Goal: Task Accomplishment & Management: Manage account settings

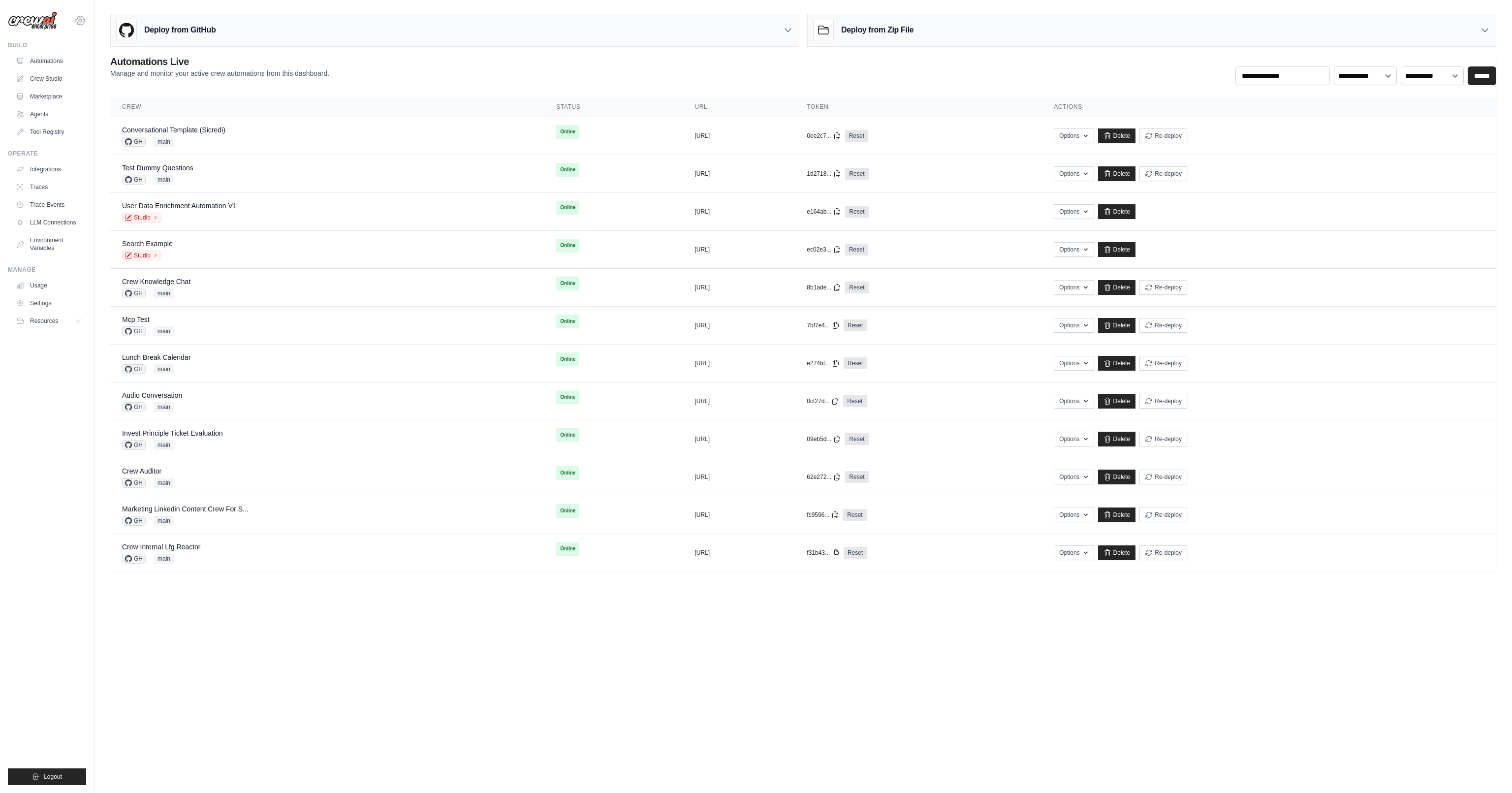
click at [82, 25] on icon at bounding box center [80, 20] width 12 height 12
click at [81, 138] on link "[PERSON_NAME] - Personal Org" at bounding box center [57, 142] width 87 height 28
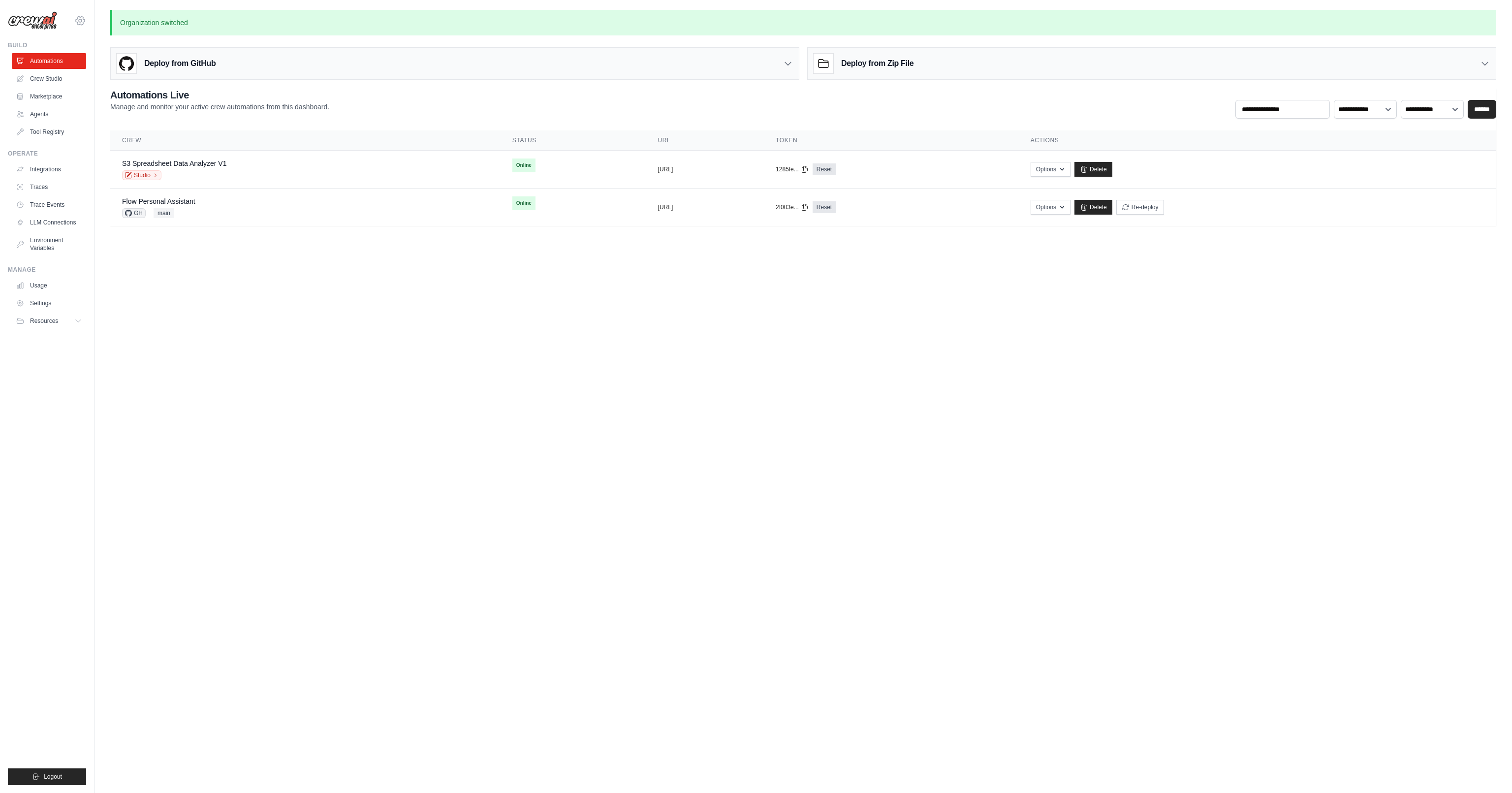
click at [79, 21] on icon at bounding box center [80, 20] width 12 height 12
click at [87, 163] on link "Daniel CrewAI" at bounding box center [80, 164] width 87 height 18
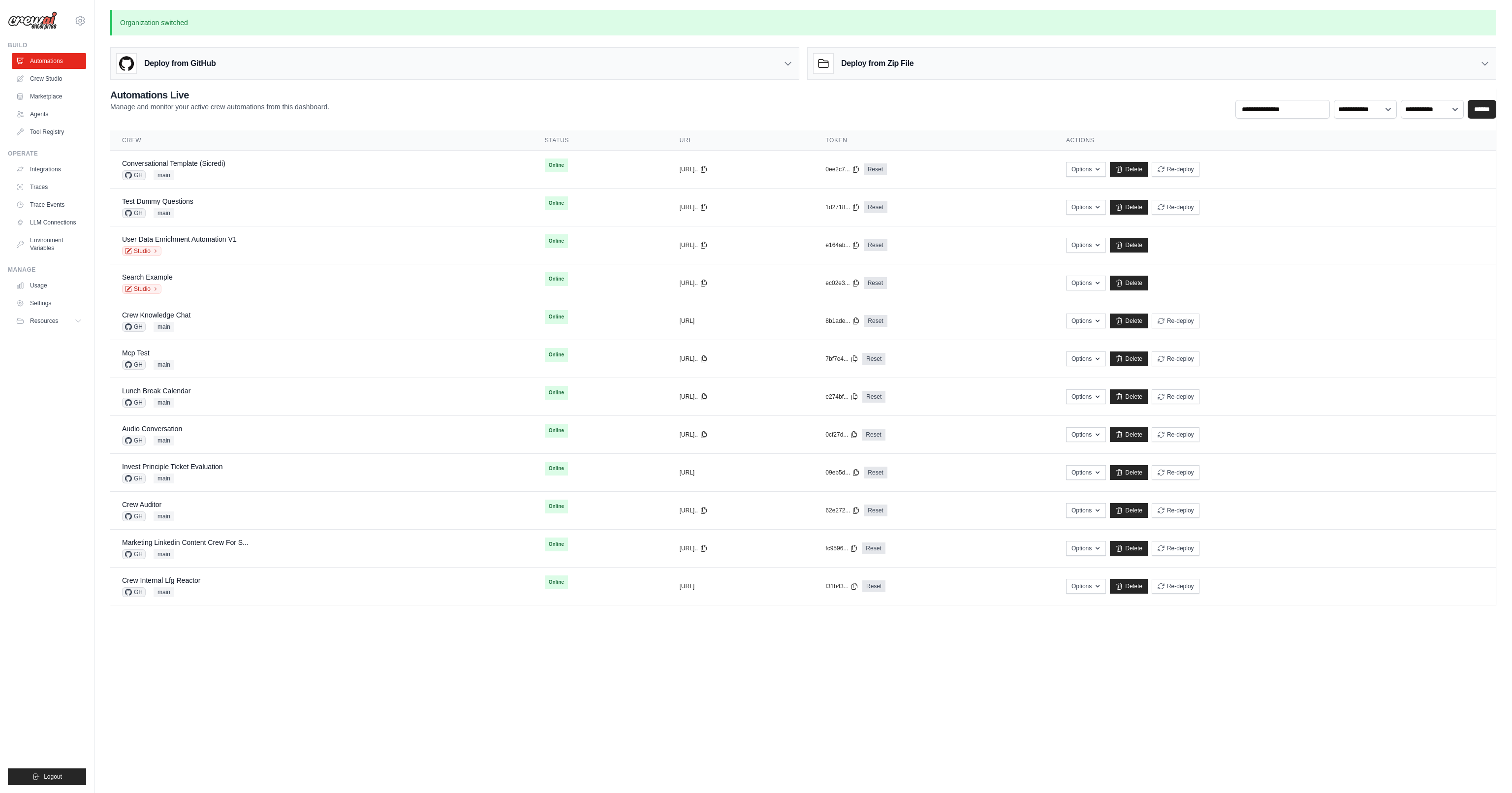
click at [360, 64] on div "Deploy from GitHub" at bounding box center [455, 64] width 688 height 32
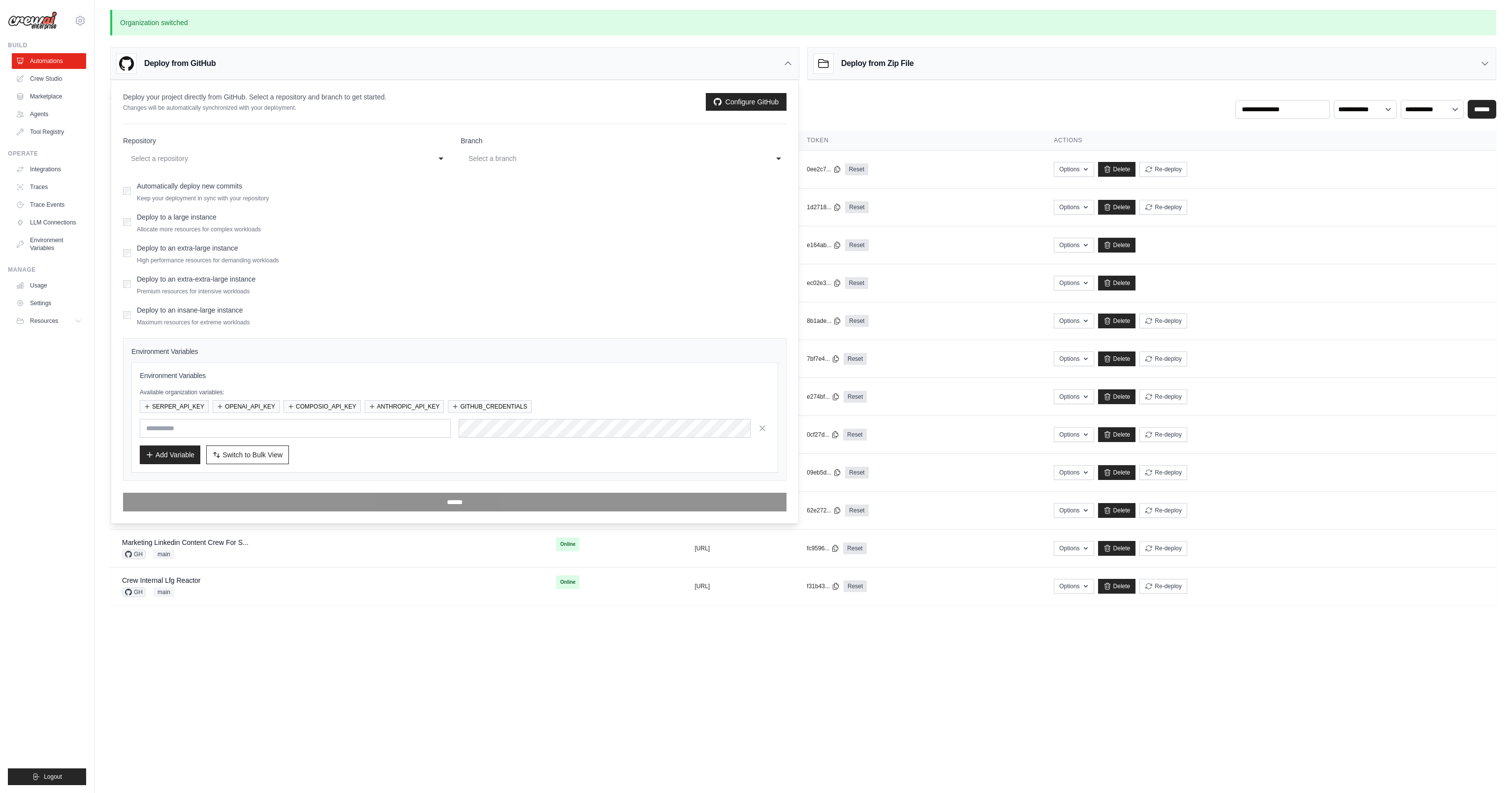
click at [187, 159] on div "Select a repository" at bounding box center [277, 158] width 291 height 12
type input "**"
click at [739, 104] on link "Configure GitHub" at bounding box center [746, 102] width 81 height 18
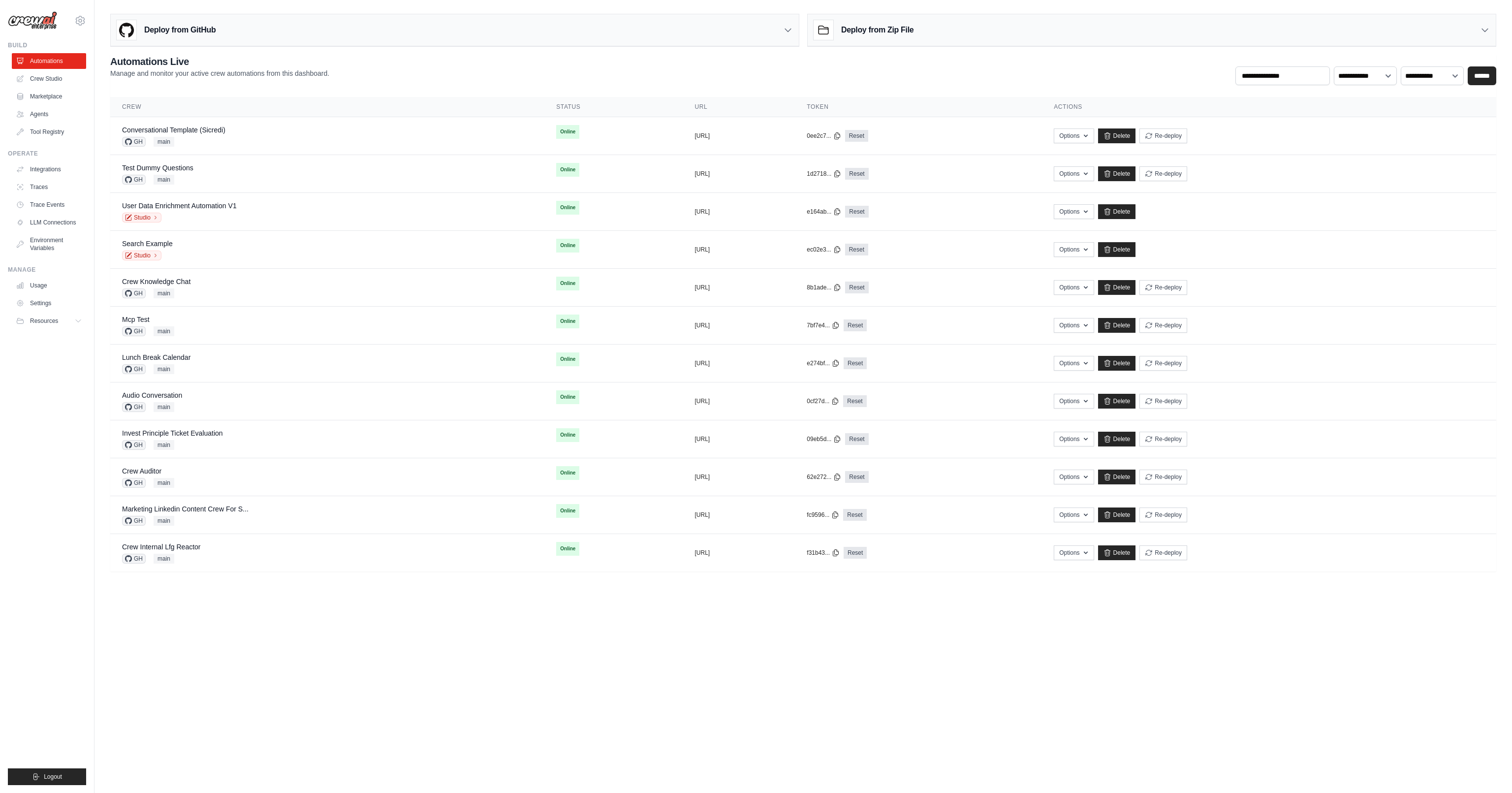
click at [200, 33] on h3 "Deploy from GitHub" at bounding box center [180, 30] width 71 height 12
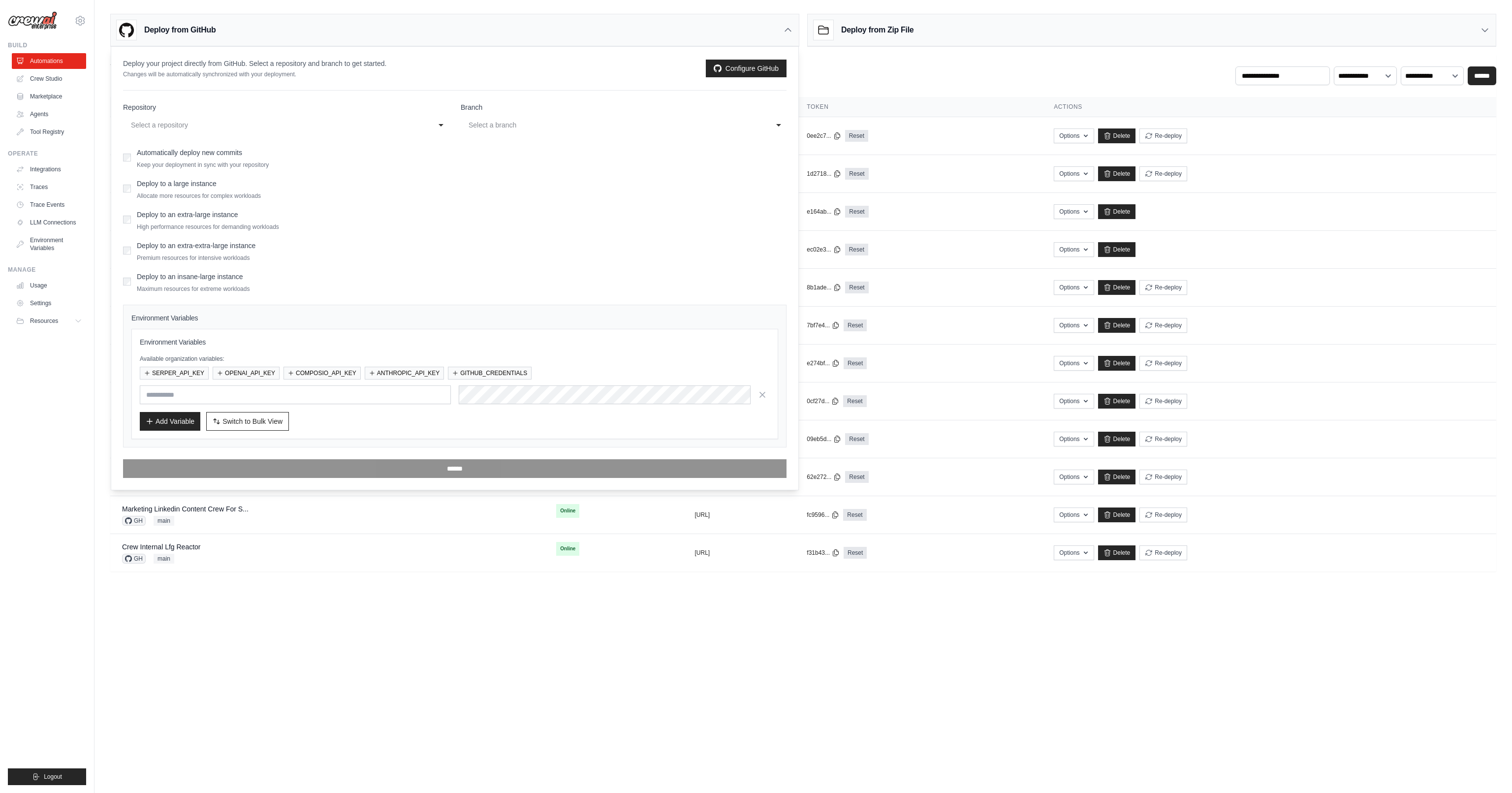
click at [198, 121] on div "Select a repository" at bounding box center [277, 124] width 291 height 12
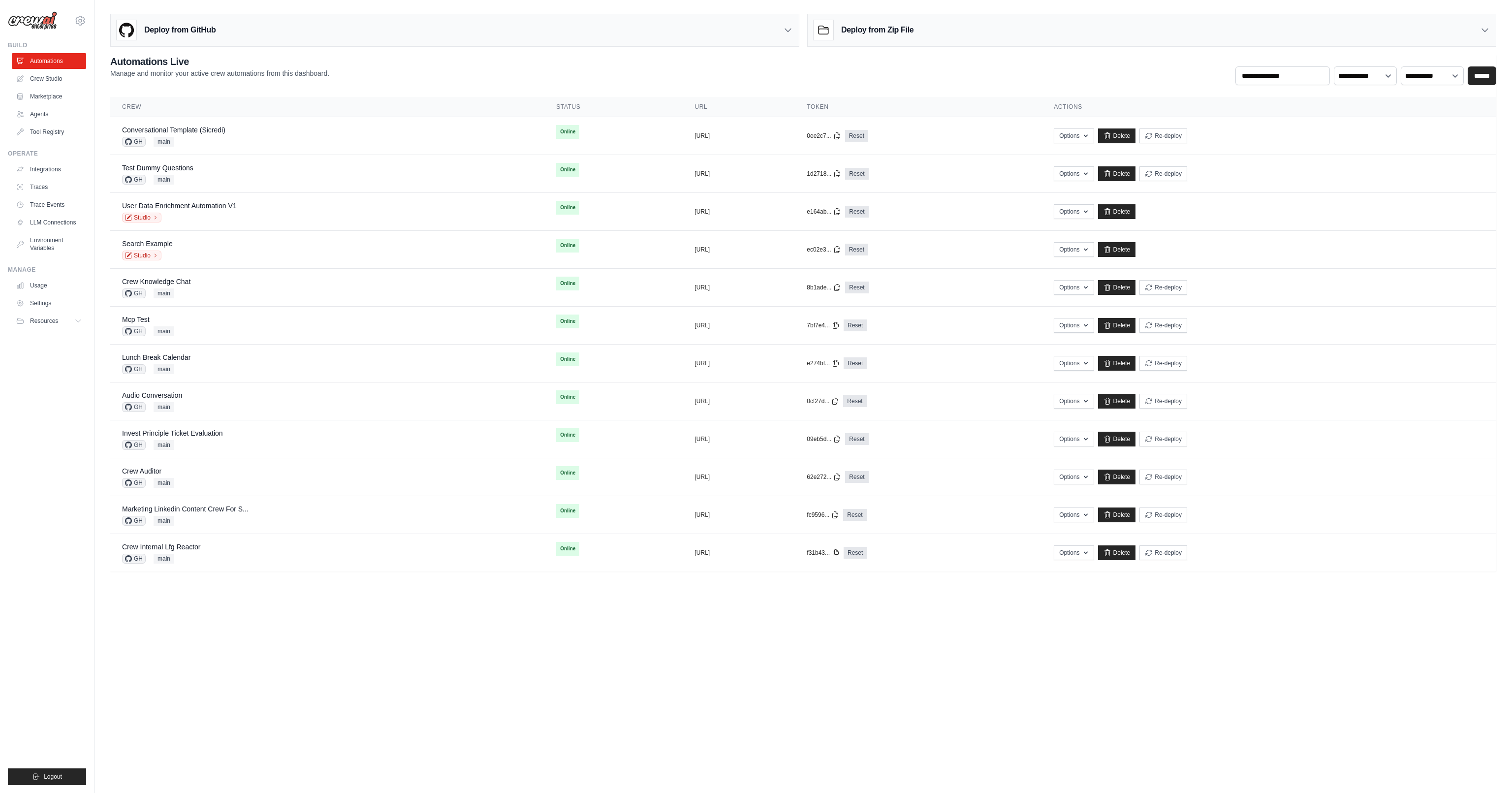
click at [285, 36] on div "Deploy from GitHub" at bounding box center [455, 30] width 688 height 32
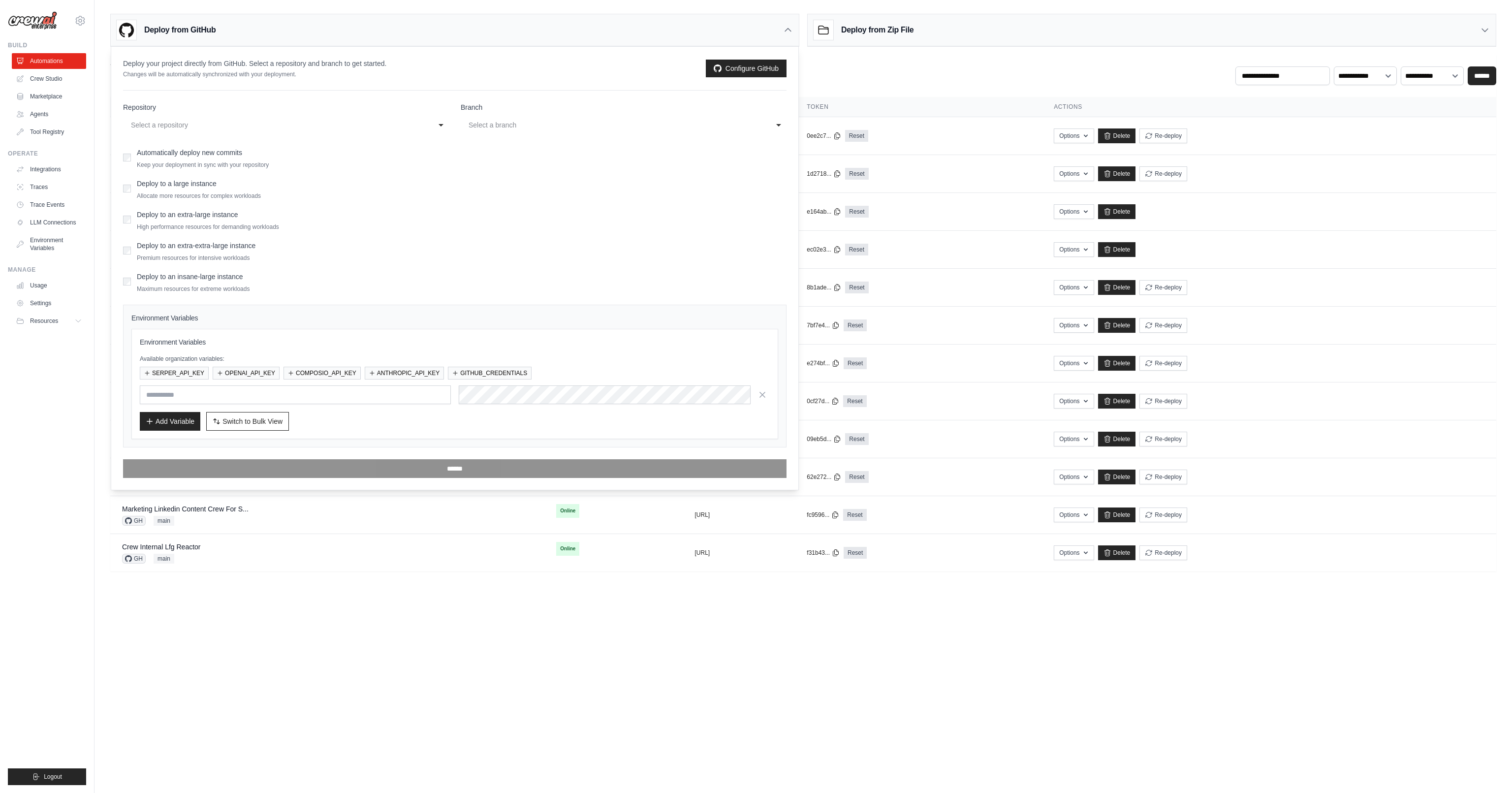
click at [227, 120] on div "Select a repository" at bounding box center [277, 124] width 291 height 12
type input "****"
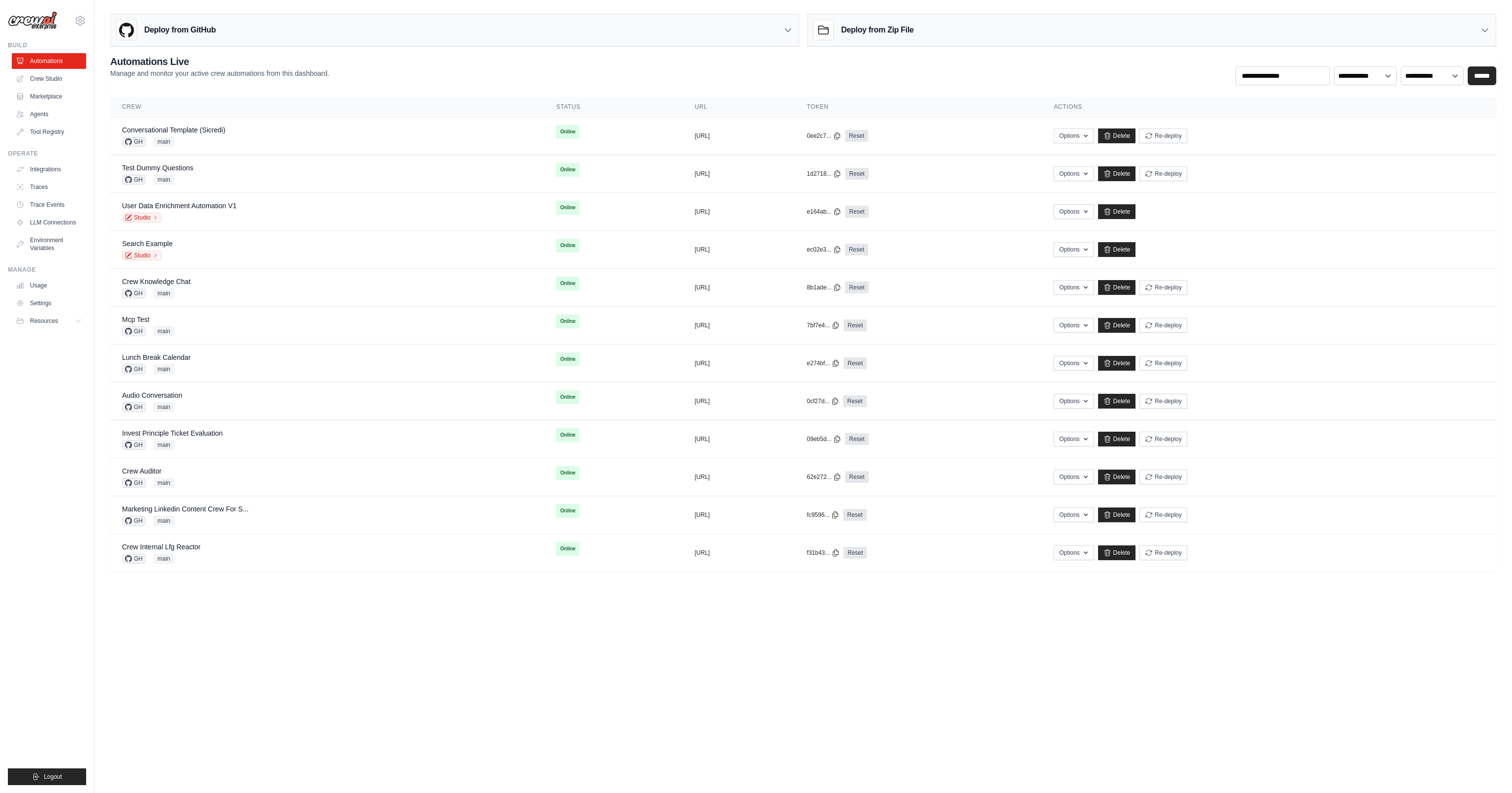
click at [301, 29] on div "Deploy from GitHub" at bounding box center [455, 30] width 688 height 32
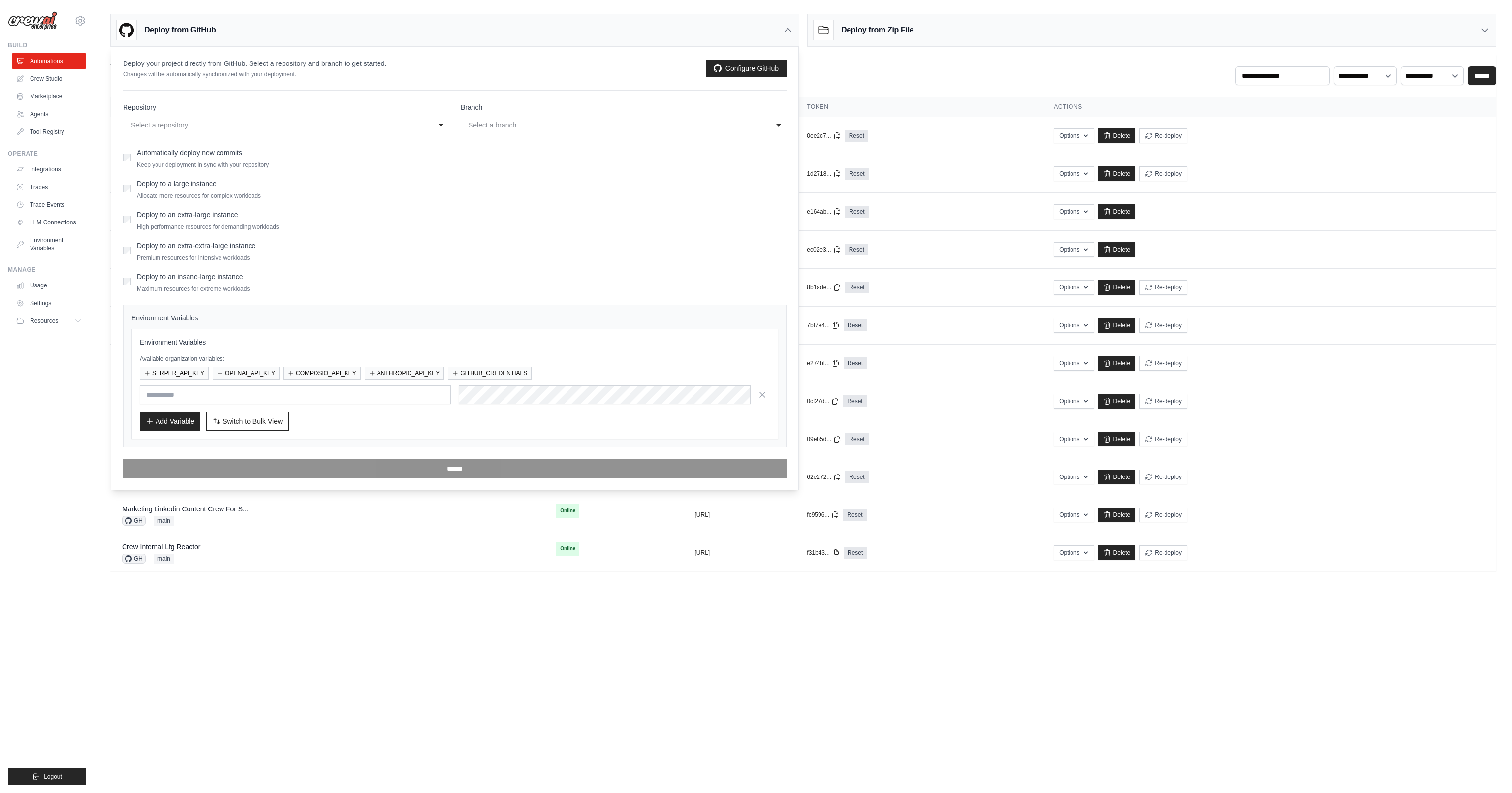
click at [288, 124] on div "Select a repository" at bounding box center [277, 124] width 291 height 12
type input "******"
select select "**********"
select select "****"
click at [256, 421] on span "Switch to Bulk View" at bounding box center [253, 421] width 60 height 10
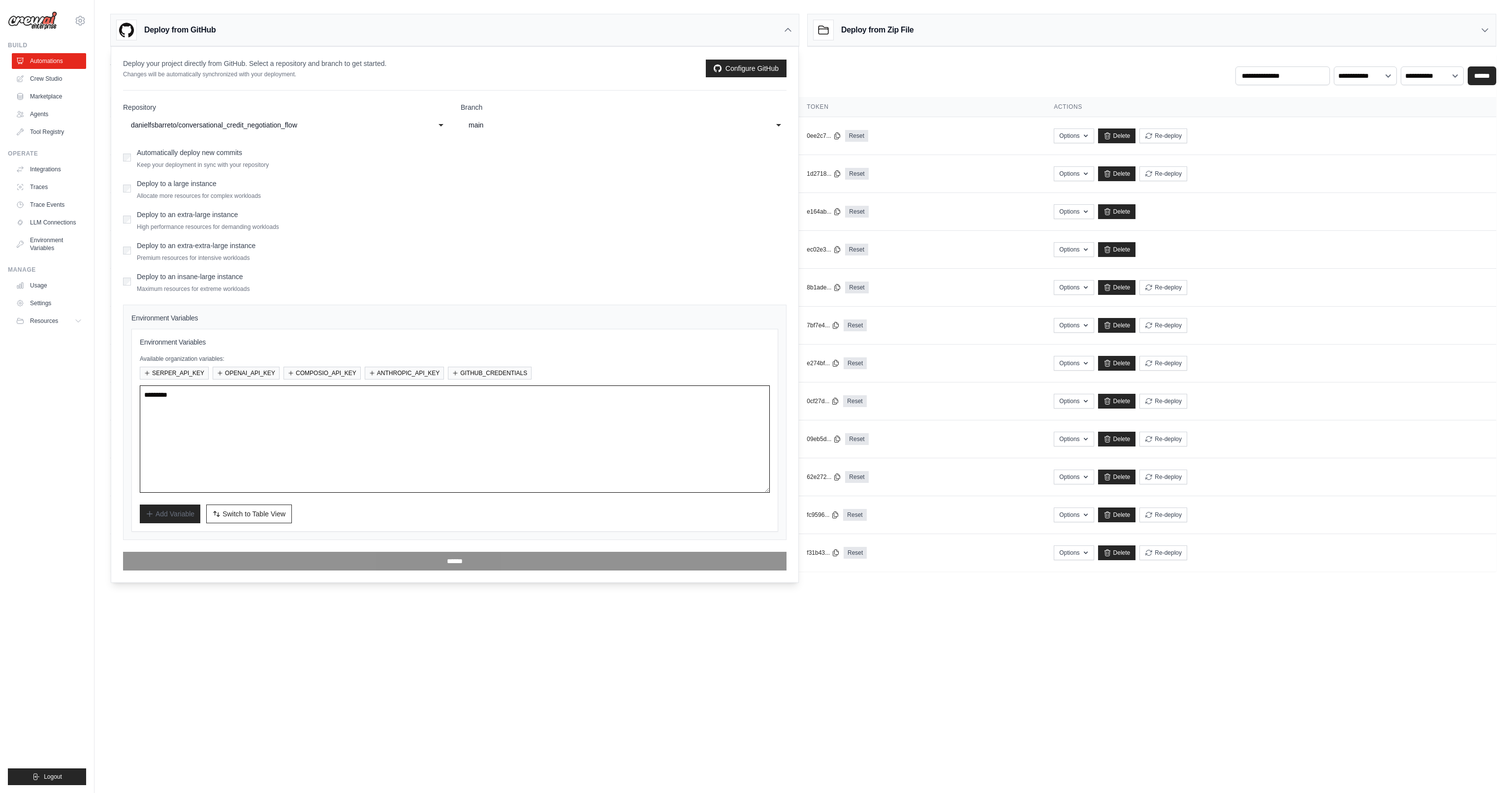
click at [246, 403] on textarea at bounding box center [455, 439] width 630 height 107
click at [233, 511] on span "Switch to Table View" at bounding box center [254, 513] width 63 height 10
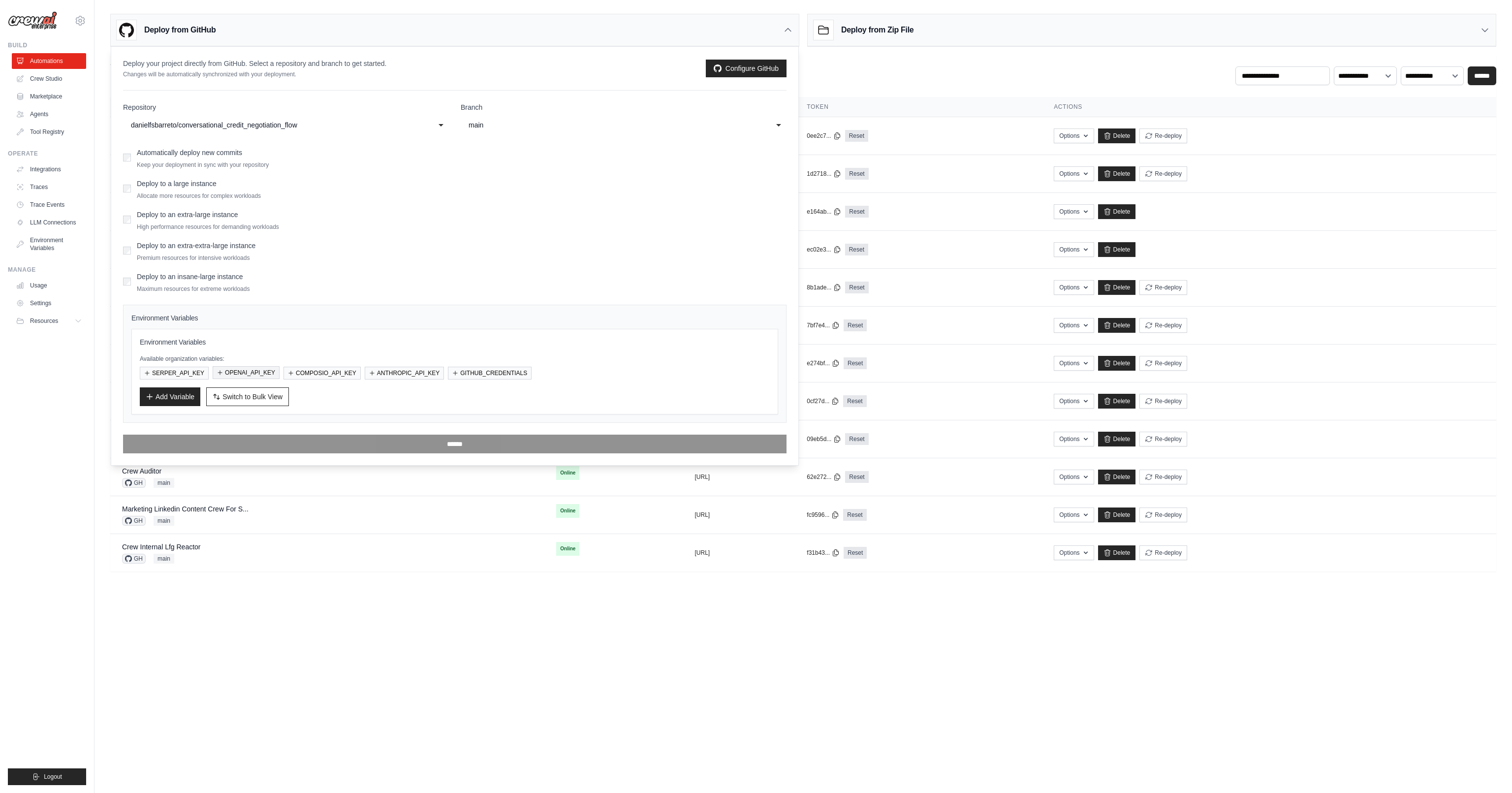
click at [257, 373] on button "OPENAI_API_KEY" at bounding box center [246, 372] width 67 height 13
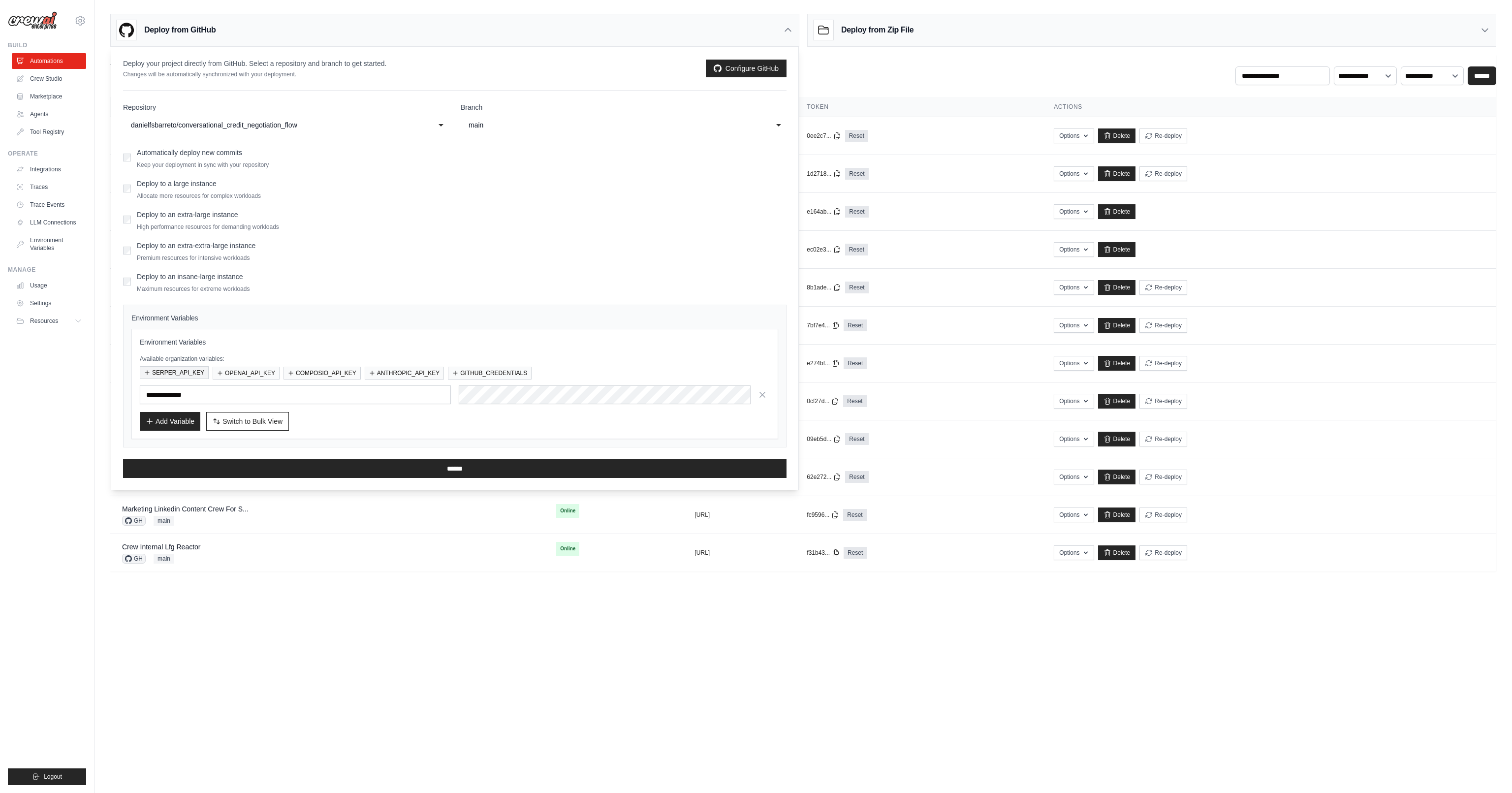
click at [185, 373] on button "SERPER_API_KEY" at bounding box center [174, 372] width 69 height 13
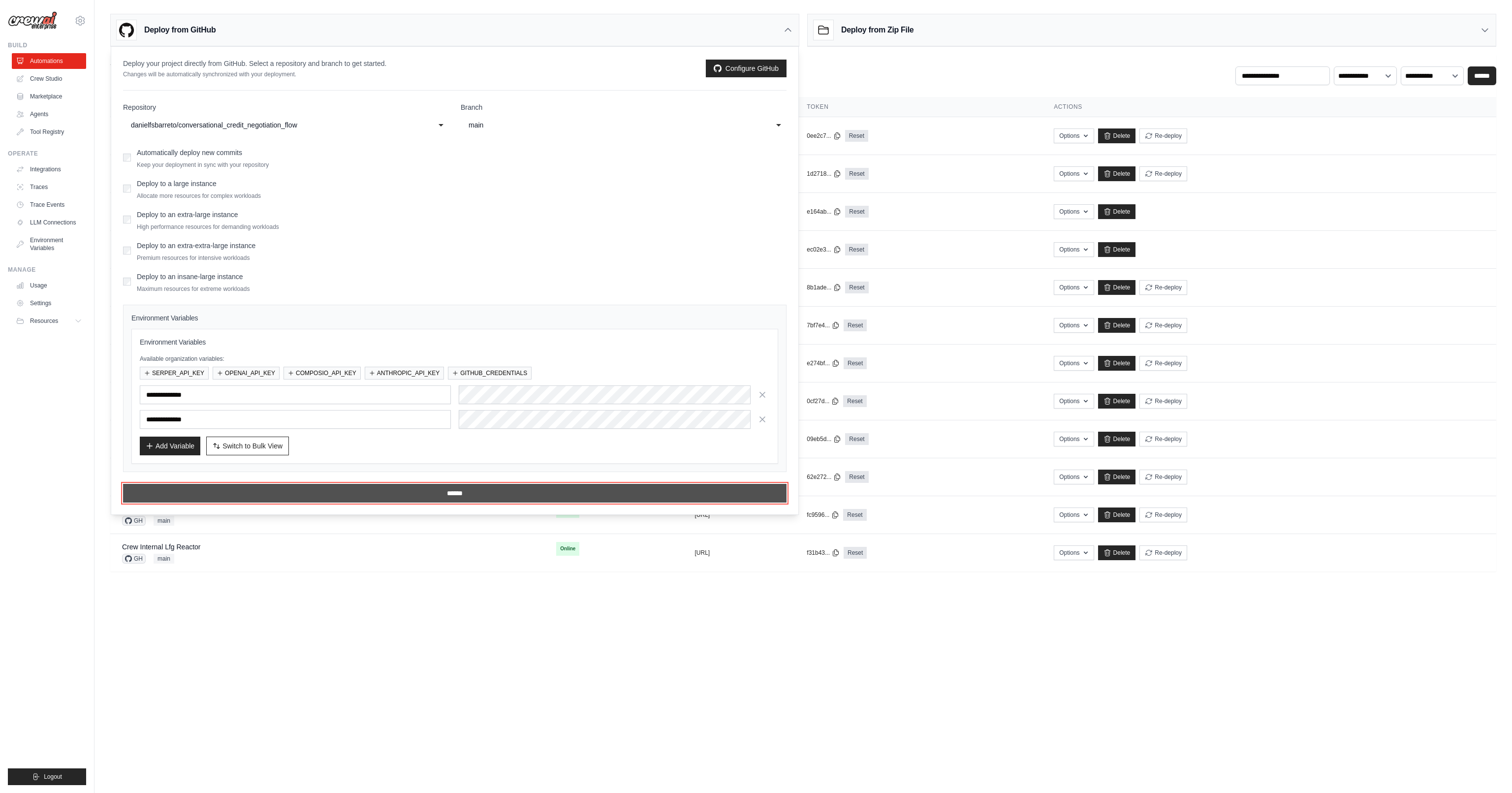
click at [466, 491] on input "******" at bounding box center [455, 493] width 663 height 18
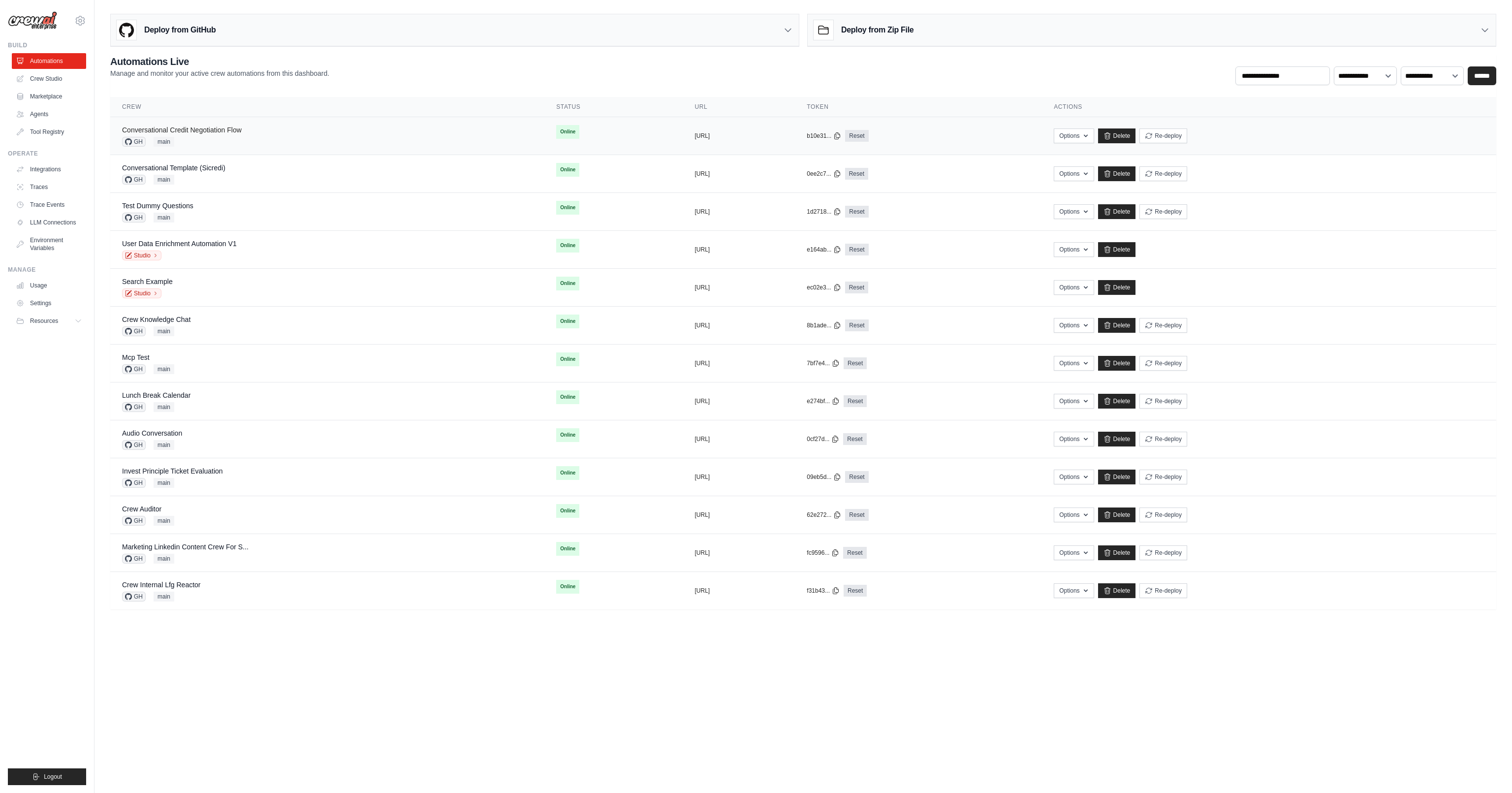
click at [222, 131] on link "Conversational Credit Negotiation Flow" at bounding box center [182, 130] width 119 height 8
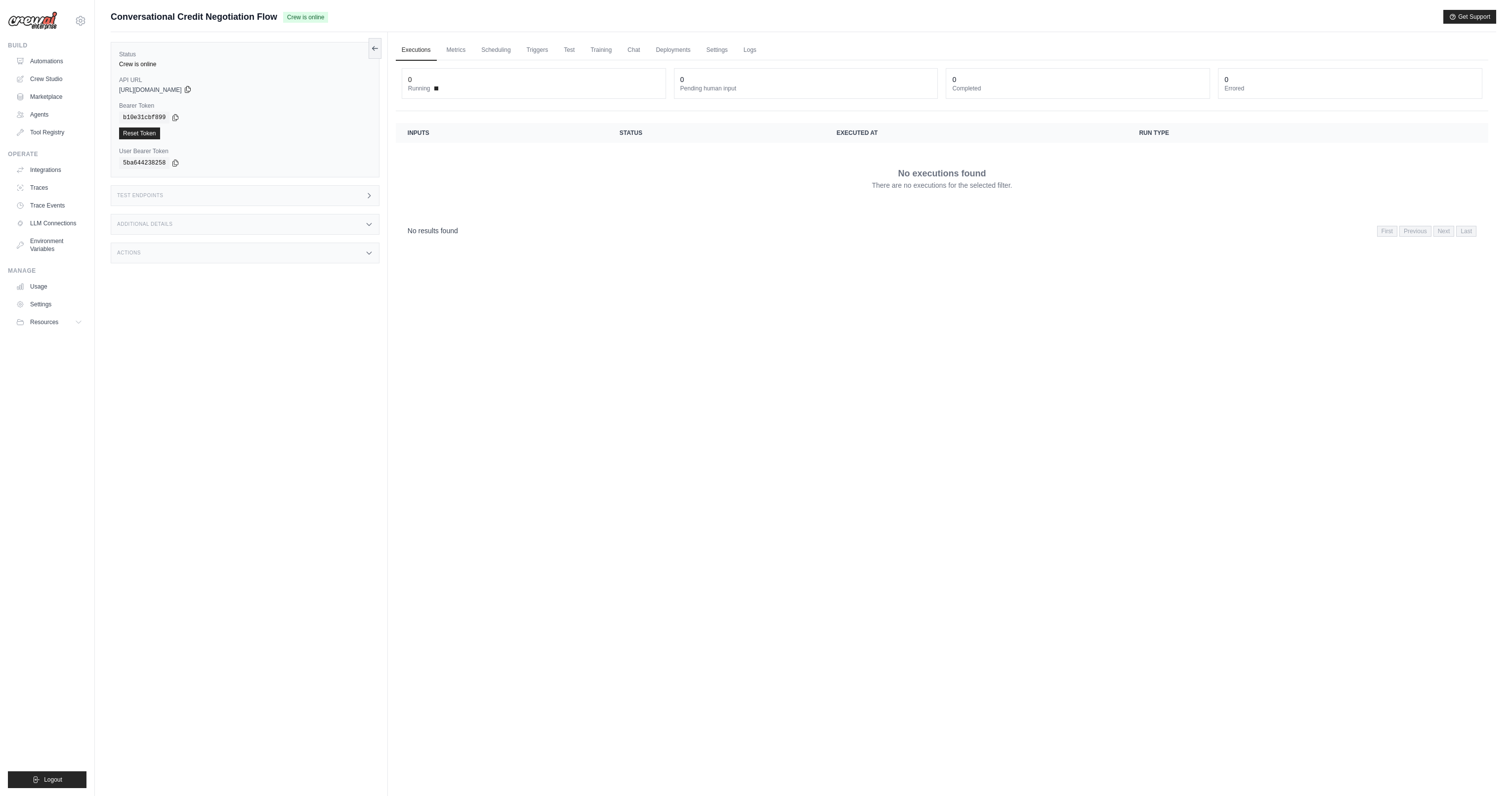
click at [192, 90] on icon at bounding box center [187, 89] width 8 height 8
click at [178, 117] on icon at bounding box center [176, 117] width 6 height 6
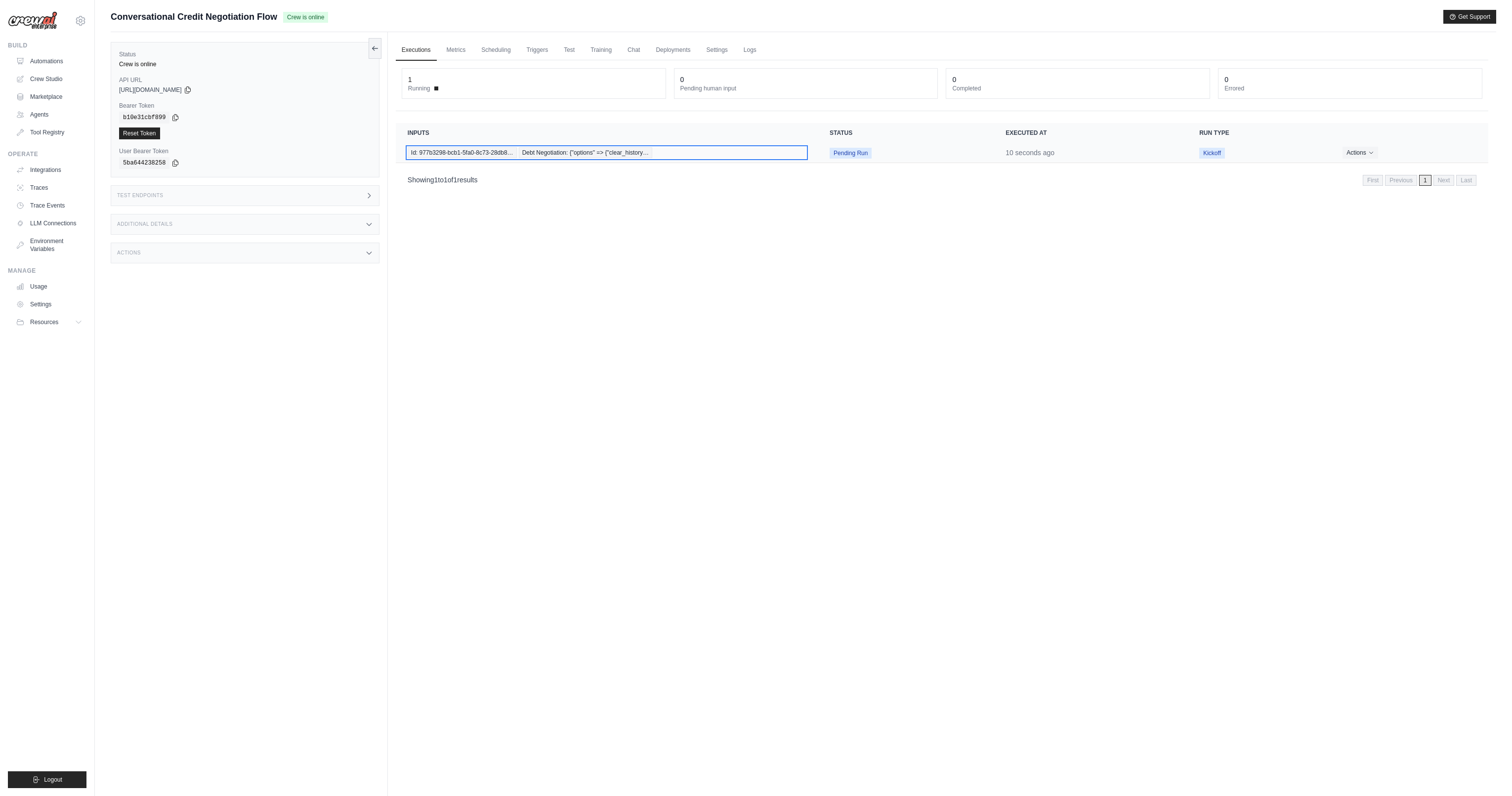
click at [597, 153] on span "Debt Negotiation: {"options" => {"clear_history…" at bounding box center [585, 153] width 134 height 11
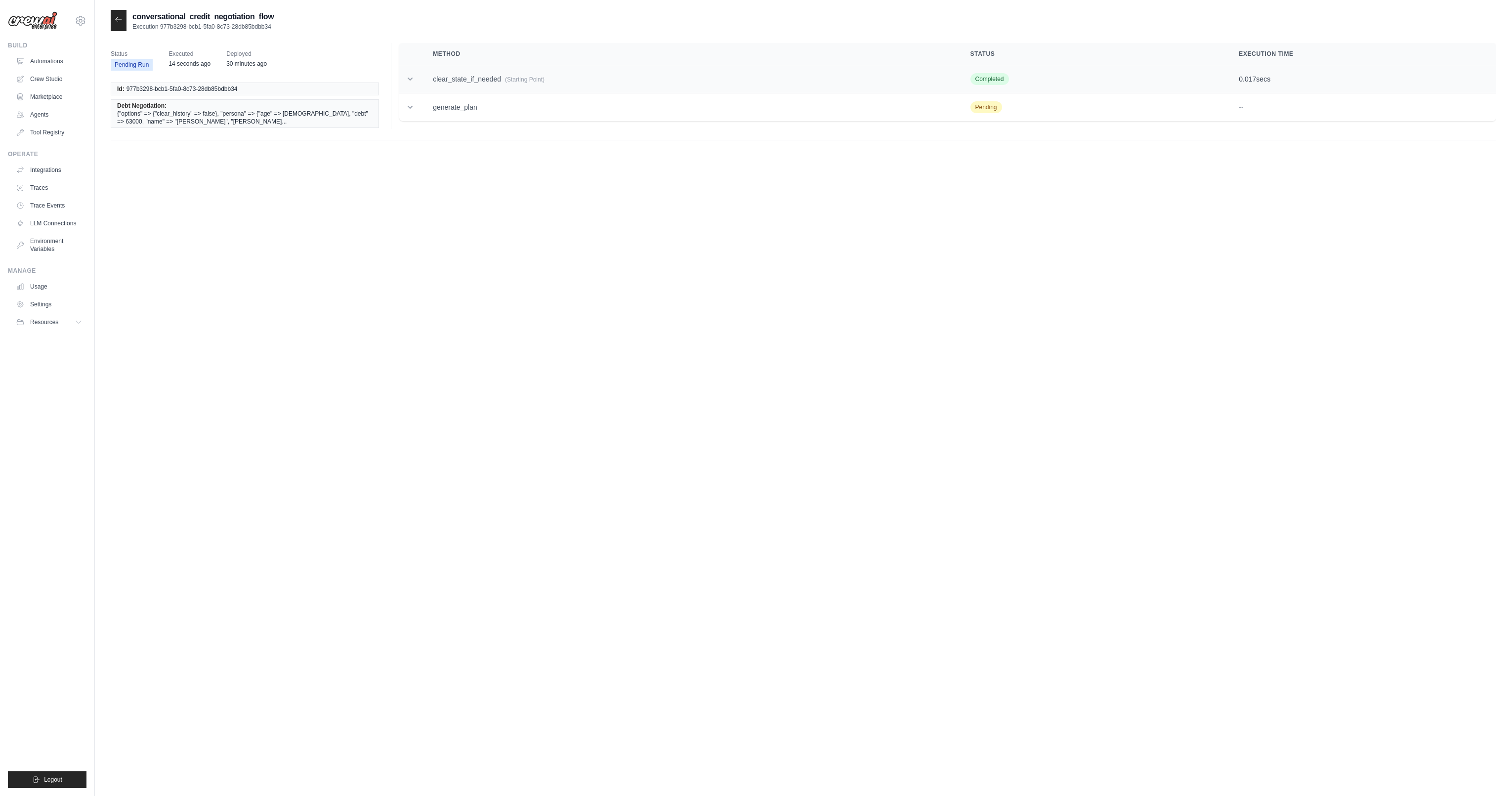
click at [450, 85] on td "clear_state_if_needed (Starting Point)" at bounding box center [689, 80] width 537 height 28
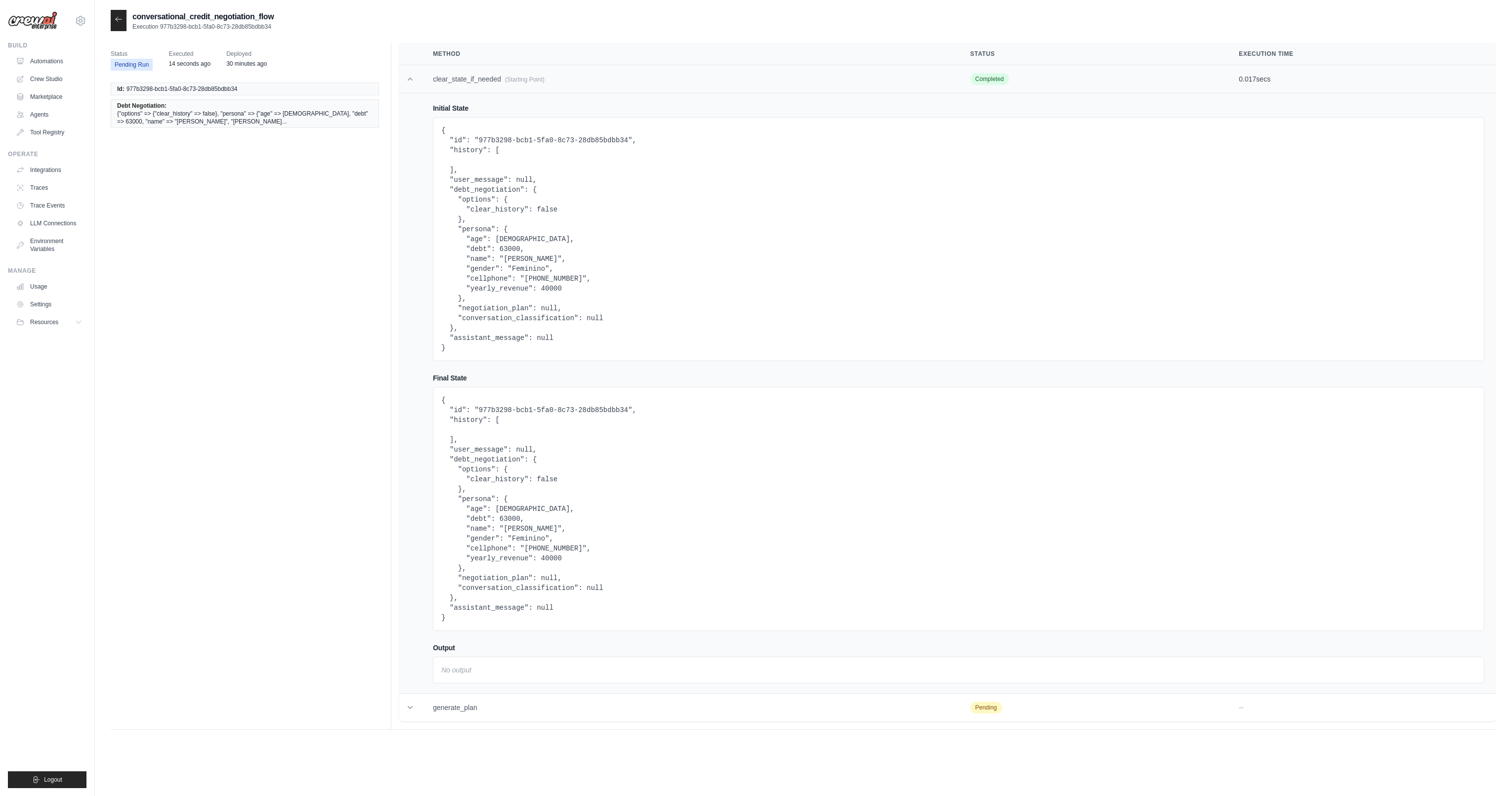
click at [449, 82] on td "clear_state_if_needed (Starting Point)" at bounding box center [689, 80] width 537 height 28
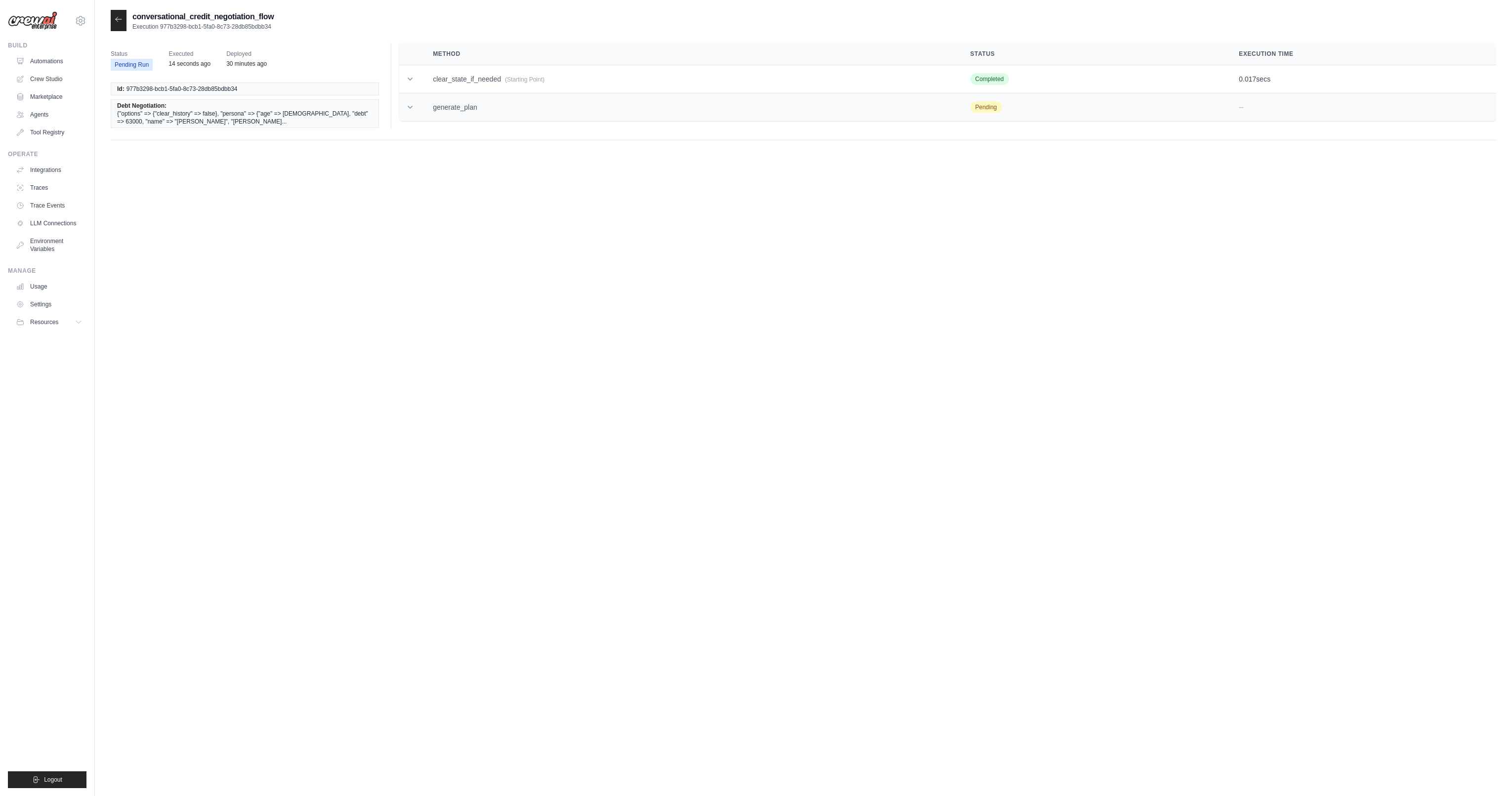
click at [441, 112] on td "generate_plan" at bounding box center [689, 108] width 537 height 28
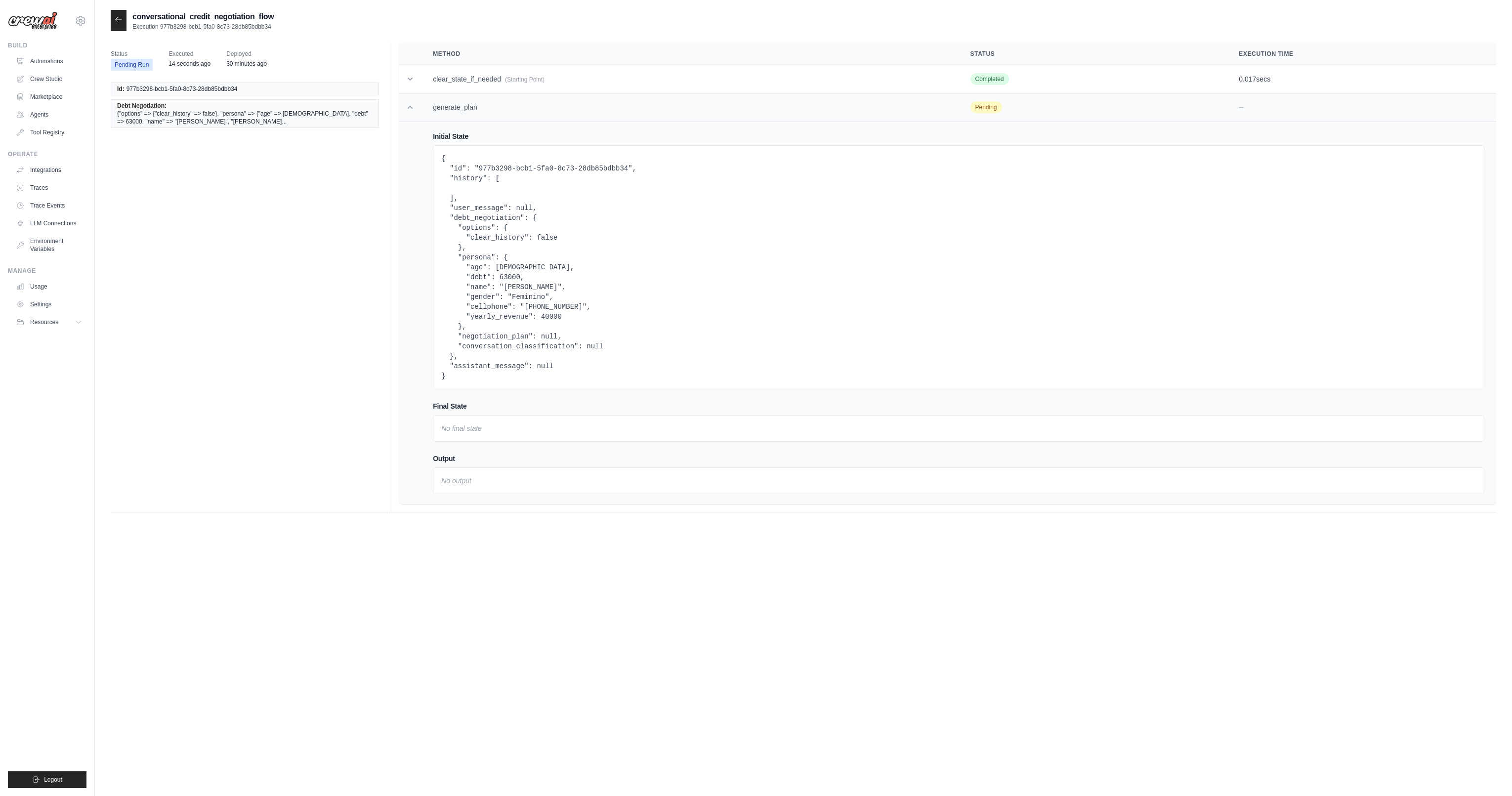
click at [441, 112] on td "generate_plan" at bounding box center [689, 108] width 537 height 28
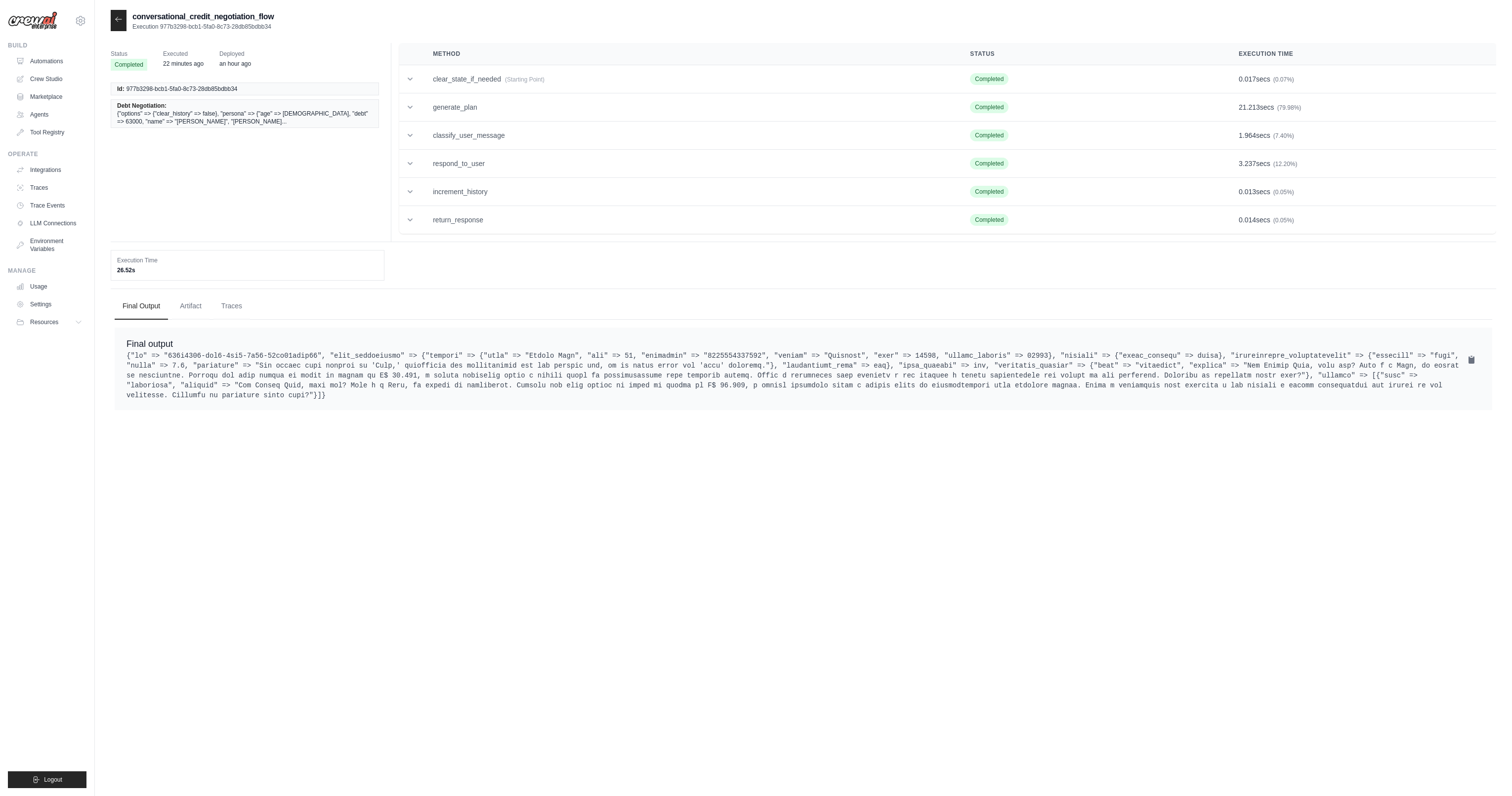
click at [119, 21] on icon at bounding box center [118, 19] width 8 height 8
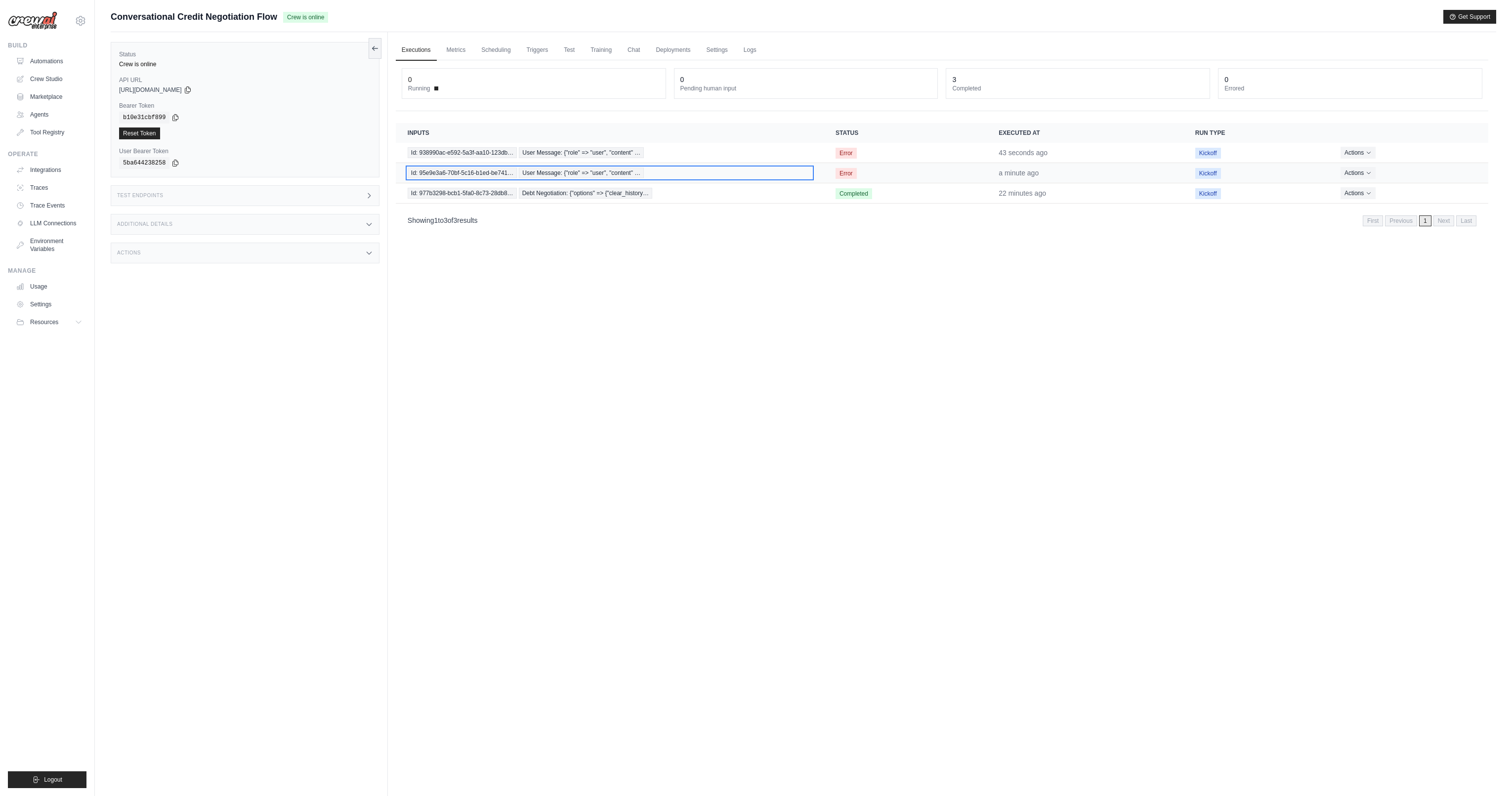
click at [629, 172] on span "User Message: {"role" => "user", "content" …" at bounding box center [581, 173] width 125 height 11
click at [486, 151] on span "Id: 938990ac-e592-5a3f-aa10-123db…" at bounding box center [462, 153] width 109 height 11
click at [492, 193] on span "Id: 977b3298-bcb1-5fa0-8c73-28db8…" at bounding box center [462, 193] width 109 height 11
click at [504, 172] on span "Id: 95e9e3a6-70bf-5c16-b1ed-be741…" at bounding box center [462, 173] width 109 height 11
click at [470, 149] on span "Id: 938990ac-e592-5a3f-aa10-123db…" at bounding box center [462, 153] width 109 height 11
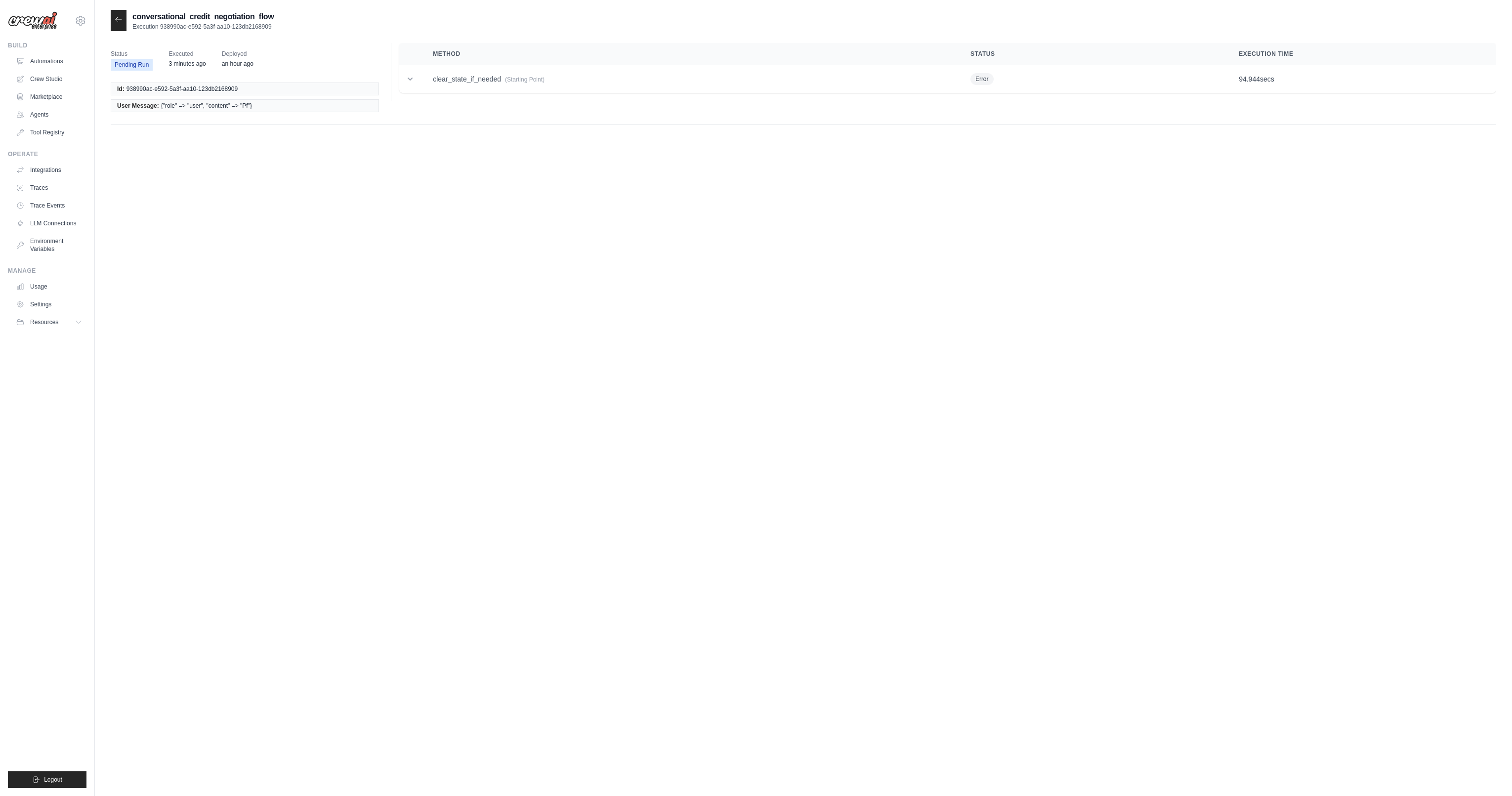
click at [439, 216] on div "conversational_credit_negotiation_flow Execution 938990ac-e592-5a3f-aa10-123db2…" at bounding box center [803, 408] width 1385 height 796
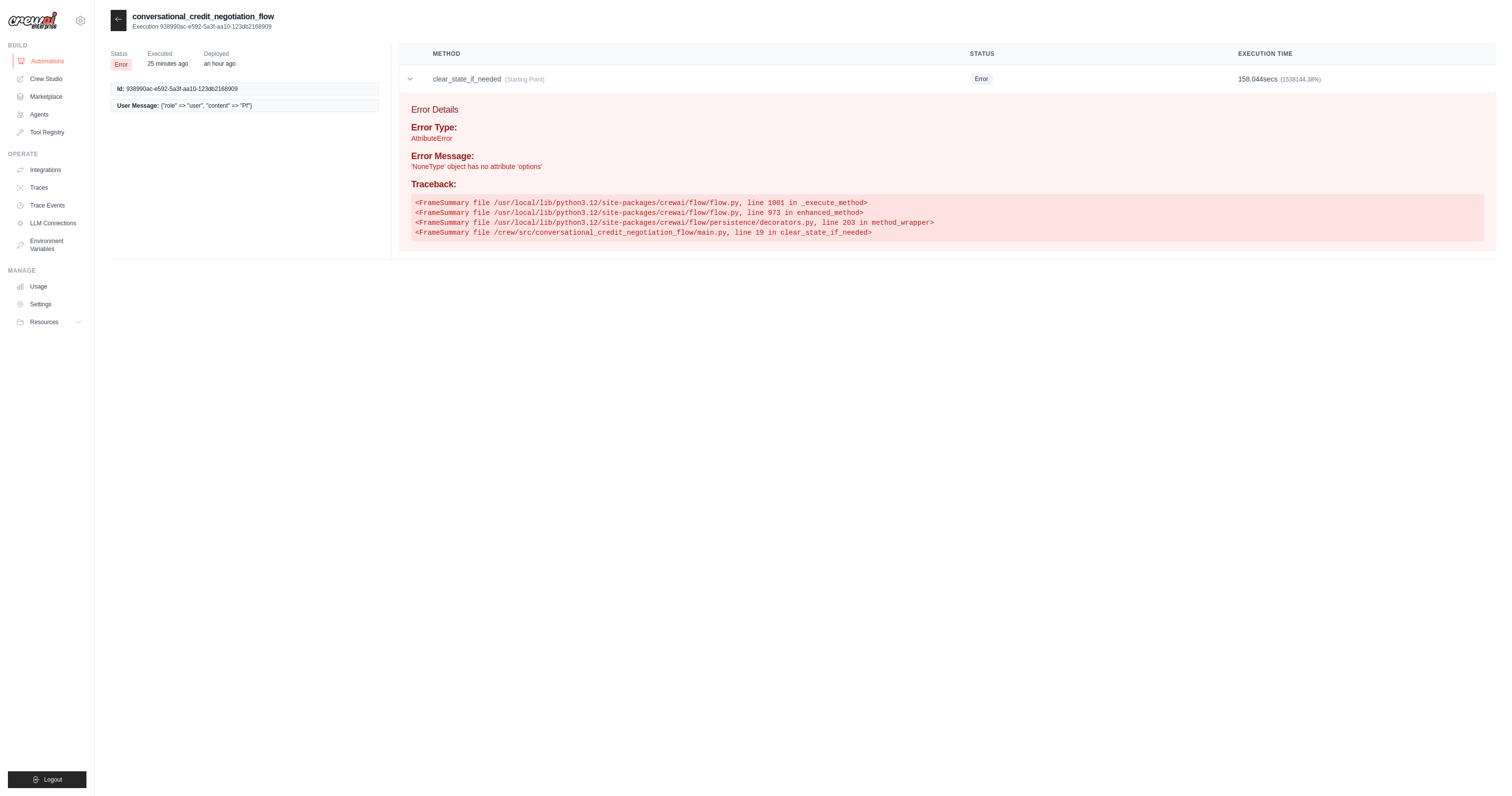
click at [63, 59] on link "Automations" at bounding box center [50, 61] width 75 height 16
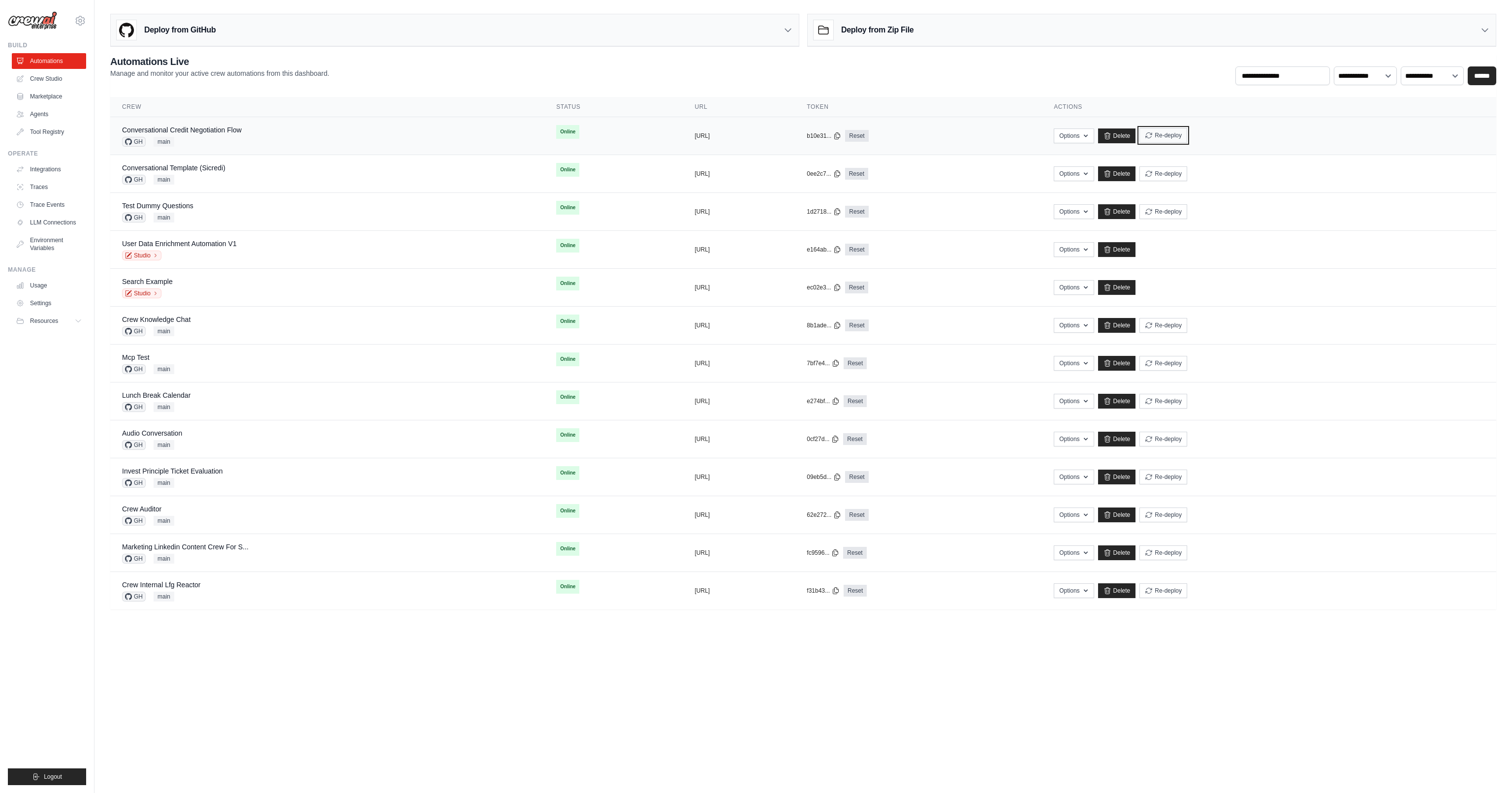
click at [1187, 134] on button "Re-deploy" at bounding box center [1163, 135] width 48 height 15
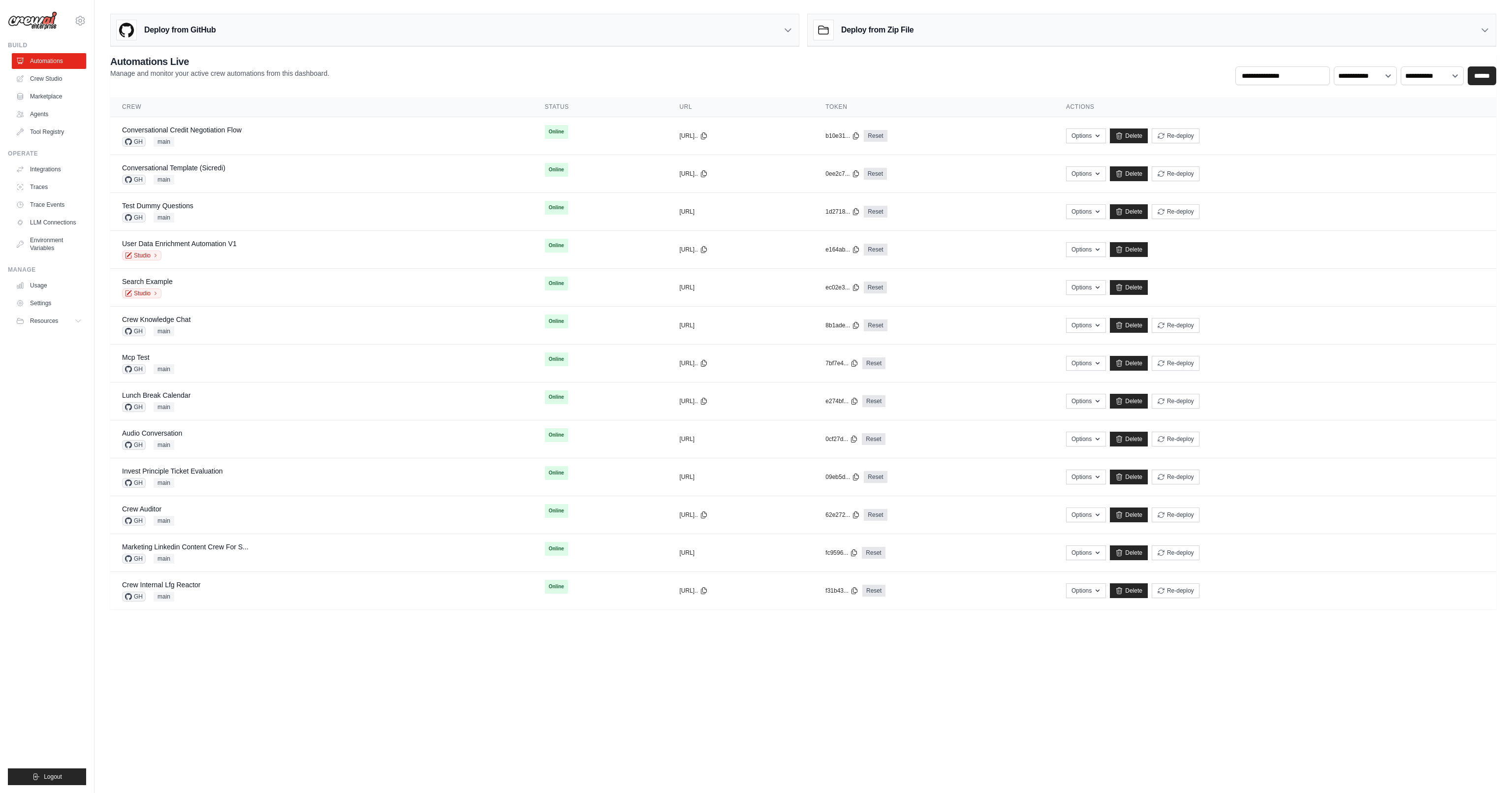
click at [225, 132] on link "Conversational Credit Negotiation Flow" at bounding box center [182, 130] width 119 height 8
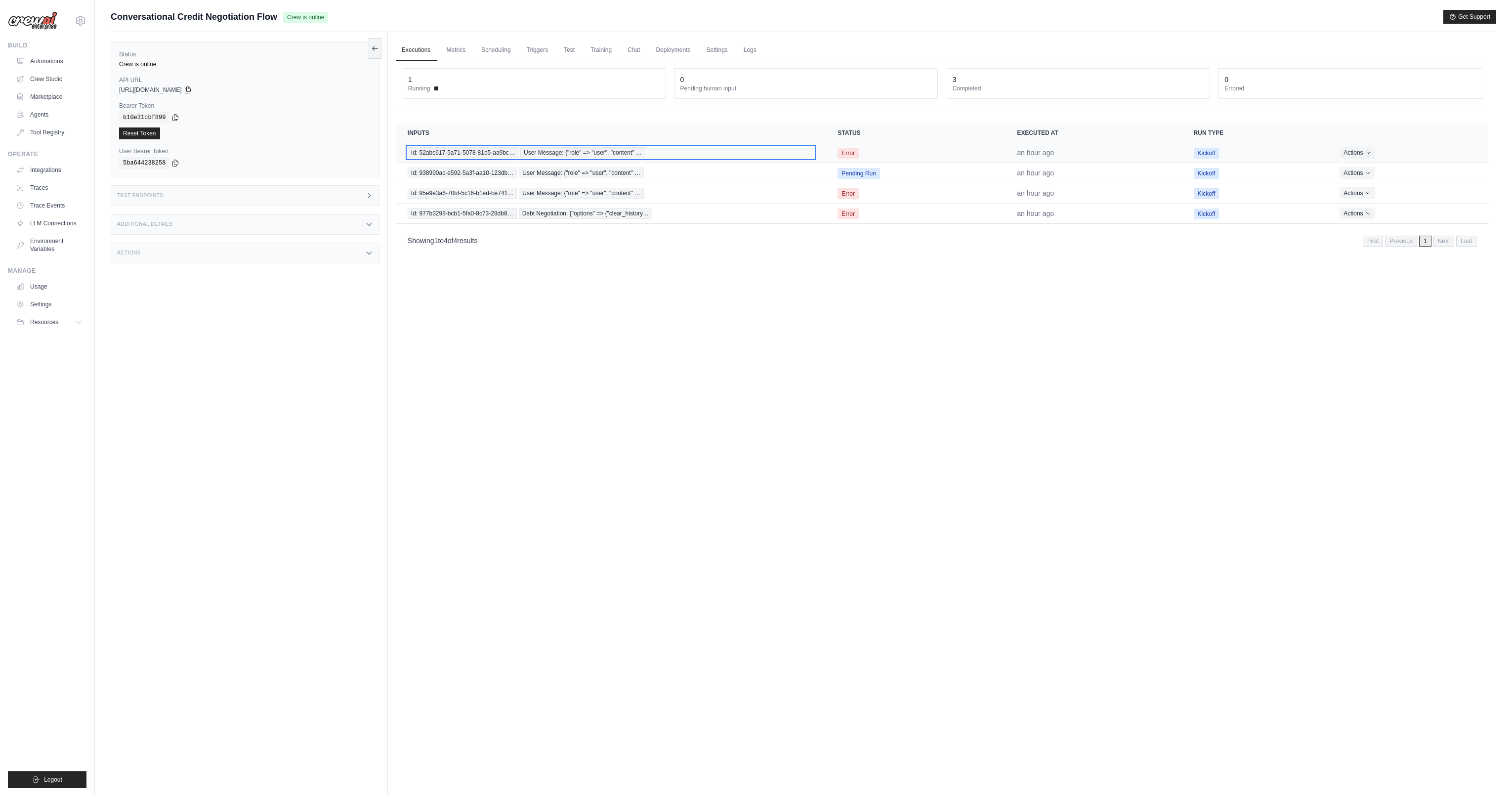
click at [584, 154] on span "User Message: {"role" => "user", "content" …" at bounding box center [583, 153] width 125 height 11
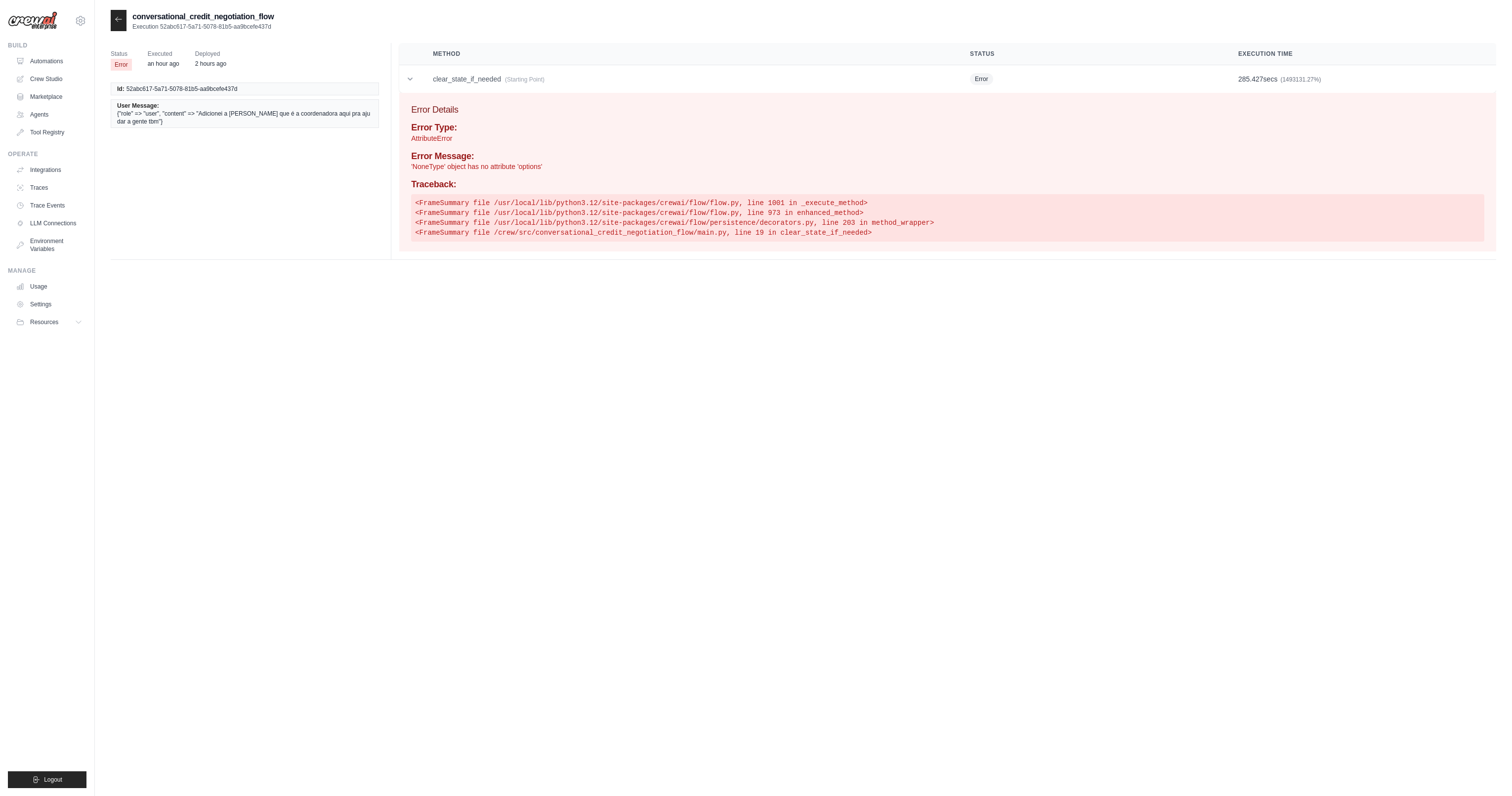
click at [346, 114] on span "{"role" => "user", "content" => "Adicionei a [PERSON_NAME] que é a coordenadora…" at bounding box center [244, 117] width 255 height 16
click at [118, 23] on div at bounding box center [119, 20] width 16 height 21
click at [119, 19] on icon at bounding box center [119, 19] width 6 height 4
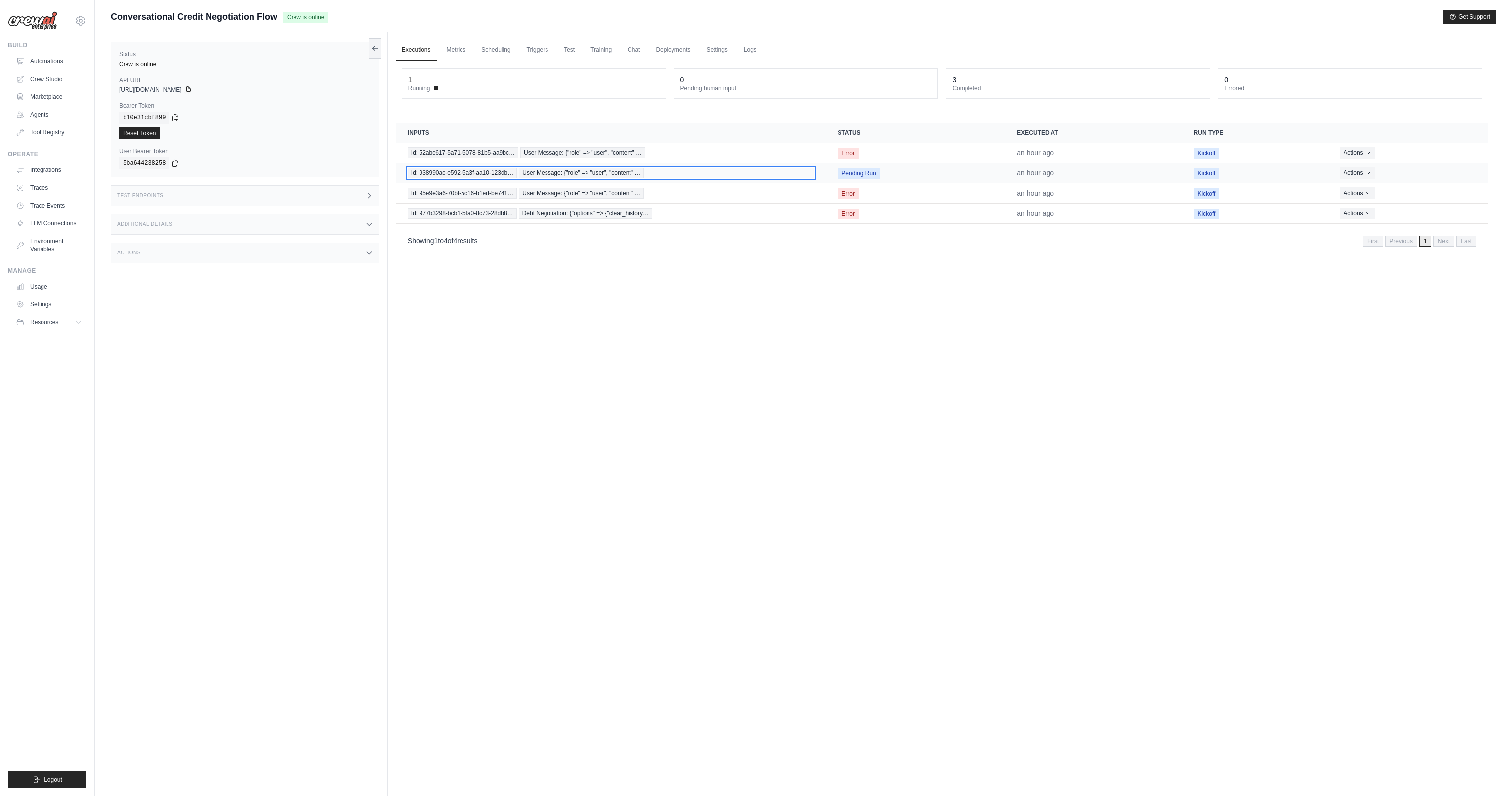
click at [624, 171] on span "User Message: {"role" => "user", "content" …" at bounding box center [581, 173] width 125 height 11
click at [1364, 149] on button "Actions" at bounding box center [1357, 152] width 35 height 12
click at [1438, 184] on td "Actions View Details Delete" at bounding box center [1408, 193] width 161 height 20
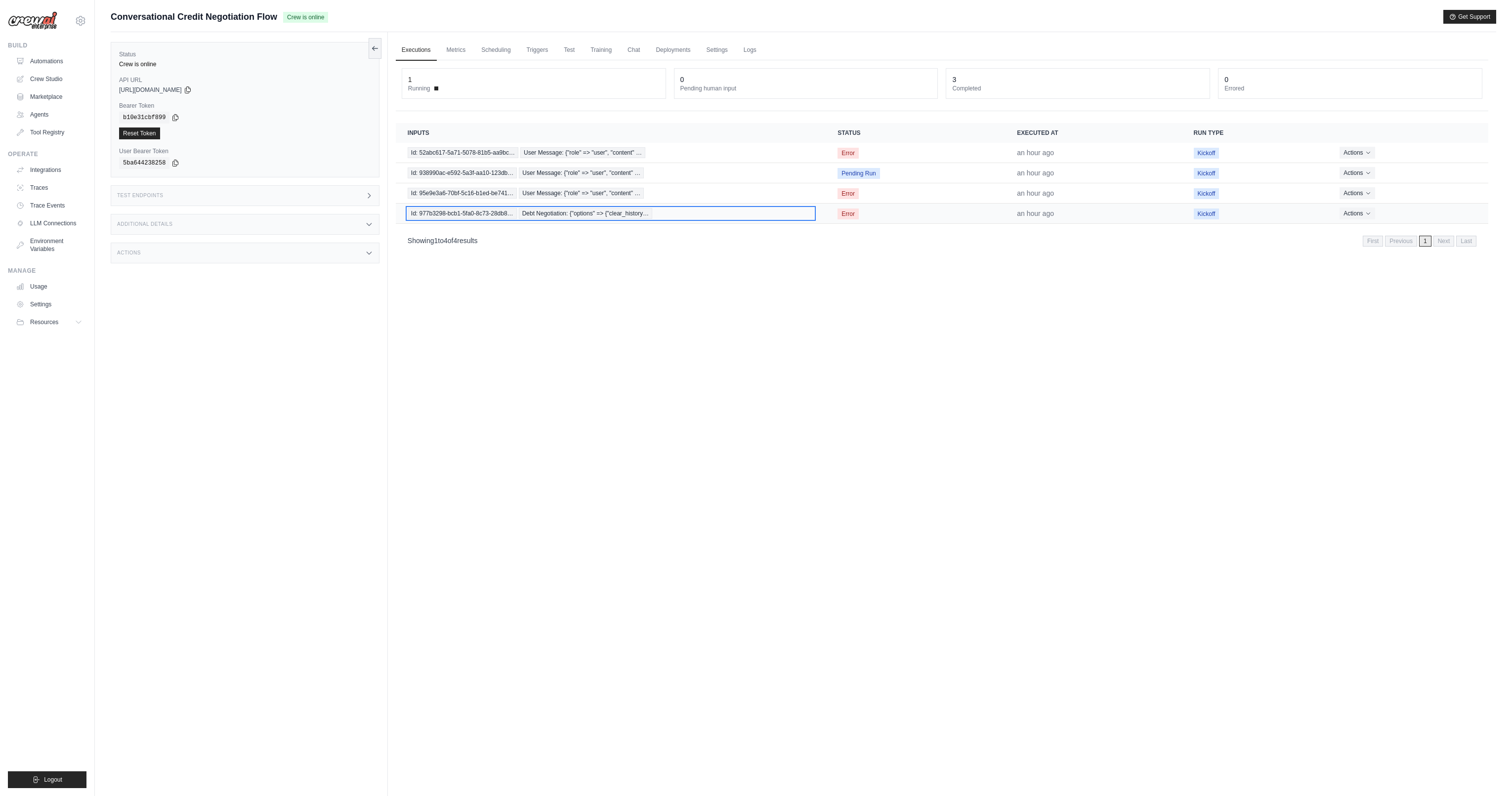
click at [631, 216] on span "Debt Negotiation: {"options" => {"clear_history…" at bounding box center [585, 214] width 134 height 11
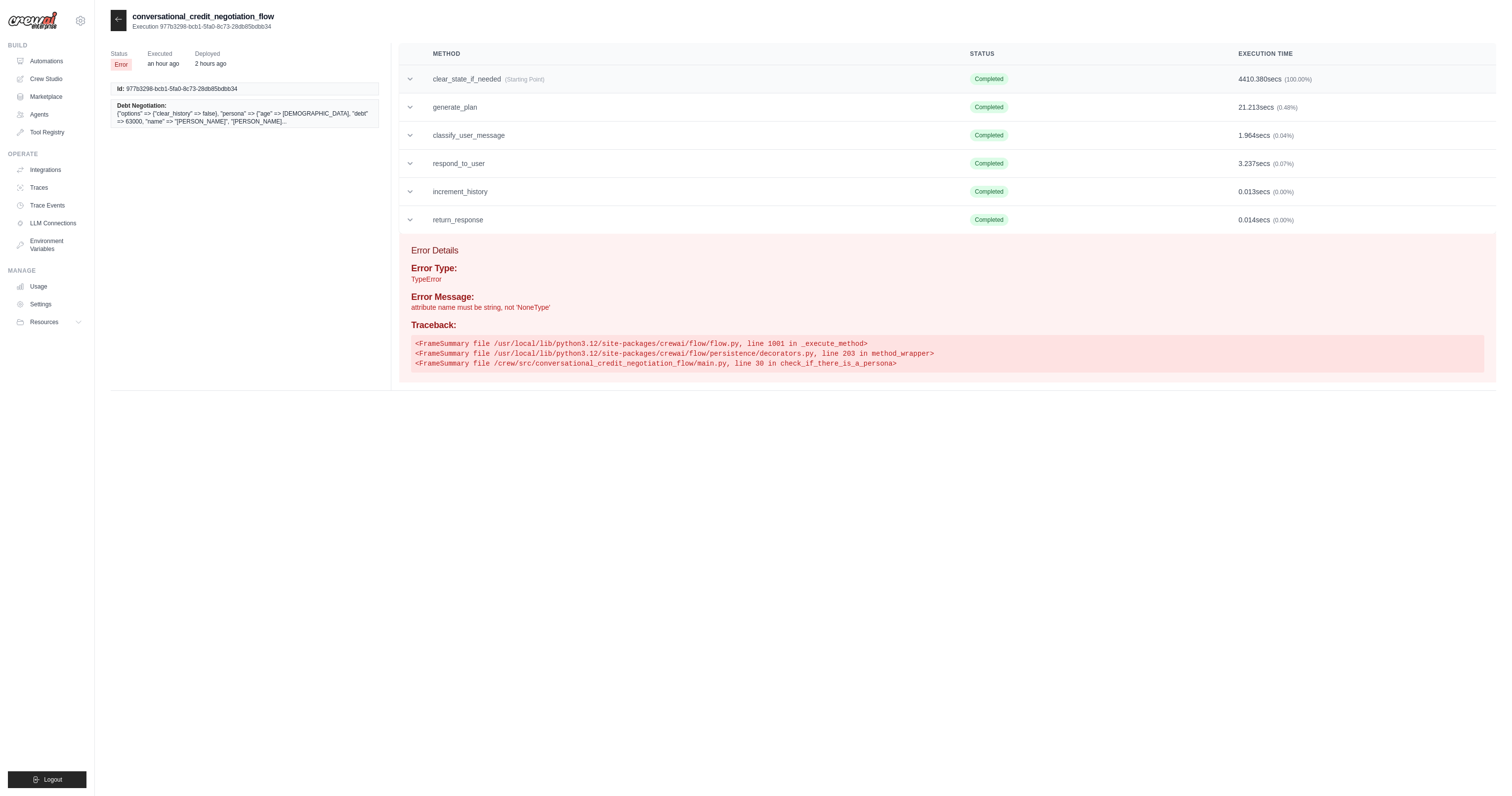
click at [472, 78] on td "clear_state_if_needed (Starting Point)" at bounding box center [689, 80] width 537 height 28
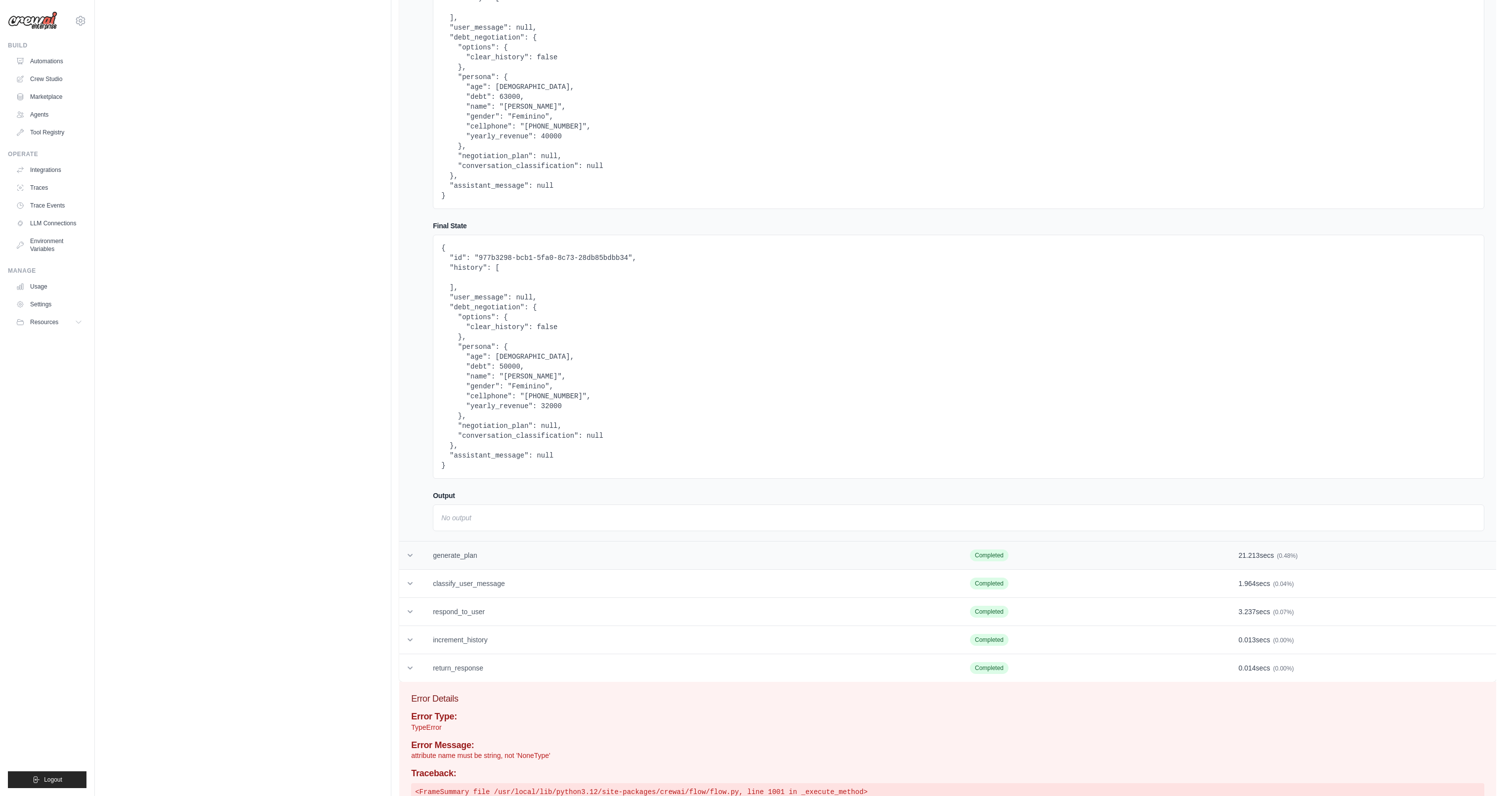
scroll to position [213, 0]
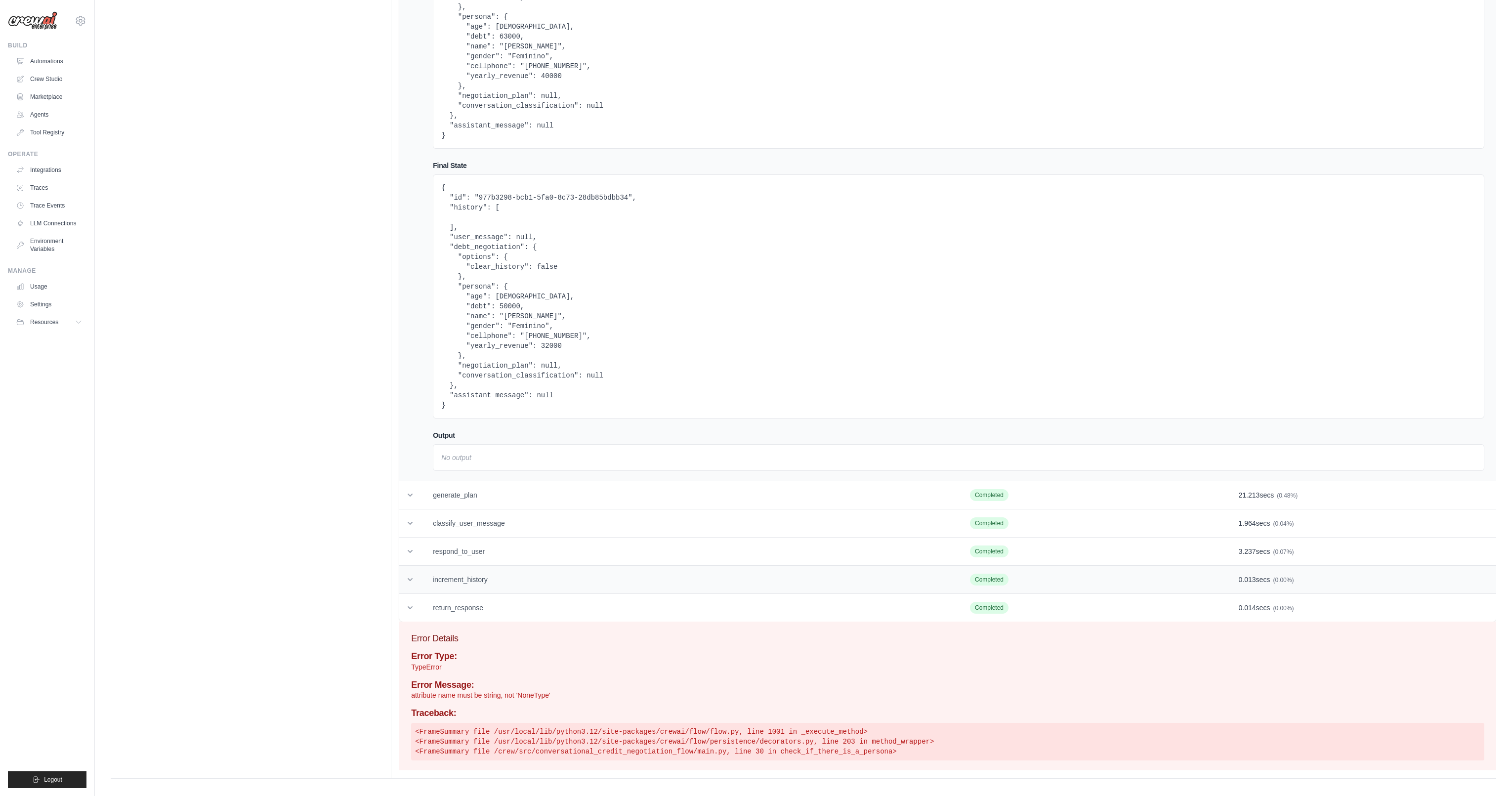
click at [498, 577] on td "increment_history" at bounding box center [689, 580] width 537 height 28
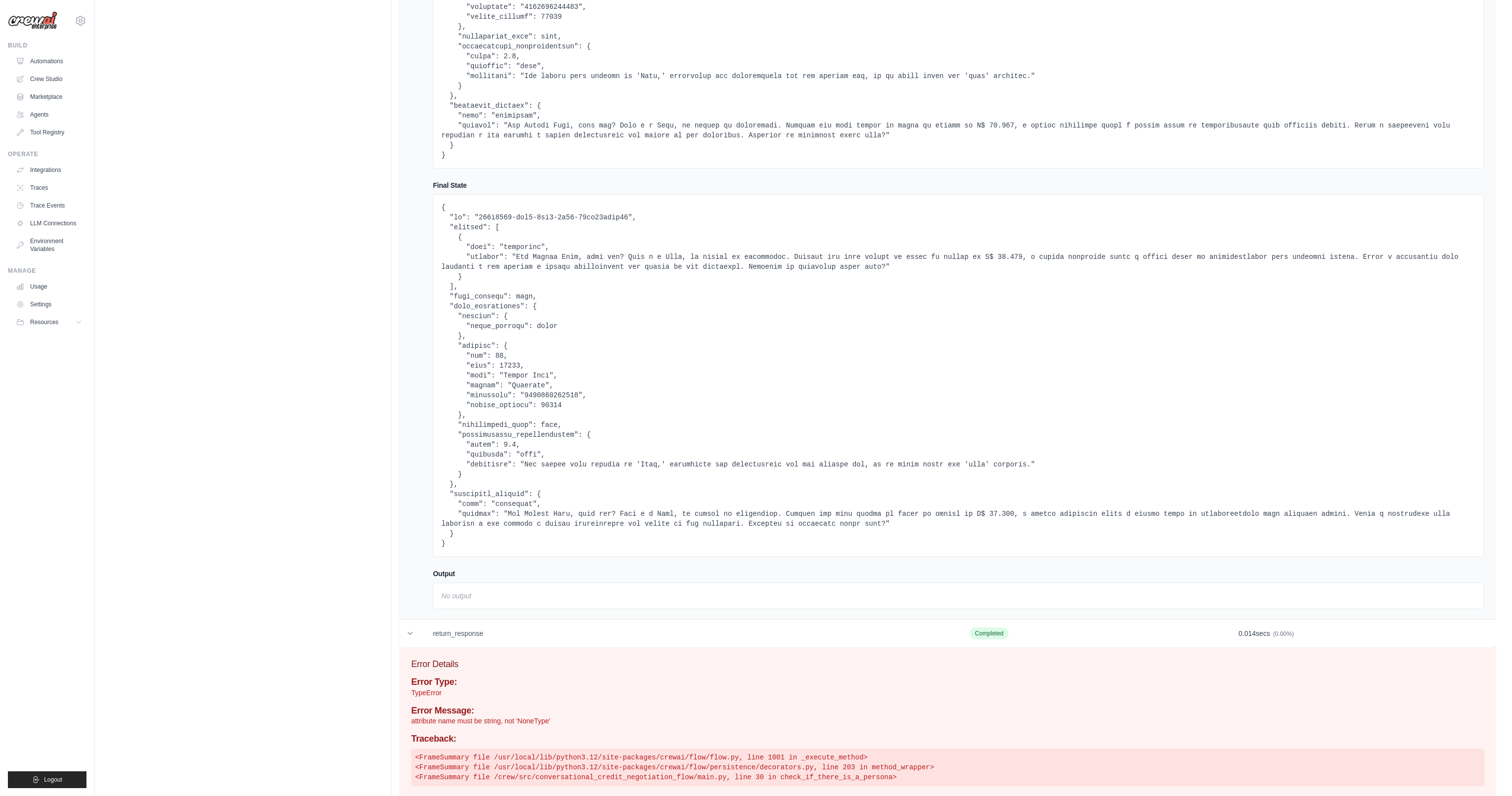
scroll to position [1002, 0]
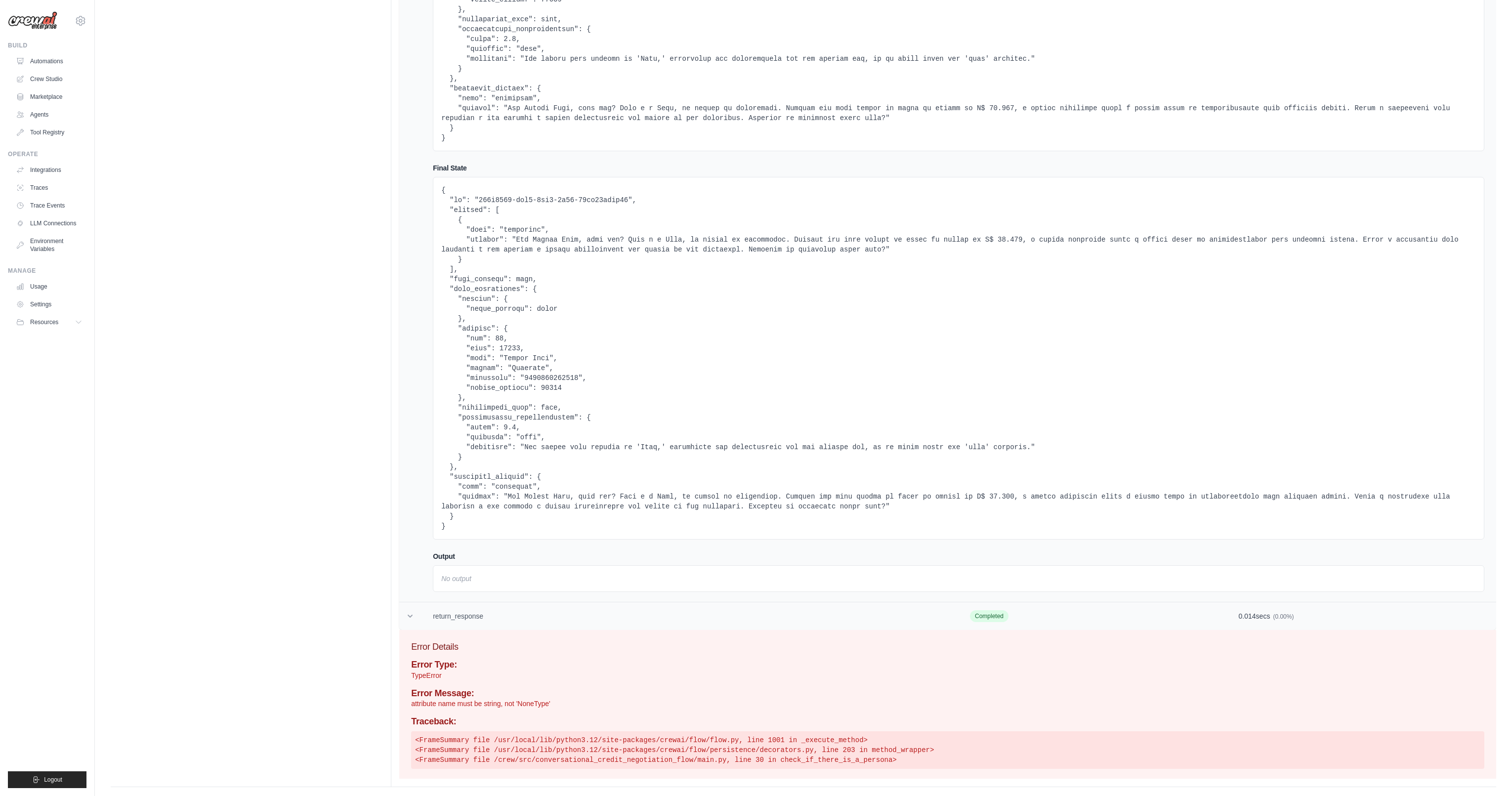
click at [467, 612] on td "return_response" at bounding box center [689, 616] width 537 height 28
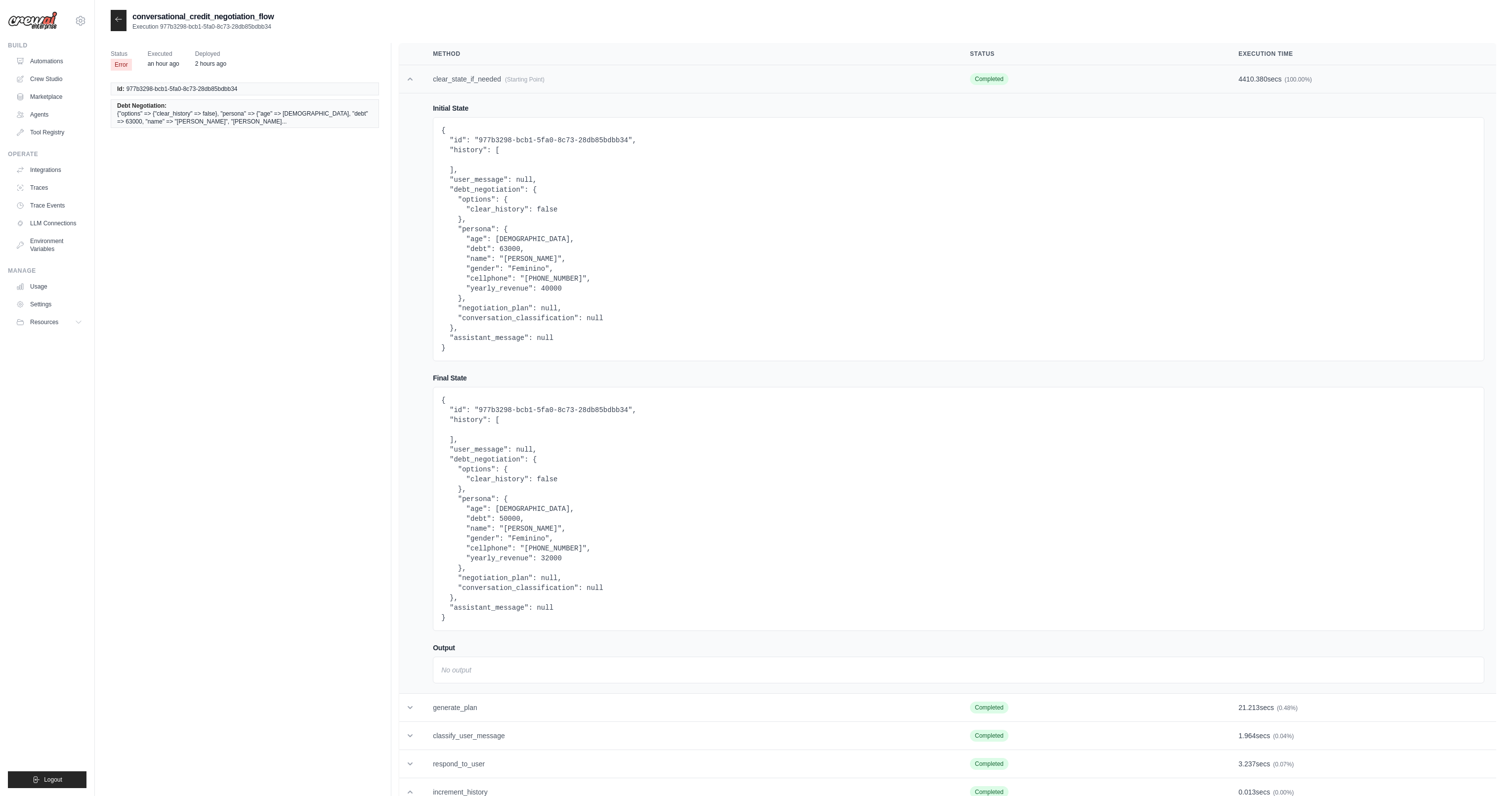
scroll to position [0, 0]
click at [122, 23] on icon at bounding box center [118, 19] width 8 height 8
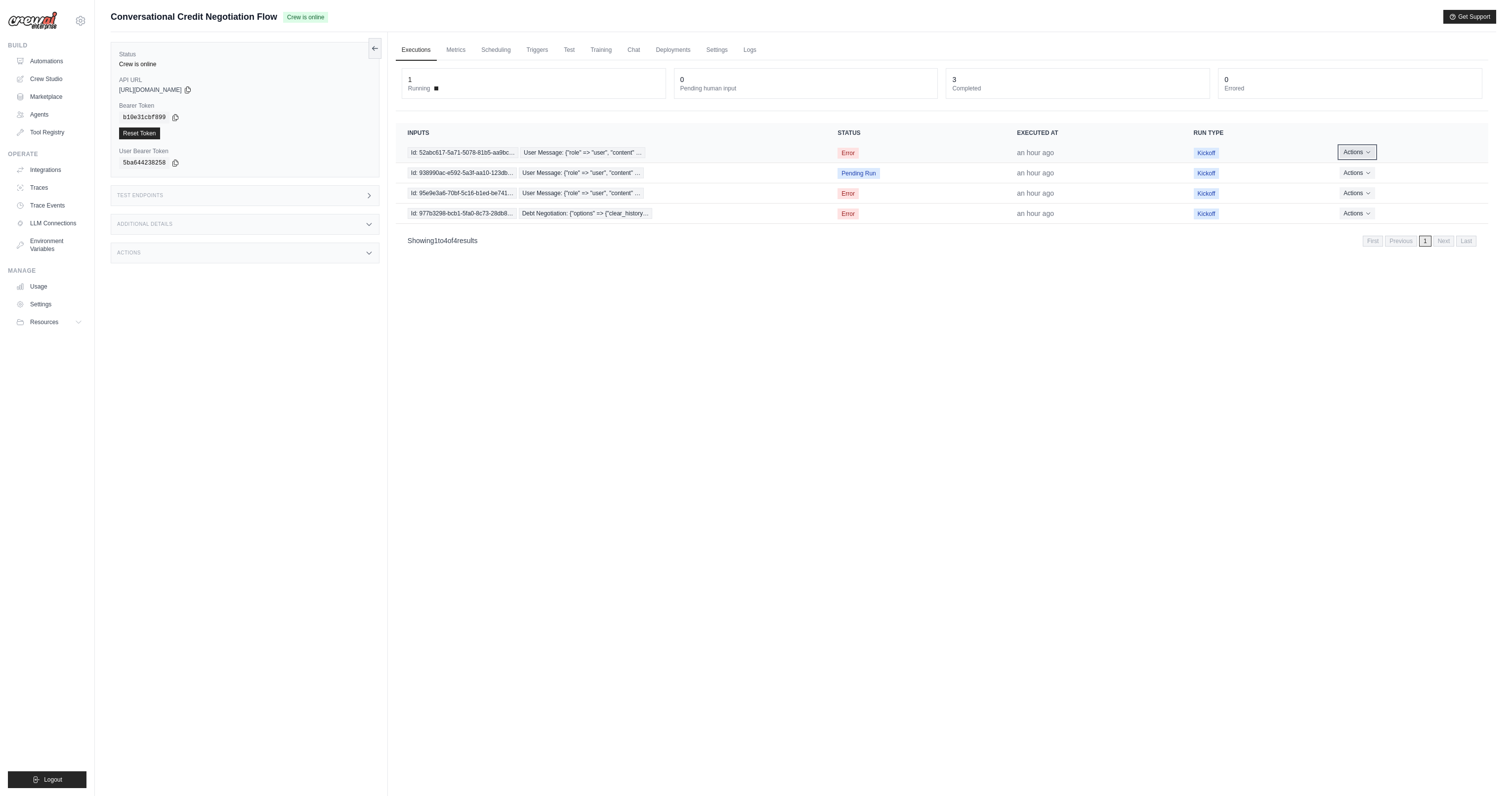
click at [1364, 153] on button "Actions" at bounding box center [1357, 152] width 35 height 12
click at [1433, 184] on button "Delete" at bounding box center [1445, 186] width 63 height 16
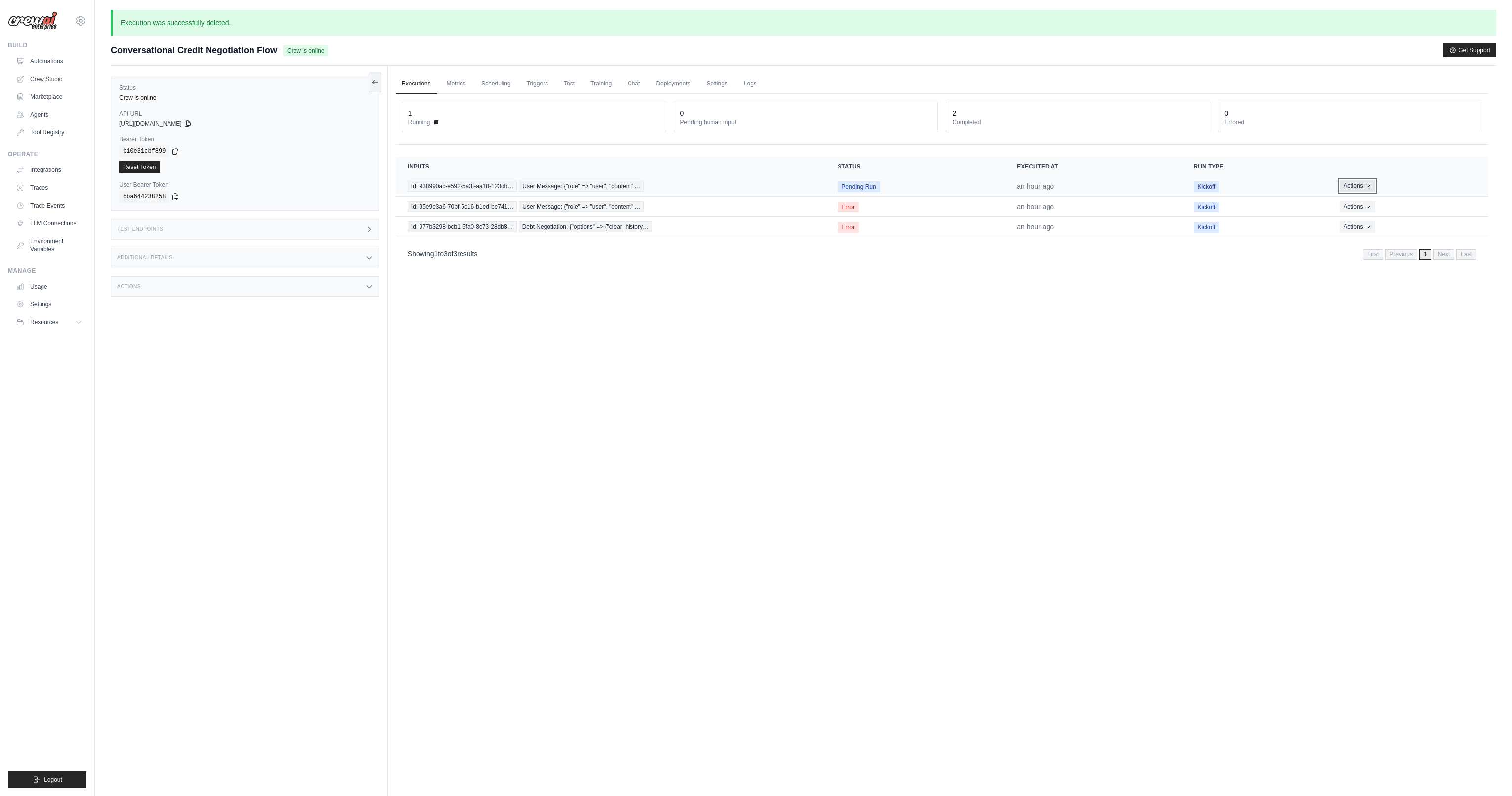
click at [1359, 190] on button "Actions" at bounding box center [1357, 185] width 35 height 12
click at [1456, 219] on button "Delete" at bounding box center [1445, 219] width 63 height 16
click at [1362, 190] on button "Actions" at bounding box center [1349, 186] width 35 height 12
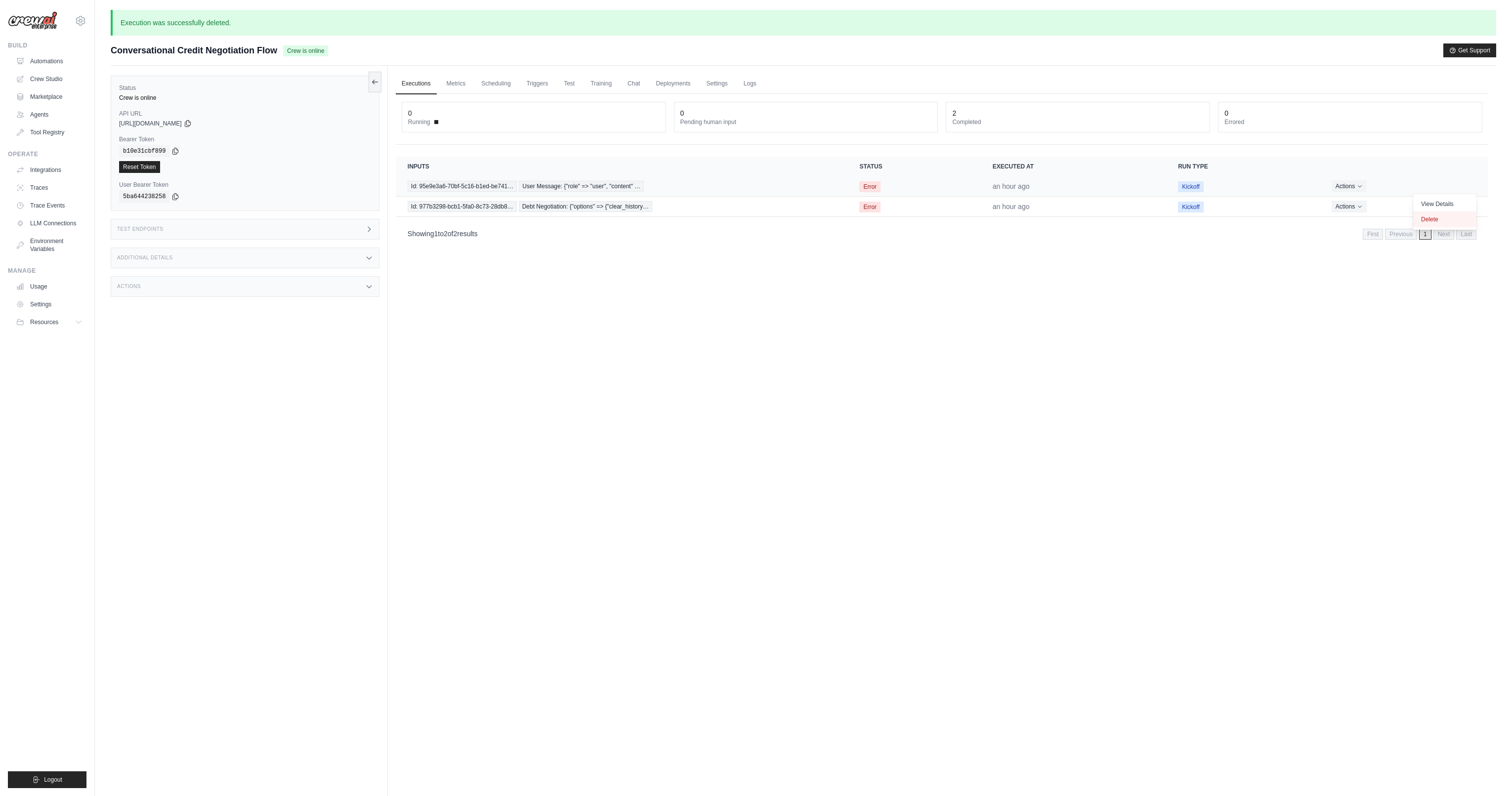
click at [1440, 220] on button "Delete" at bounding box center [1445, 219] width 63 height 16
click at [1355, 188] on button "Actions" at bounding box center [1349, 185] width 35 height 12
click at [1425, 222] on button "Delete" at bounding box center [1445, 219] width 63 height 16
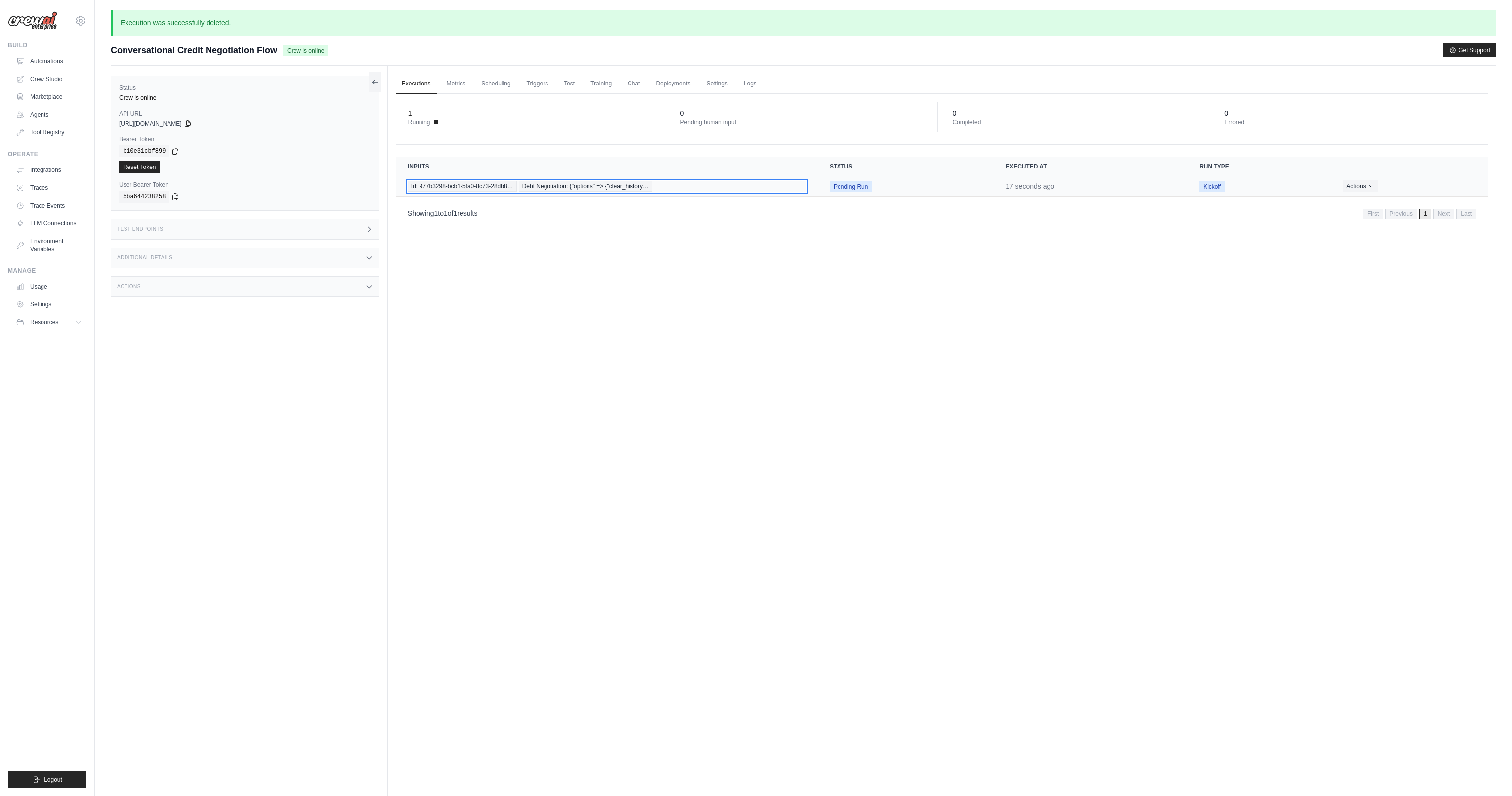
click at [634, 186] on span "Debt Negotiation: {"options" => {"clear_history…" at bounding box center [585, 187] width 134 height 11
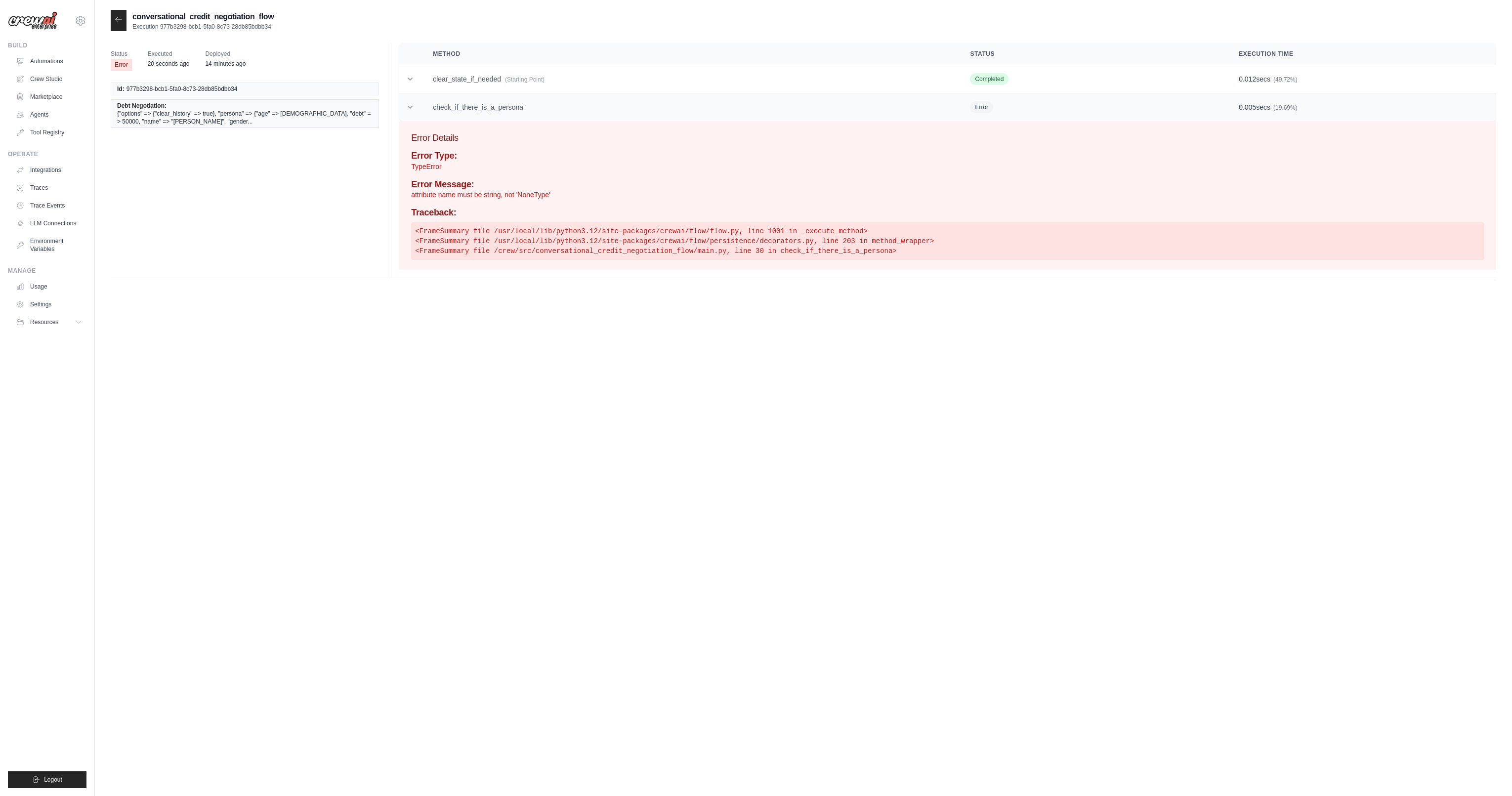
click at [509, 103] on td "check_if_there_is_a_persona" at bounding box center [689, 108] width 537 height 28
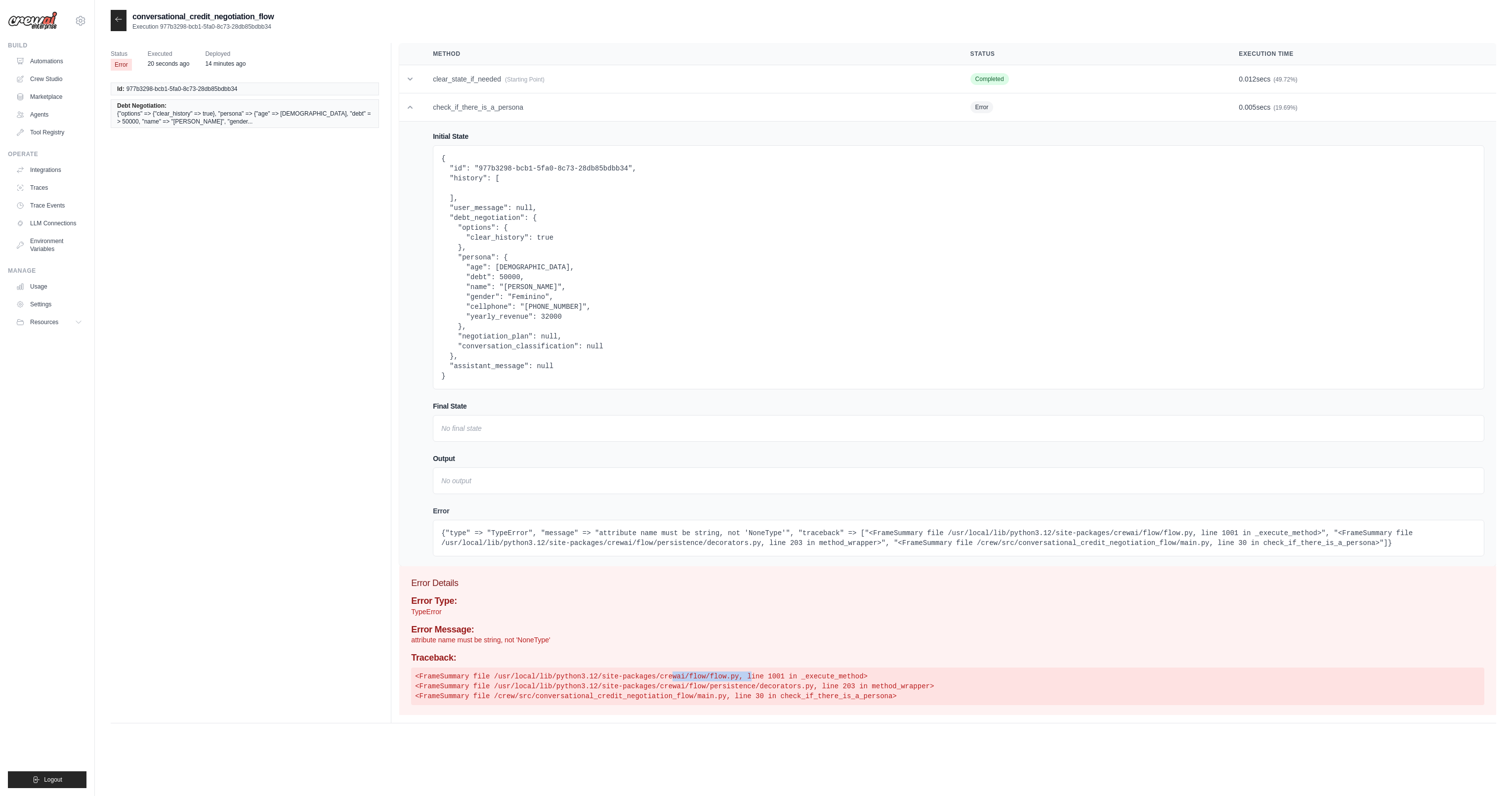
drag, startPoint x: 672, startPoint y: 677, endPoint x: 755, endPoint y: 680, distance: 83.1
click at [754, 678] on pre "<FrameSummary file /usr/local/lib/python3.12/site-packages/crewai/flow/flow.py,…" at bounding box center [948, 686] width 1073 height 38
click at [754, 690] on pre "<FrameSummary file /usr/local/lib/python3.12/site-packages/crewai/flow/flow.py,…" at bounding box center [948, 686] width 1073 height 38
click at [51, 63] on link "Automations" at bounding box center [50, 61] width 75 height 16
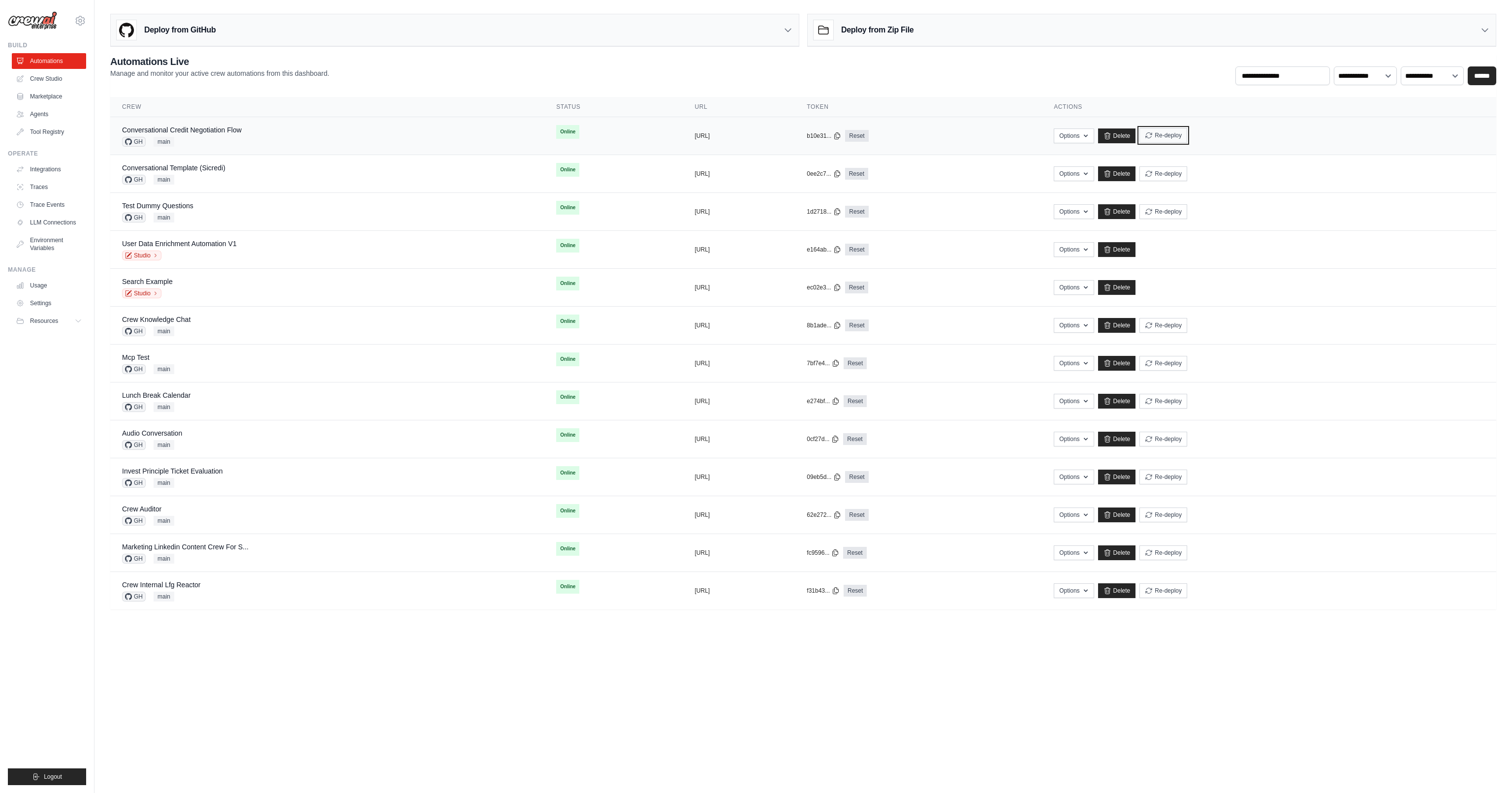
click at [1187, 136] on button "Re-deploy" at bounding box center [1163, 135] width 48 height 15
click at [212, 135] on div "Conversational Credit Negotiation Flow GH main" at bounding box center [182, 135] width 119 height 22
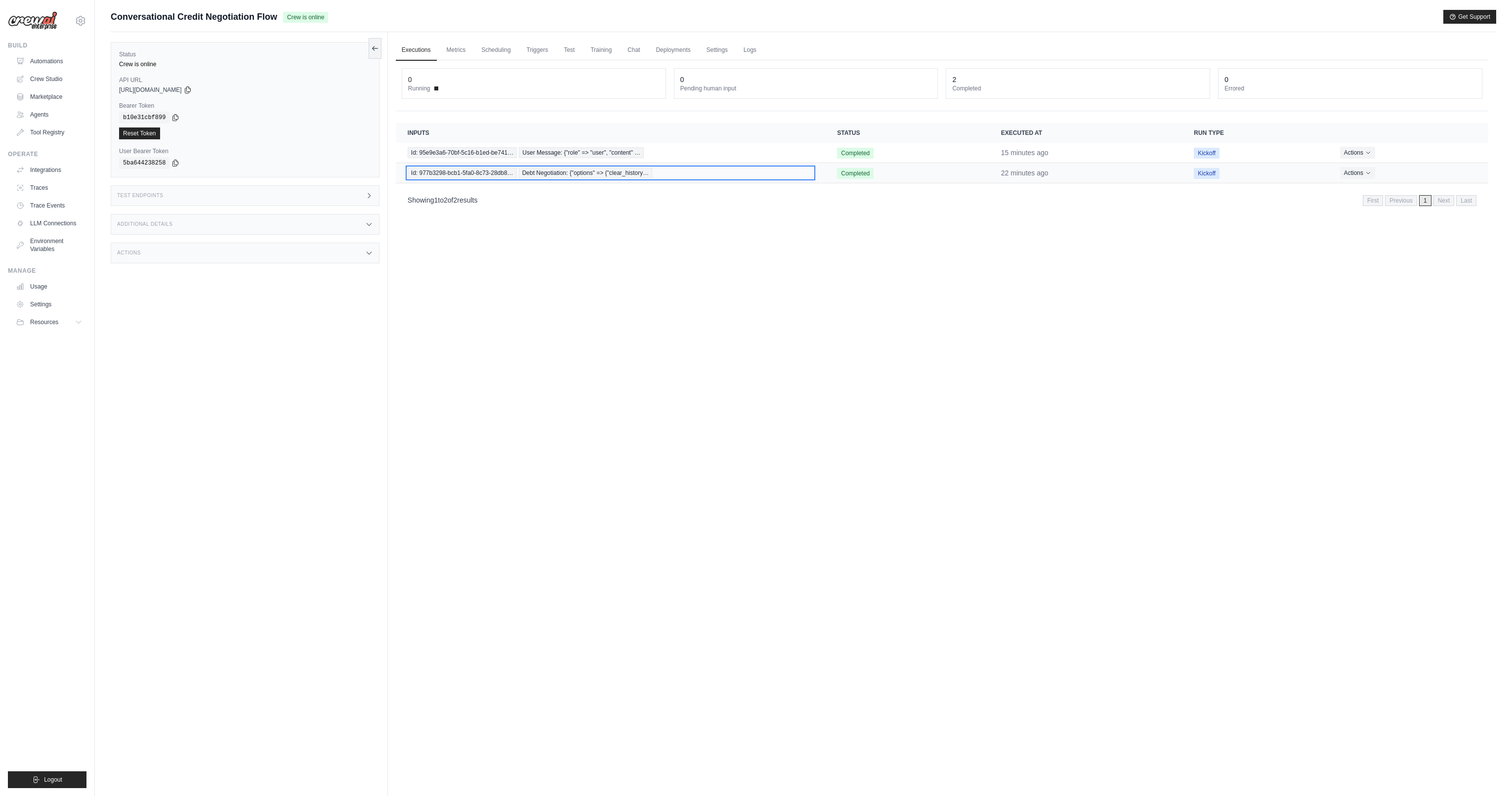
click at [575, 169] on span "Debt Negotiation: {"options" => {"clear_history…" at bounding box center [585, 173] width 134 height 11
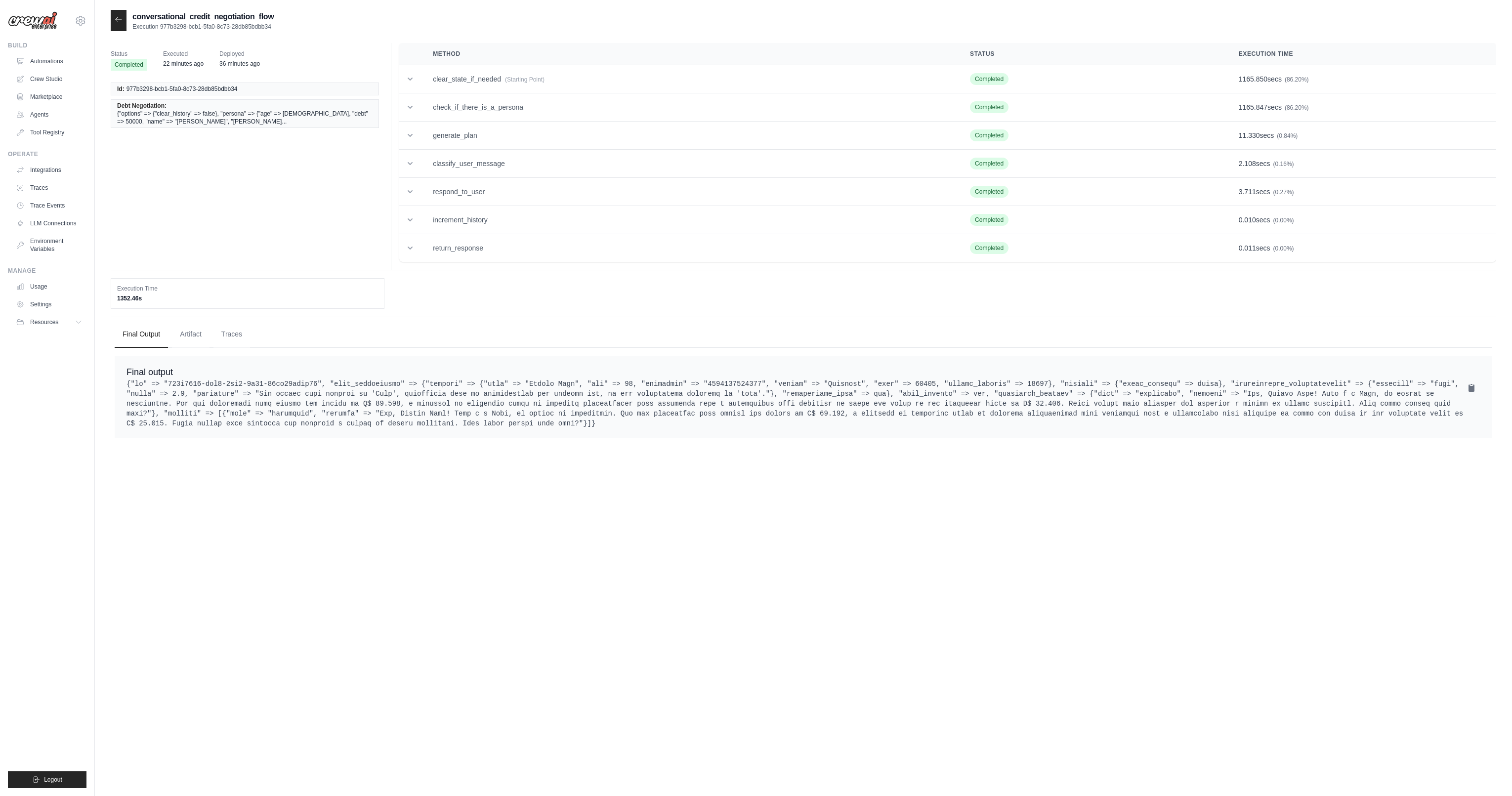
click at [592, 478] on div "conversational_credit_negotiation_flow Execution 977b3298-bcb1-5fa0-8c73-28db85…" at bounding box center [803, 408] width 1385 height 796
click at [116, 22] on icon at bounding box center [118, 19] width 8 height 8
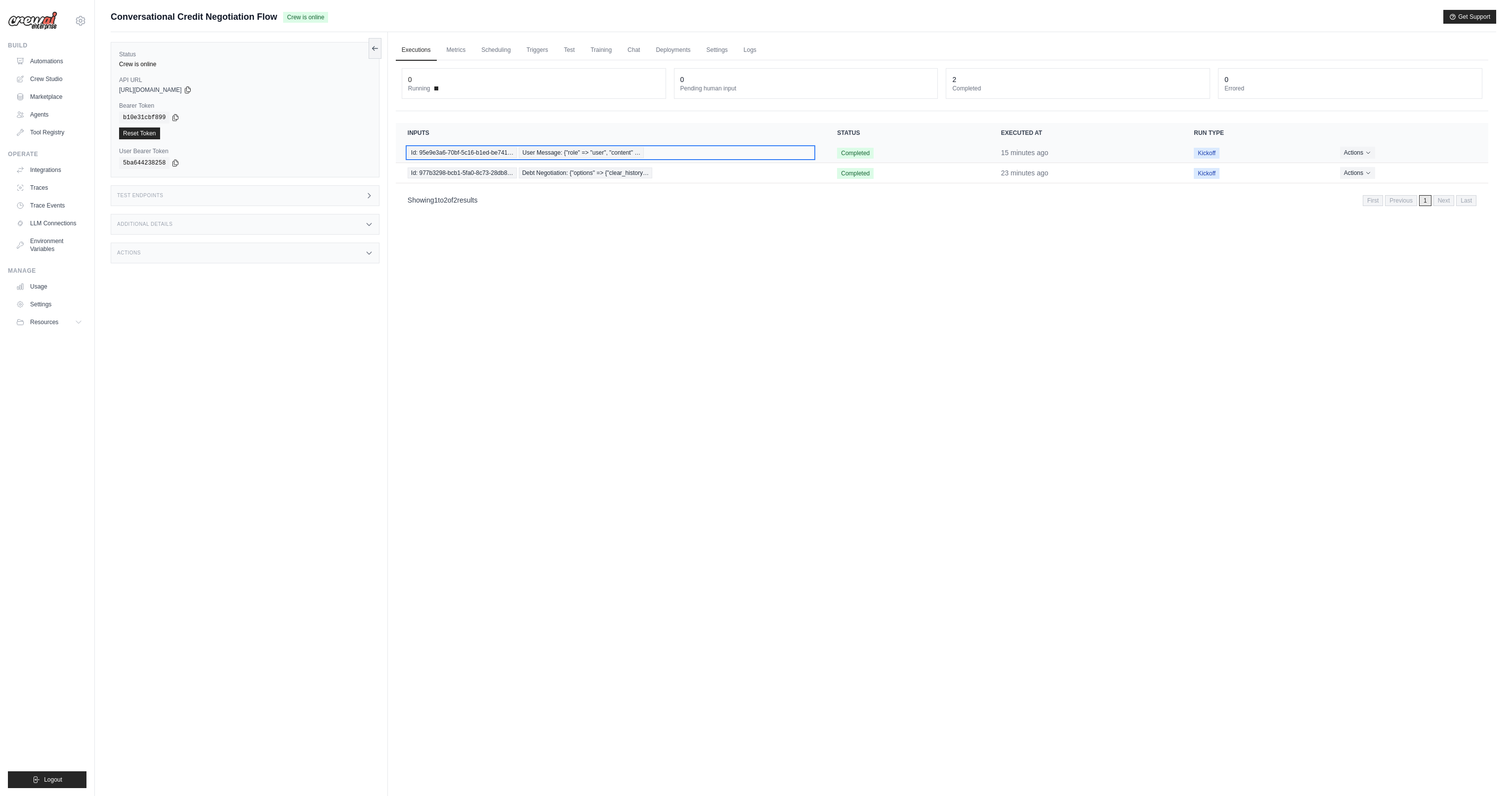
click at [504, 150] on span "Id: 95e9e3a6-70bf-5c16-b1ed-be741…" at bounding box center [462, 153] width 109 height 11
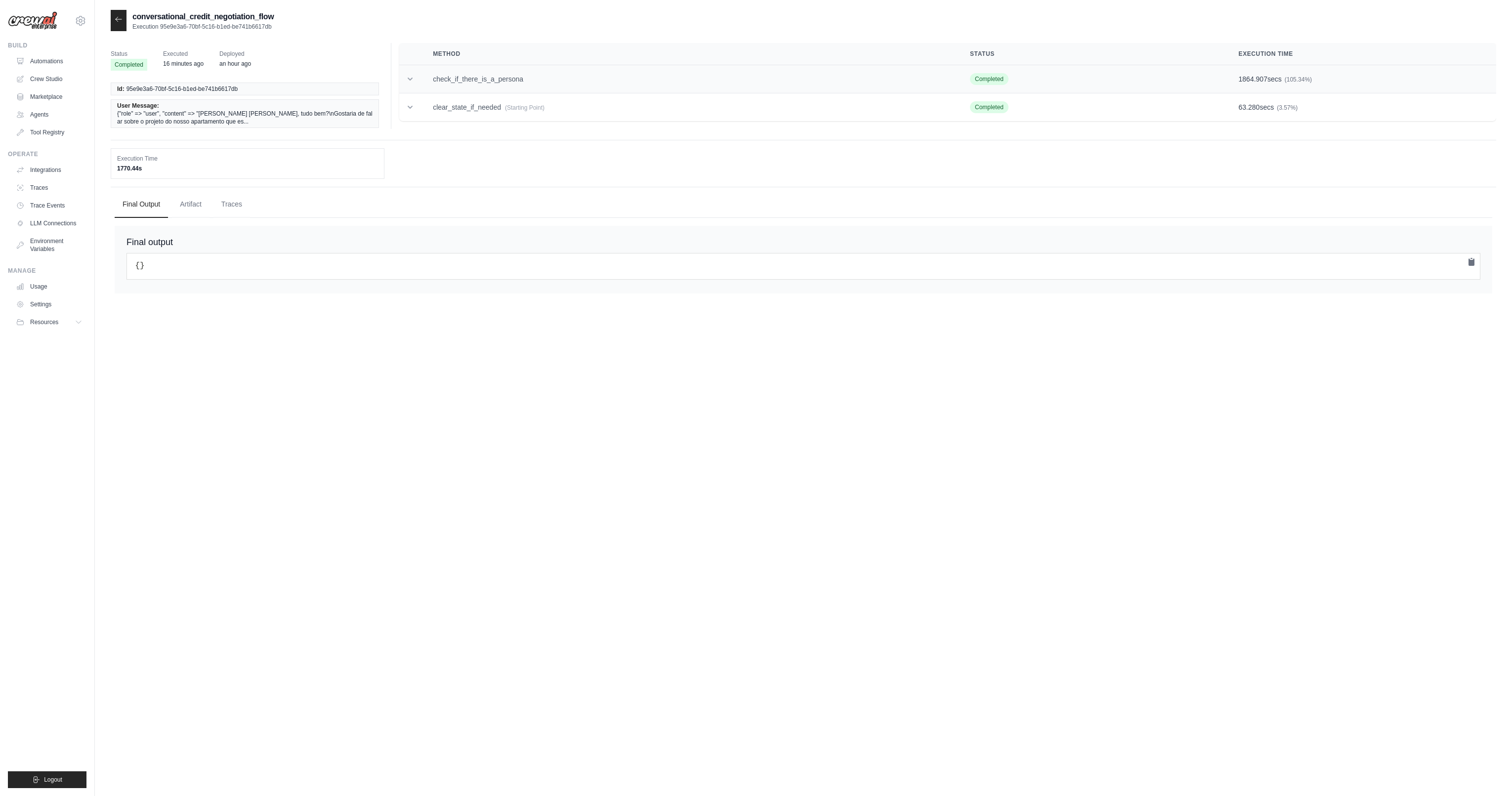
click at [464, 82] on td "check_if_there_is_a_persona" at bounding box center [689, 80] width 537 height 28
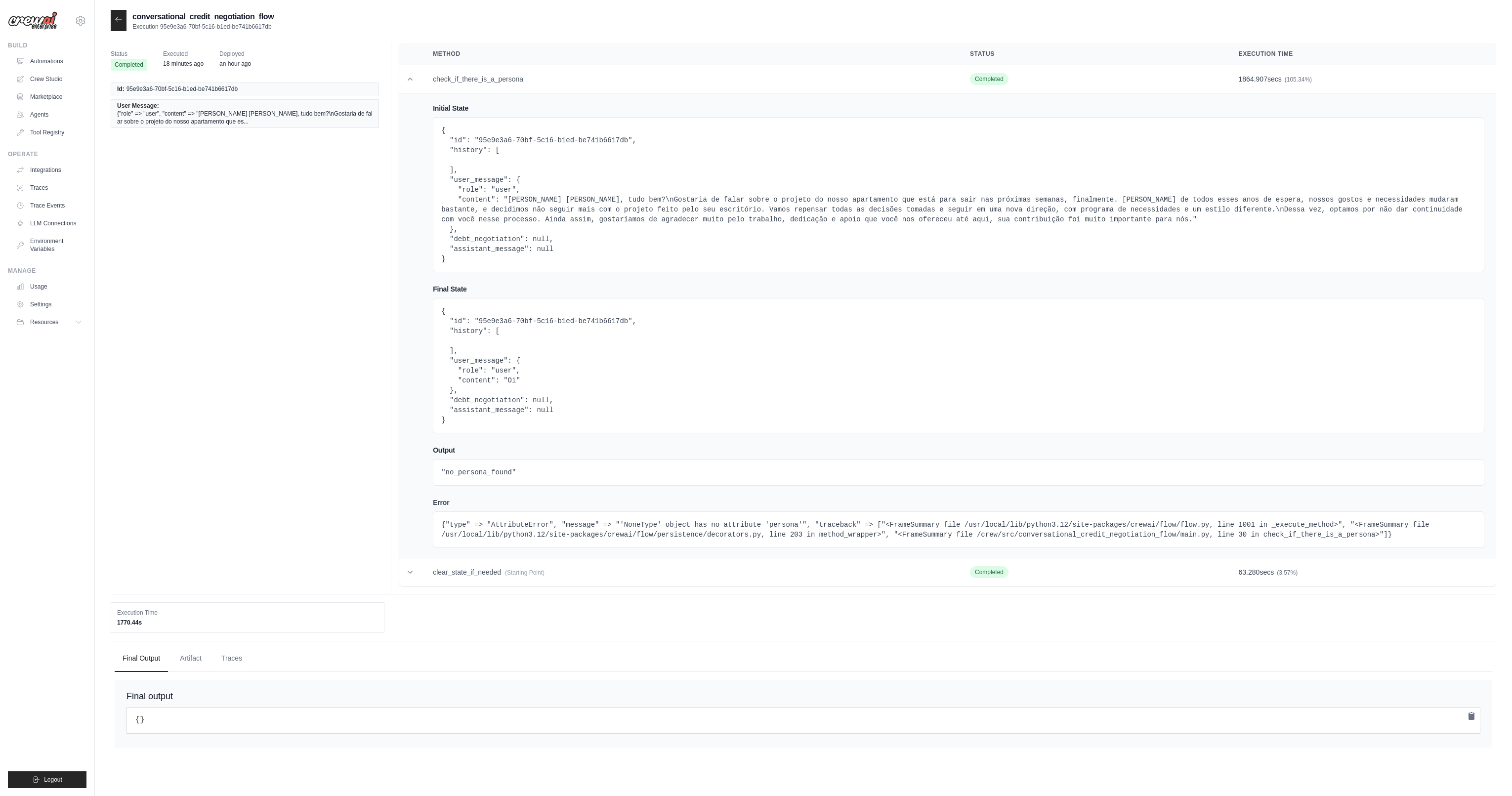
click at [124, 21] on div at bounding box center [119, 20] width 16 height 21
click at [122, 20] on icon at bounding box center [118, 19] width 8 height 8
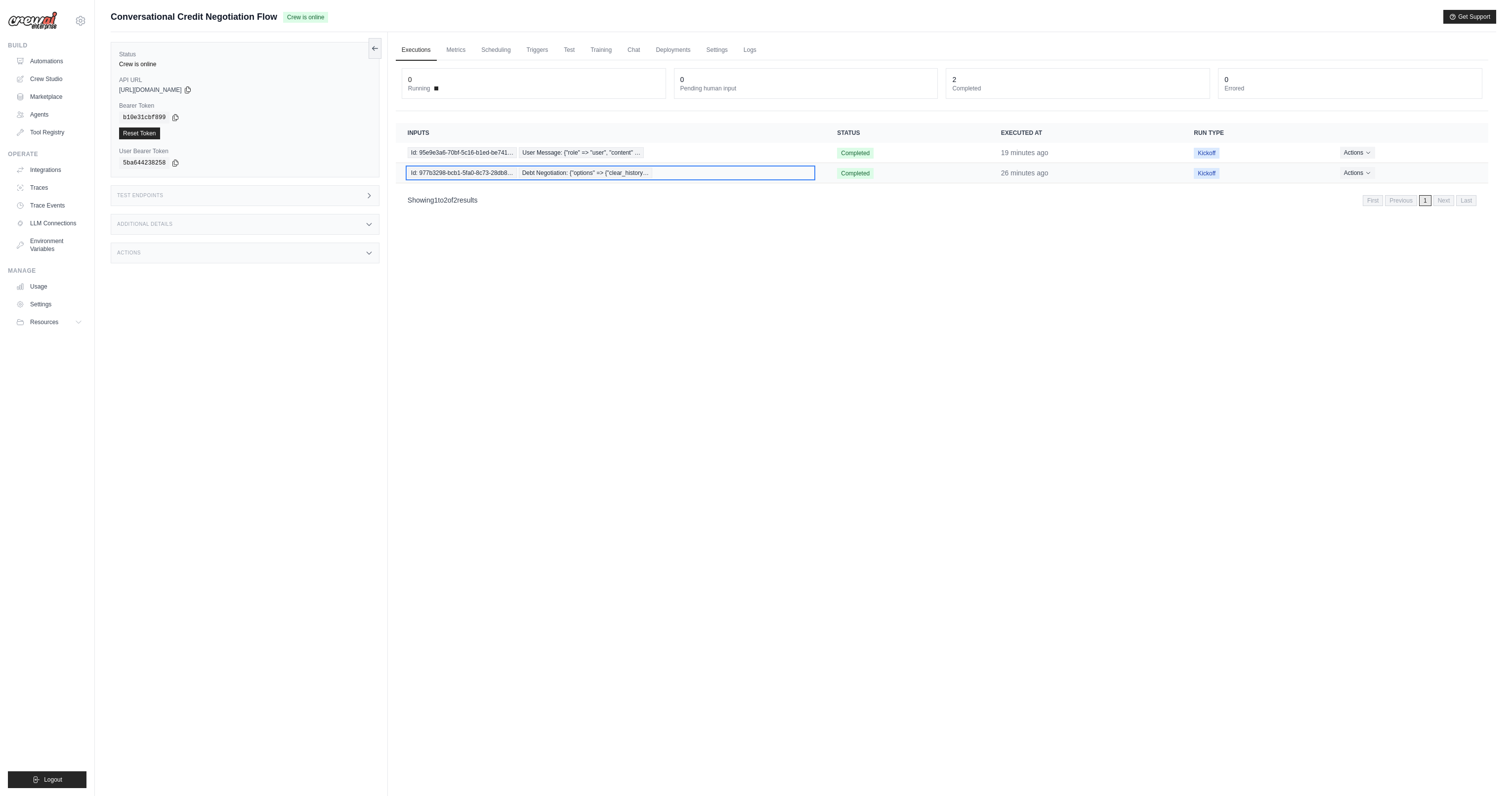
click at [452, 172] on span "Id: 977b3298-bcb1-5fa0-8c73-28db8…" at bounding box center [462, 173] width 109 height 11
click at [1367, 171] on icon "Actions for execution" at bounding box center [1368, 172] width 6 height 6
click at [1370, 171] on icon "Actions for execution" at bounding box center [1368, 172] width 6 height 6
click at [1427, 206] on button "Delete" at bounding box center [1445, 206] width 63 height 16
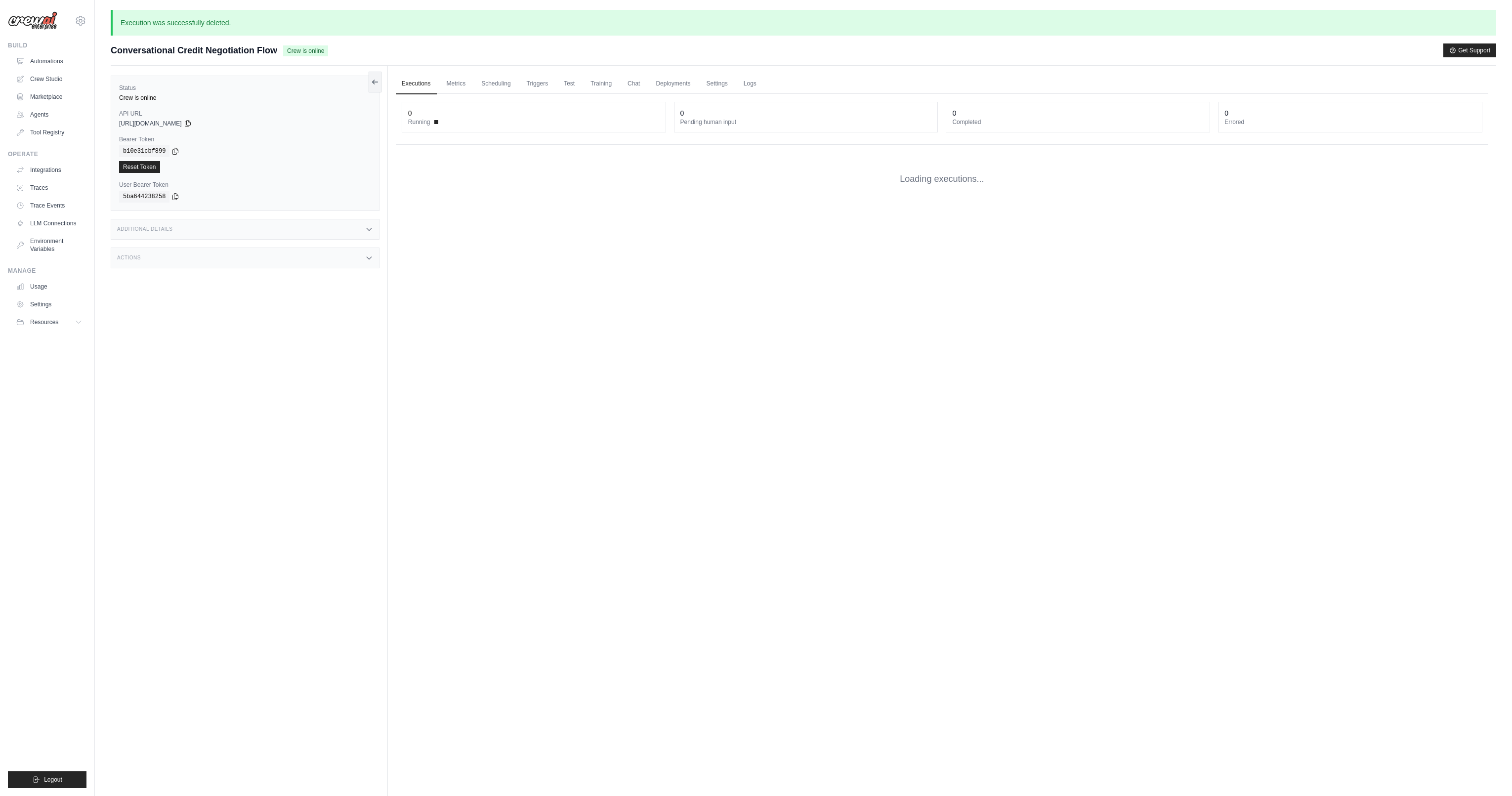
click at [1349, 154] on div "**********" at bounding box center [941, 148] width 1092 height 108
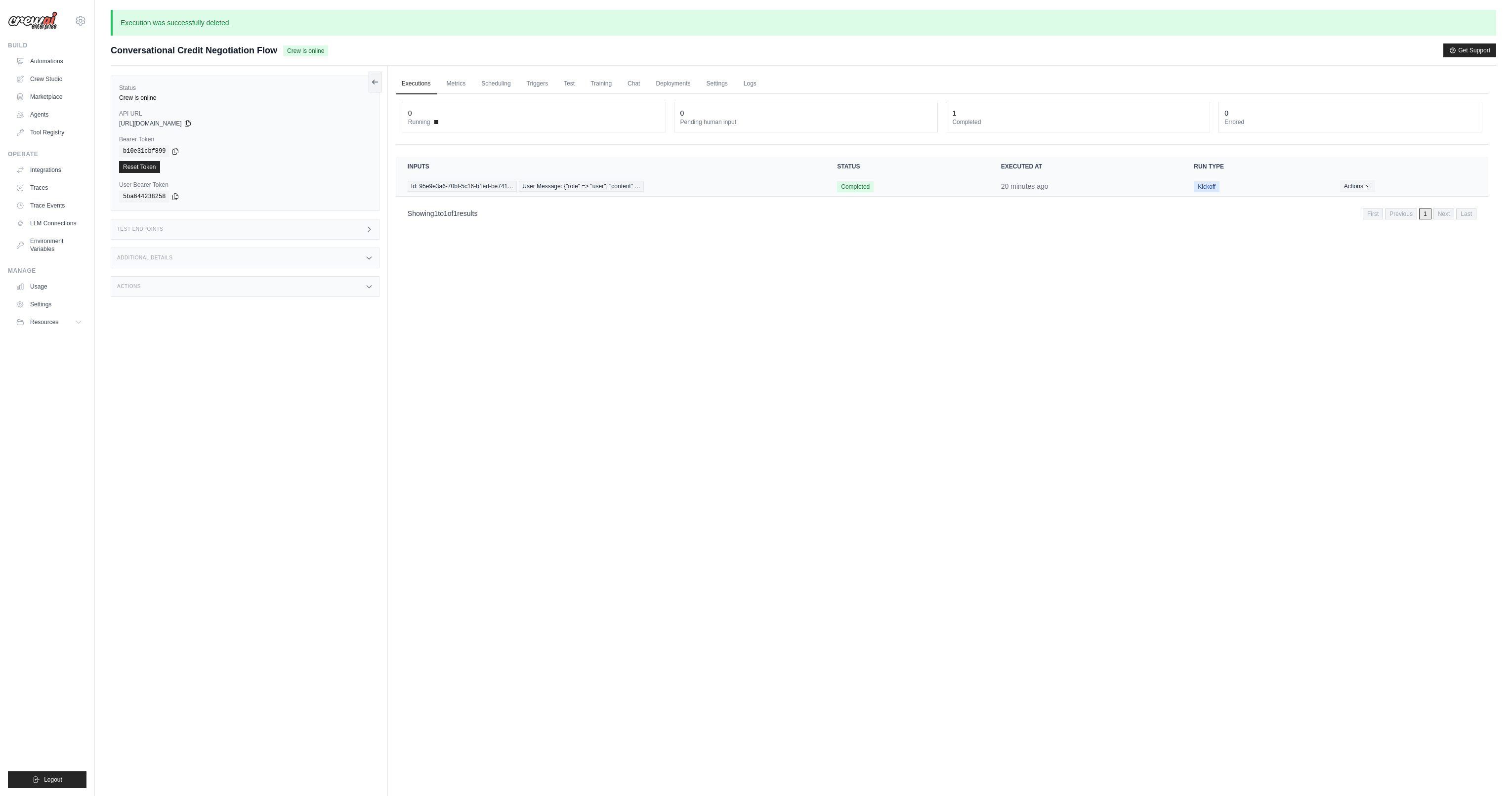
click at [1351, 179] on td "Actions View Details Delete" at bounding box center [1408, 186] width 160 height 20
click at [1352, 182] on button "Actions" at bounding box center [1357, 185] width 35 height 12
click at [1416, 216] on button "Delete" at bounding box center [1445, 219] width 63 height 16
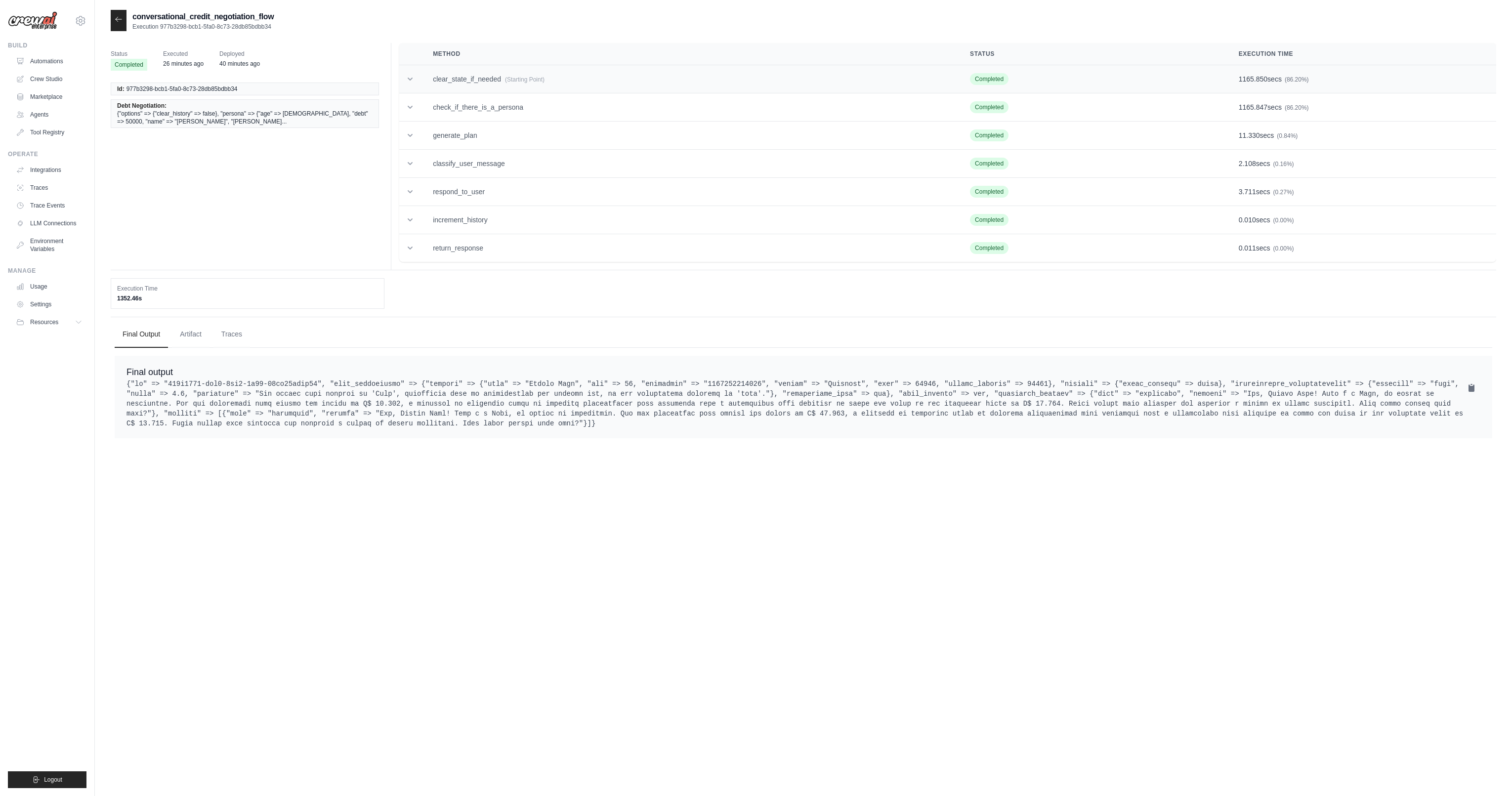
click at [417, 83] on td at bounding box center [410, 80] width 22 height 28
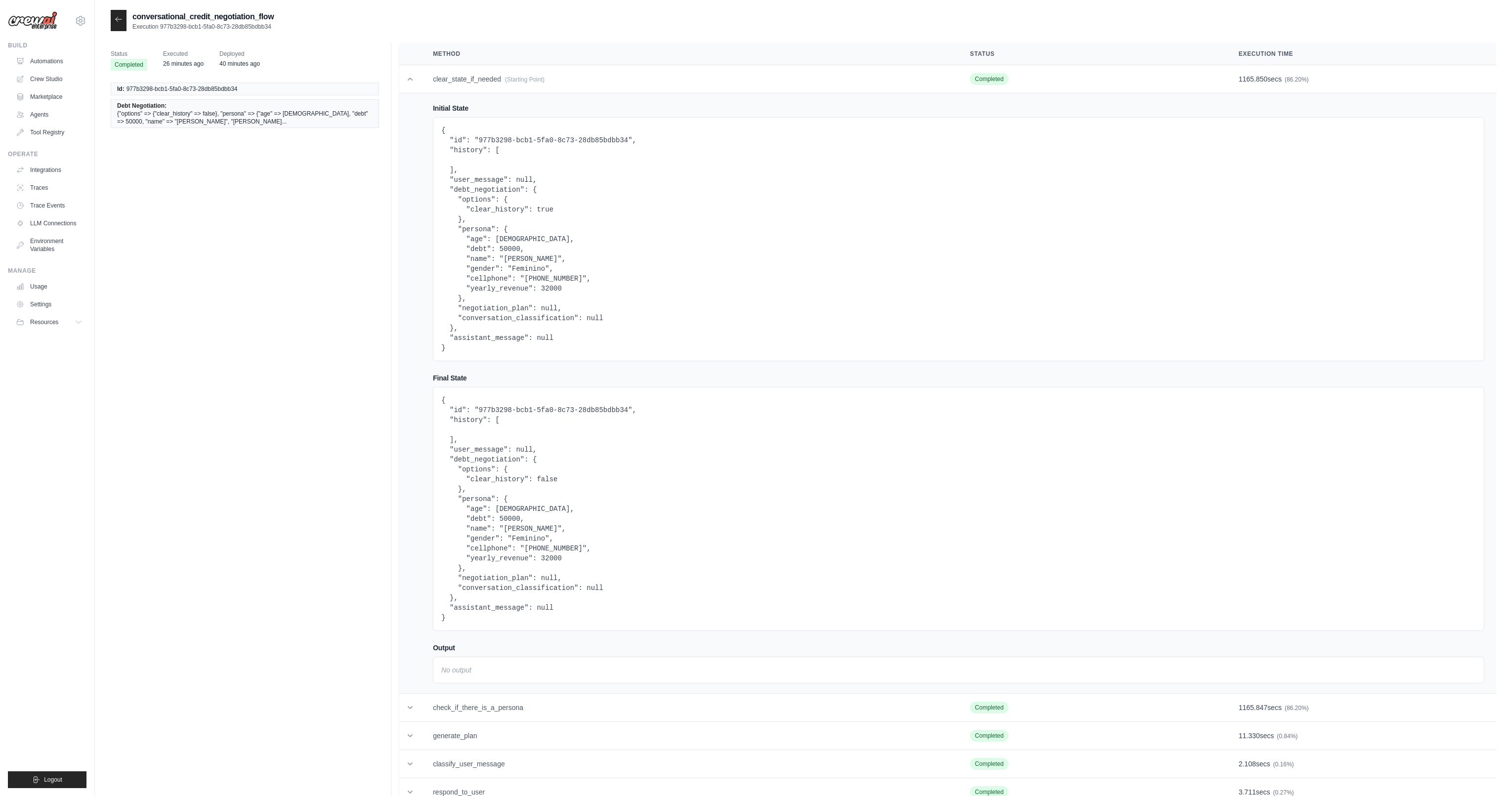
click at [558, 274] on pre "{ "id": "977b3298-bcb1-5fa0-8c73-28db85bdbb34", "history": [ ], "user_message":…" at bounding box center [959, 239] width 1035 height 227
copy pre "5581992450938"
click at [115, 19] on icon at bounding box center [118, 19] width 8 height 8
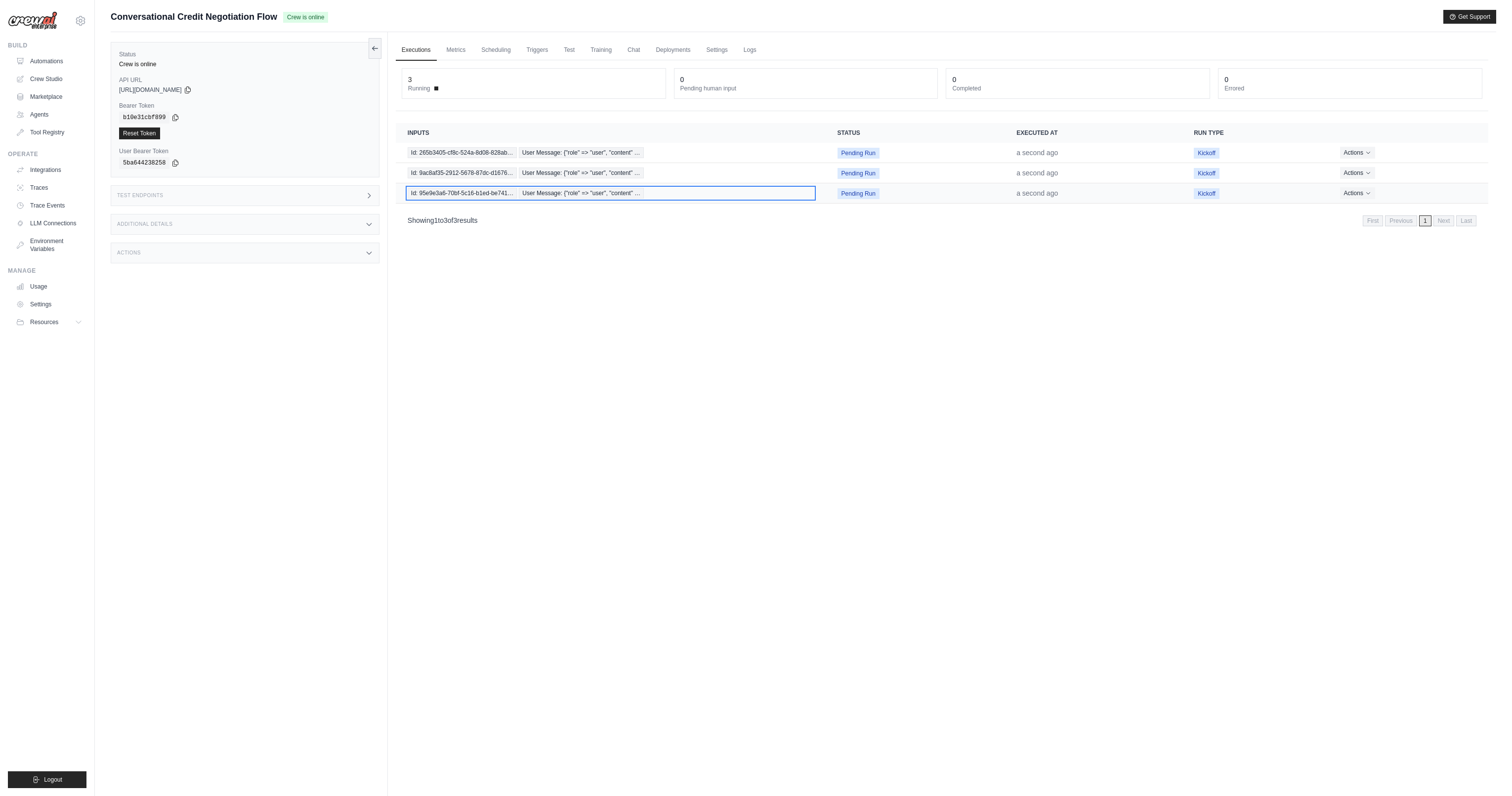
click at [624, 193] on span "User Message: {"role" => "user", "content" …" at bounding box center [581, 193] width 125 height 11
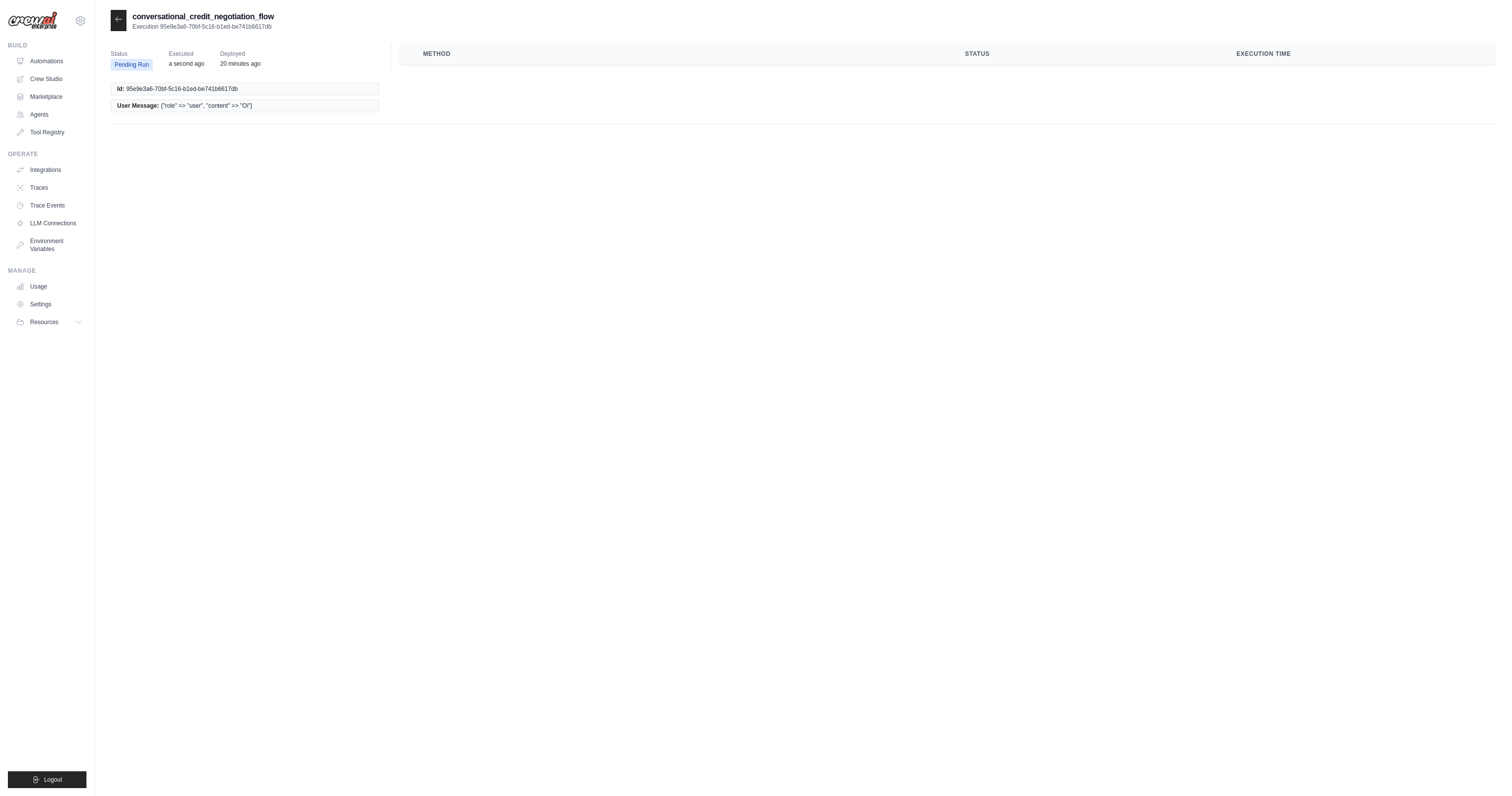
click at [223, 89] on span "95e9e3a6-70bf-5c16-b1ed-be741b6617db" at bounding box center [182, 88] width 112 height 8
click at [467, 53] on th "Method" at bounding box center [682, 54] width 542 height 22
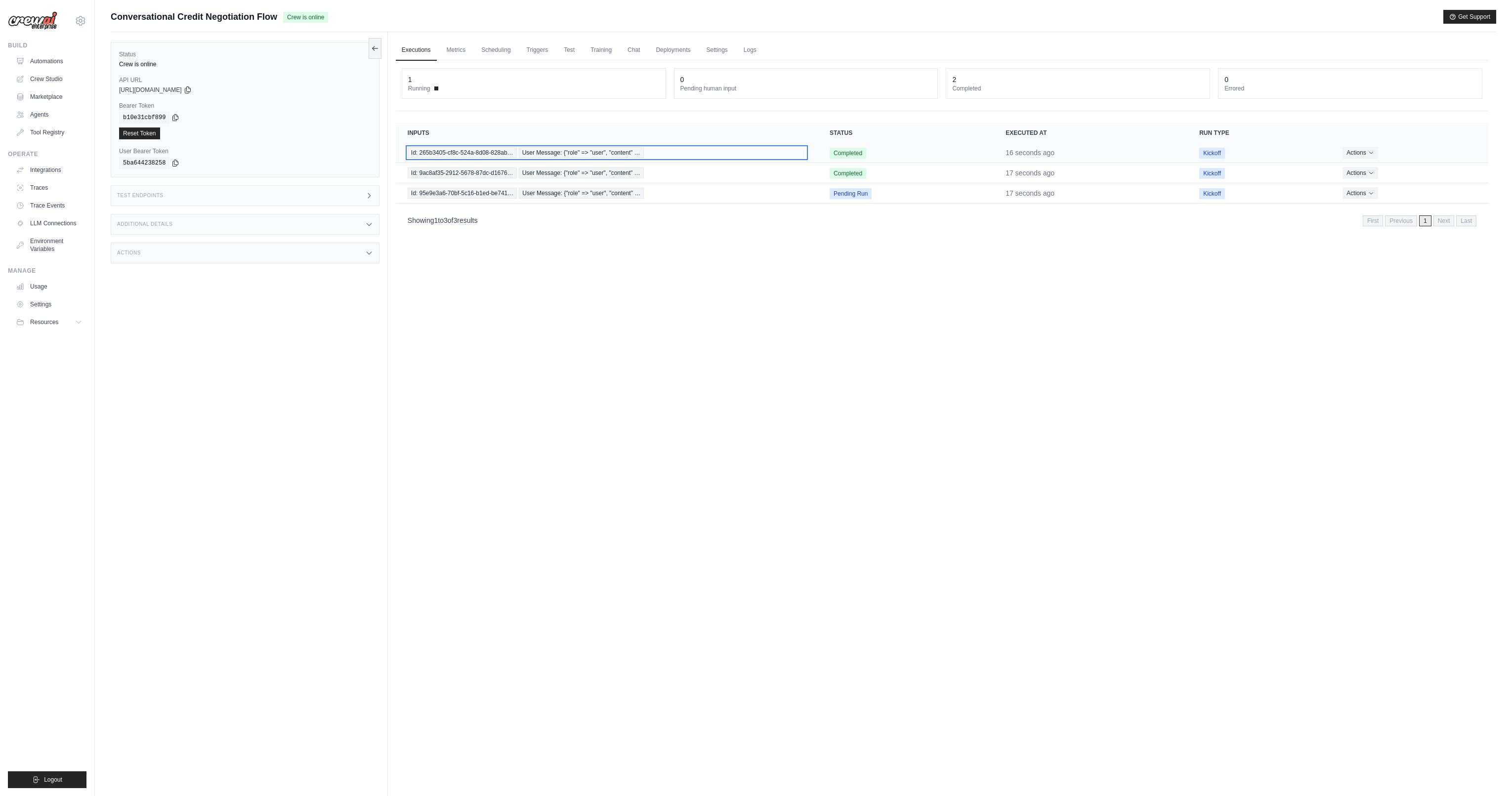
click at [596, 152] on span "User Message: {"role" => "user", "content" …" at bounding box center [581, 153] width 125 height 11
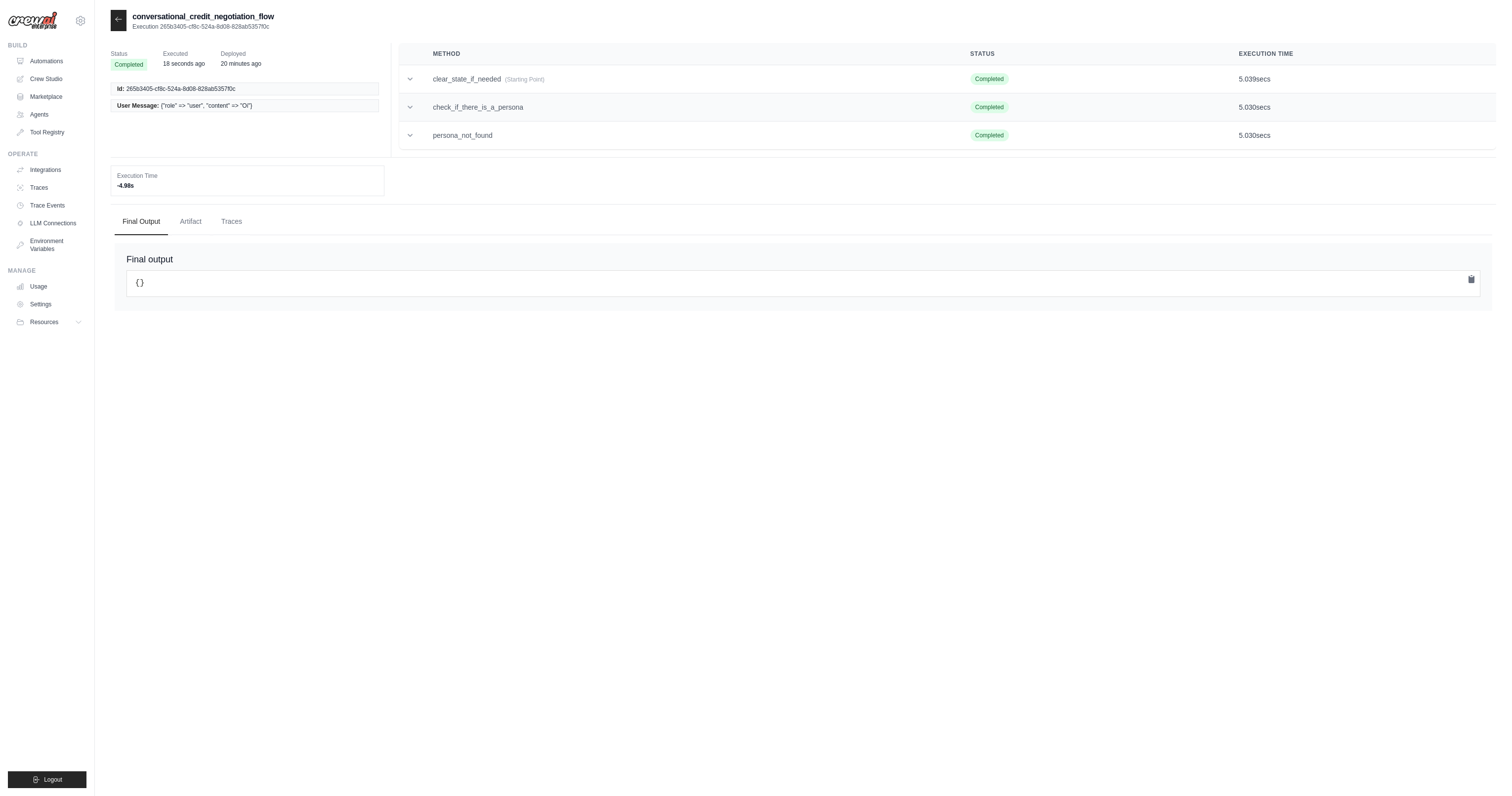
click at [472, 104] on td "check_if_there_is_a_persona" at bounding box center [689, 108] width 537 height 28
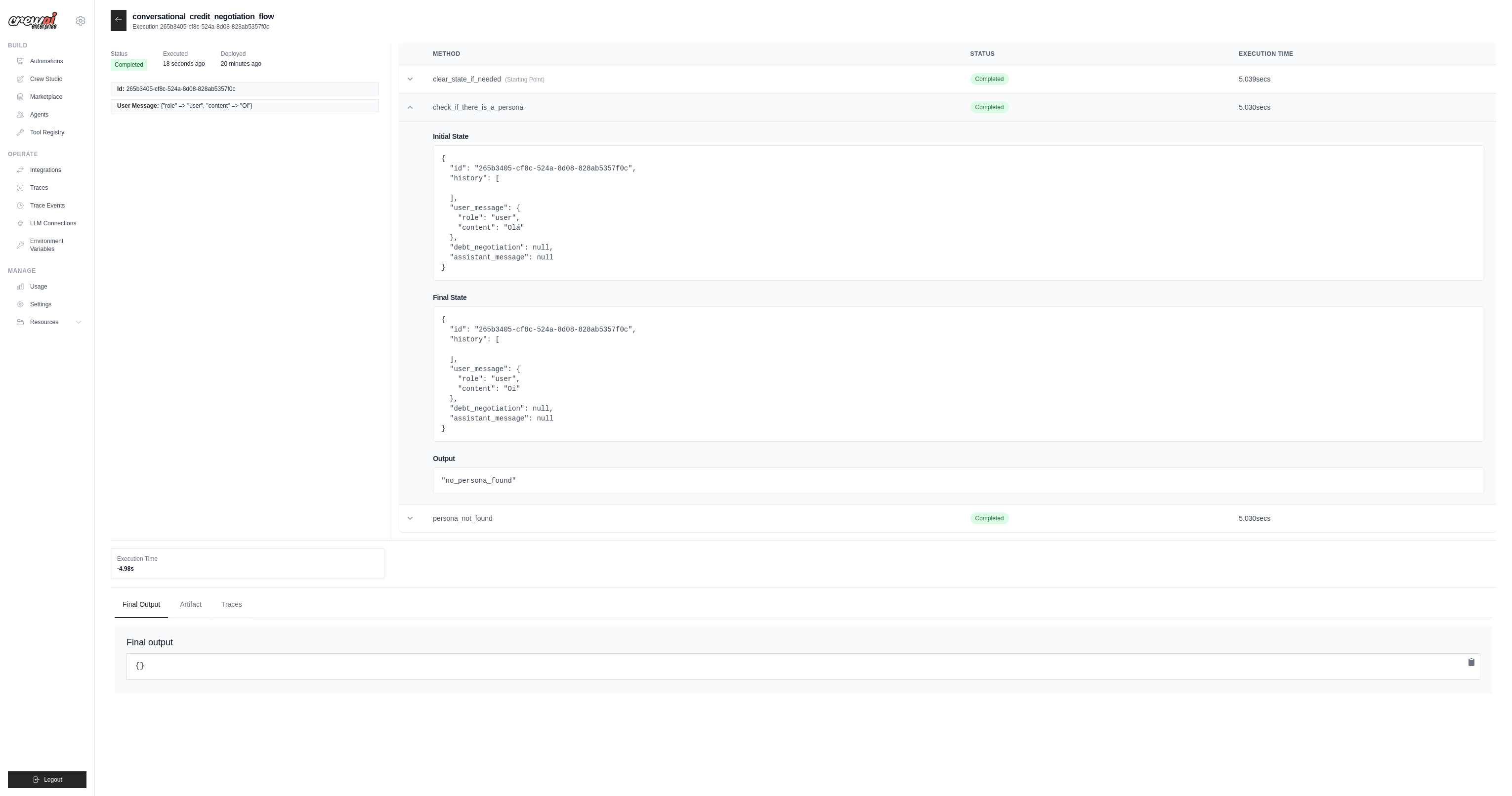
click at [472, 104] on td "check_if_there_is_a_persona" at bounding box center [689, 108] width 537 height 28
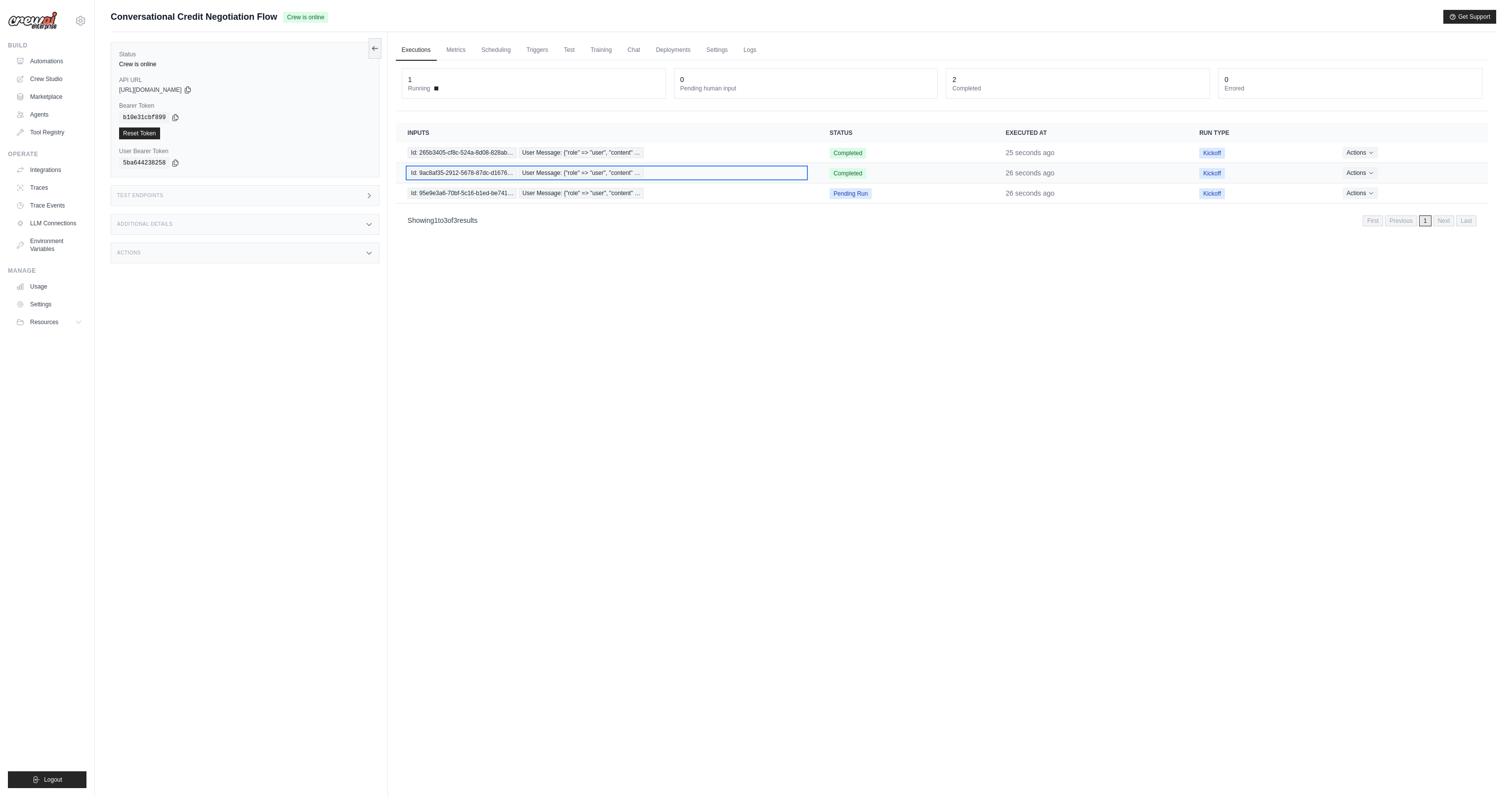
click at [558, 174] on span "User Message: {"role" => "user", "content" …" at bounding box center [581, 173] width 125 height 11
click at [617, 193] on span "User Message: {"role" => "user", "content" …" at bounding box center [581, 193] width 125 height 11
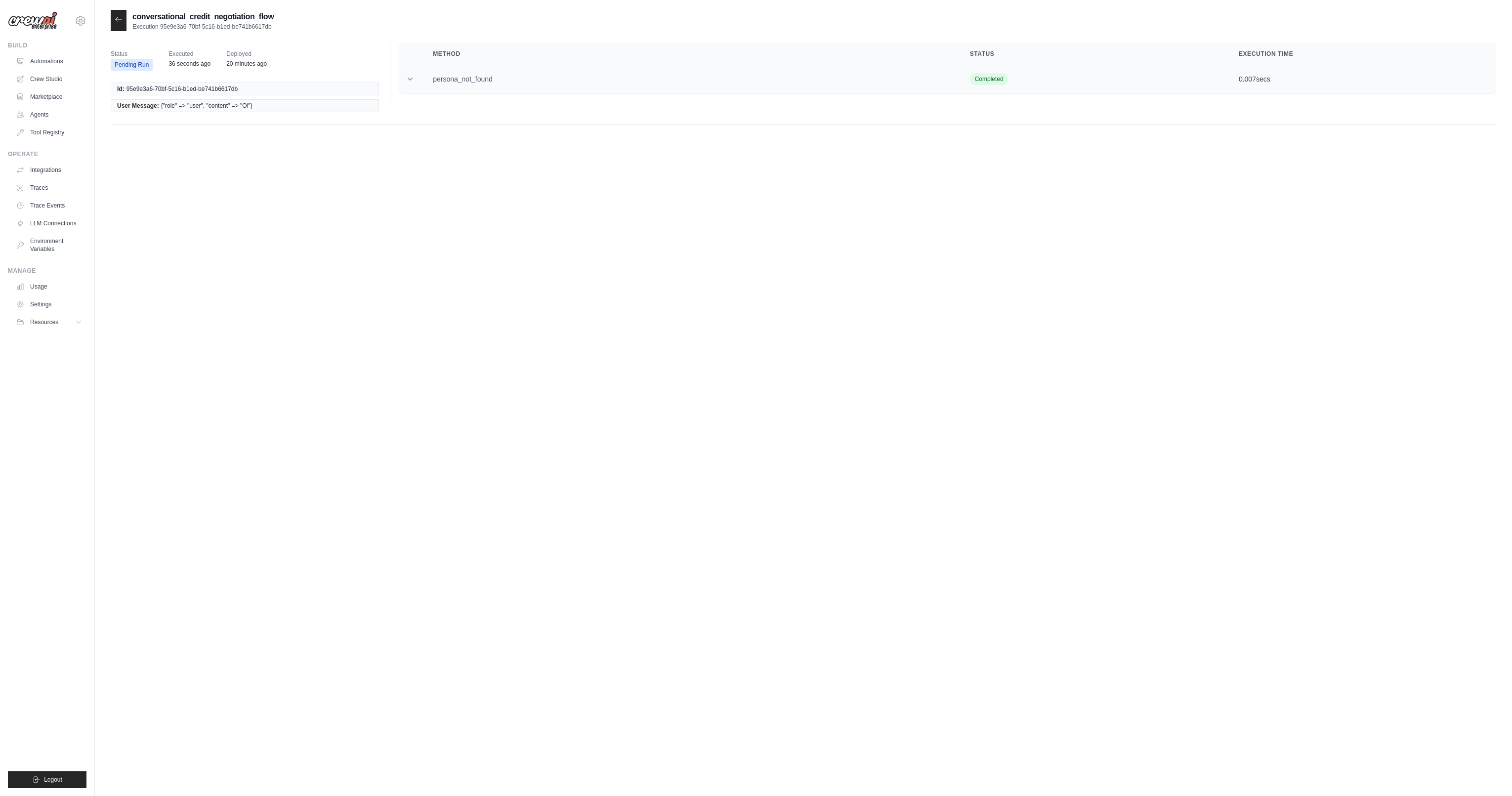
click at [415, 77] on td at bounding box center [410, 80] width 22 height 28
click at [420, 78] on td at bounding box center [410, 80] width 22 height 28
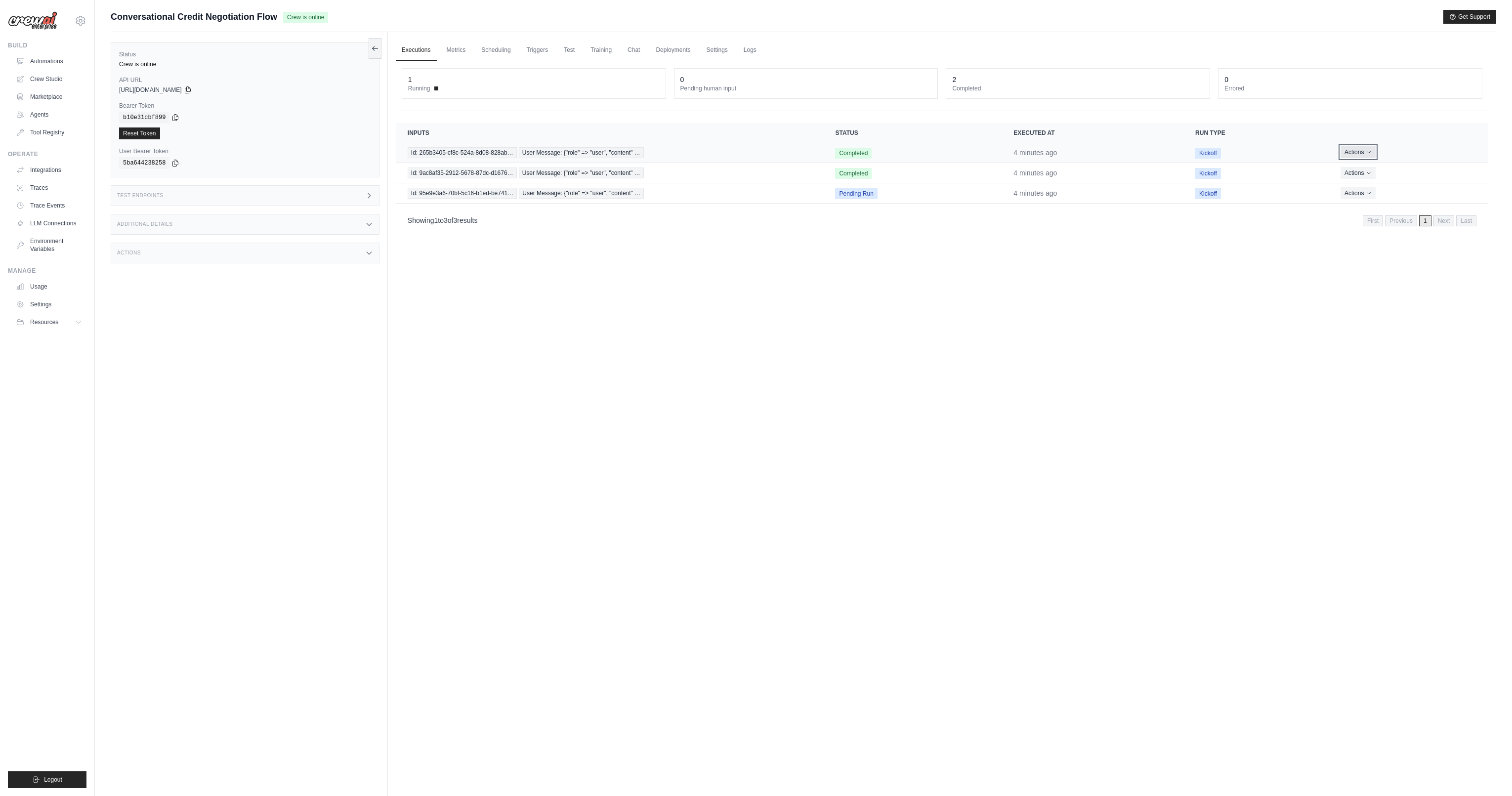
click at [1357, 156] on button "Actions" at bounding box center [1358, 152] width 35 height 12
click at [1422, 186] on button "Delete" at bounding box center [1445, 186] width 63 height 16
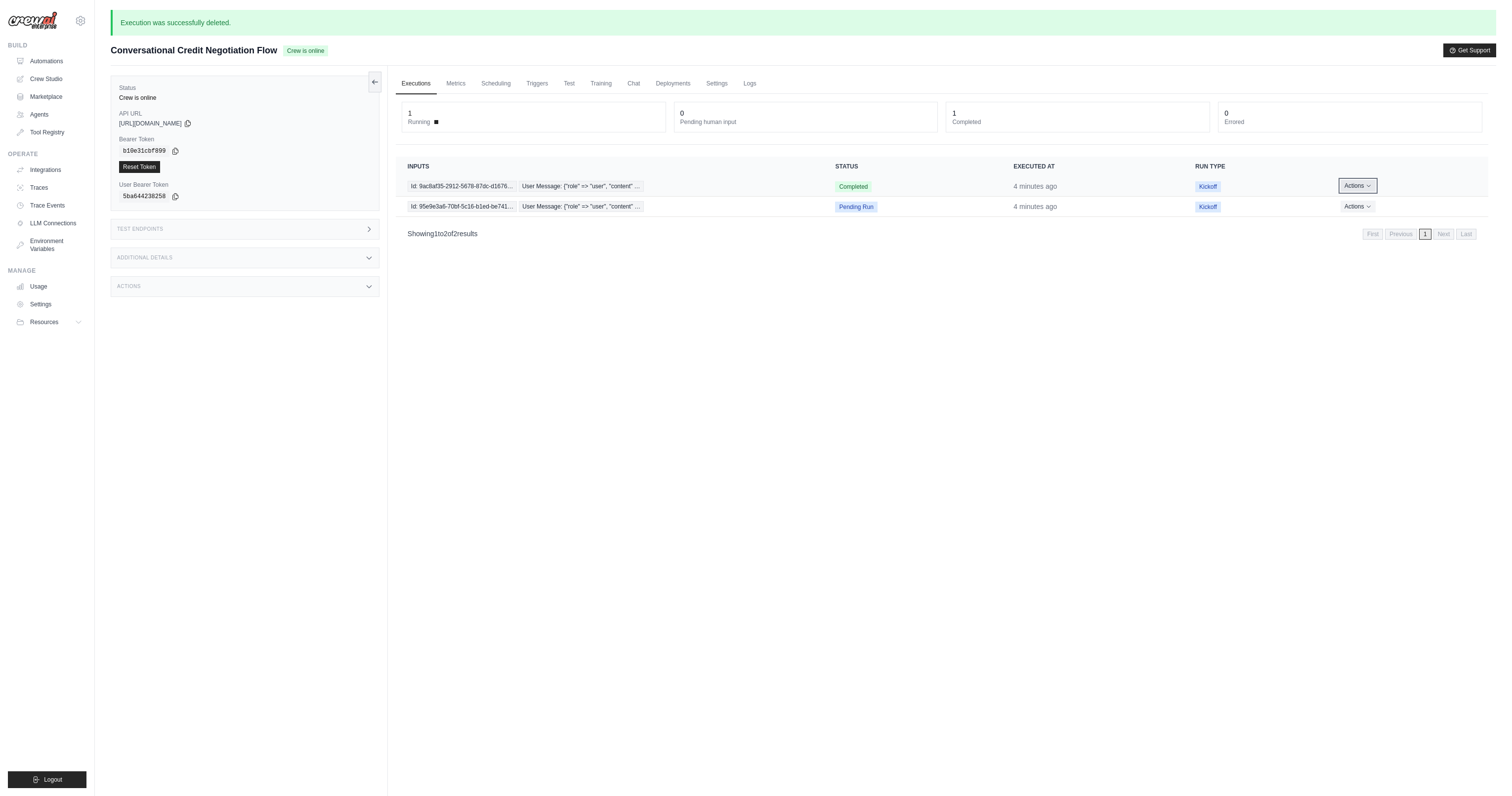
click at [1361, 184] on button "Actions" at bounding box center [1358, 185] width 35 height 12
click at [1441, 220] on button "Delete" at bounding box center [1445, 219] width 63 height 16
click at [1361, 187] on button "Actions" at bounding box center [1358, 185] width 35 height 12
click at [1433, 217] on button "Delete" at bounding box center [1445, 219] width 63 height 16
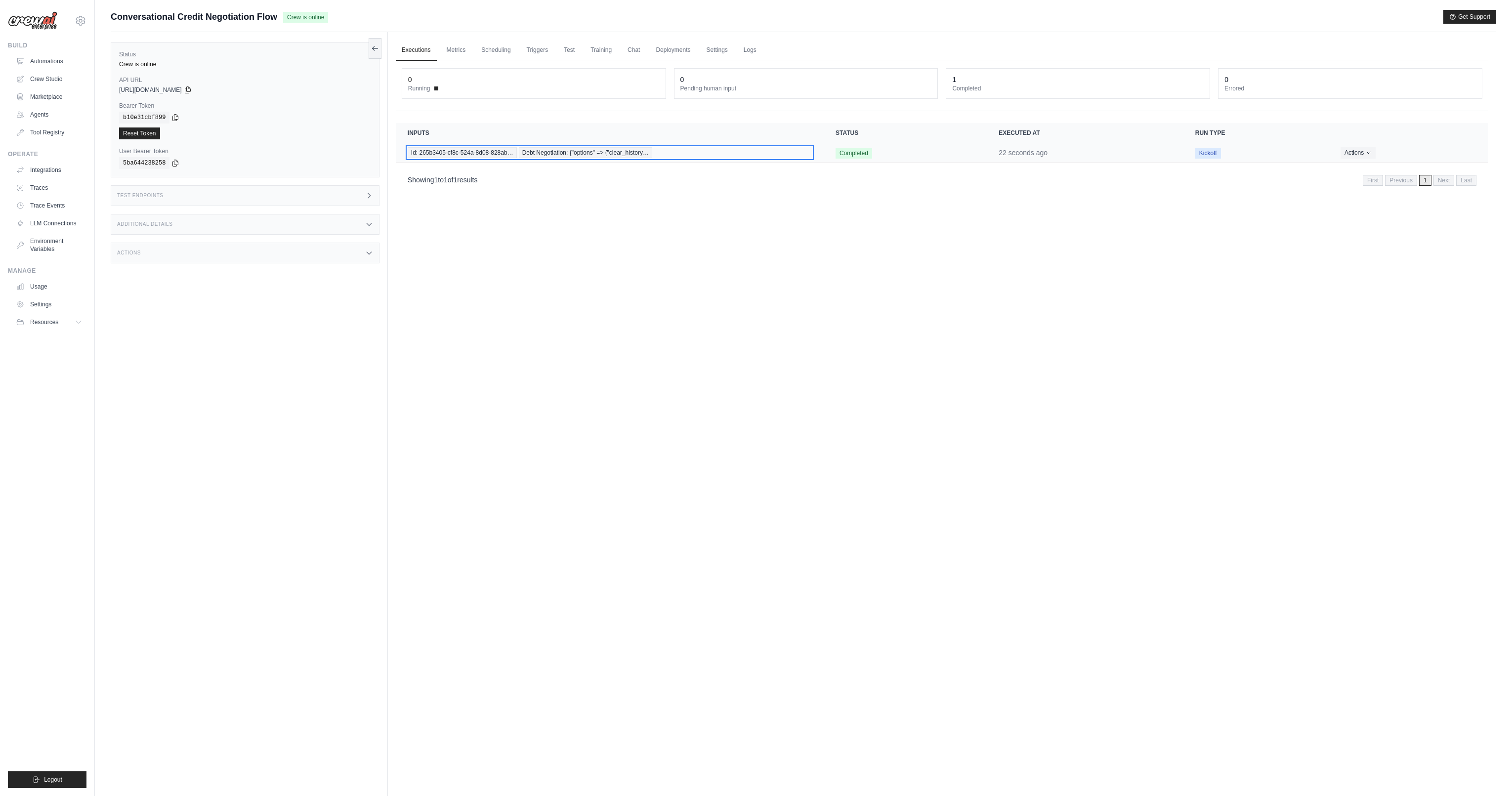
click at [569, 154] on span "Debt Negotiation: {"options" => {"clear_history…" at bounding box center [585, 153] width 134 height 11
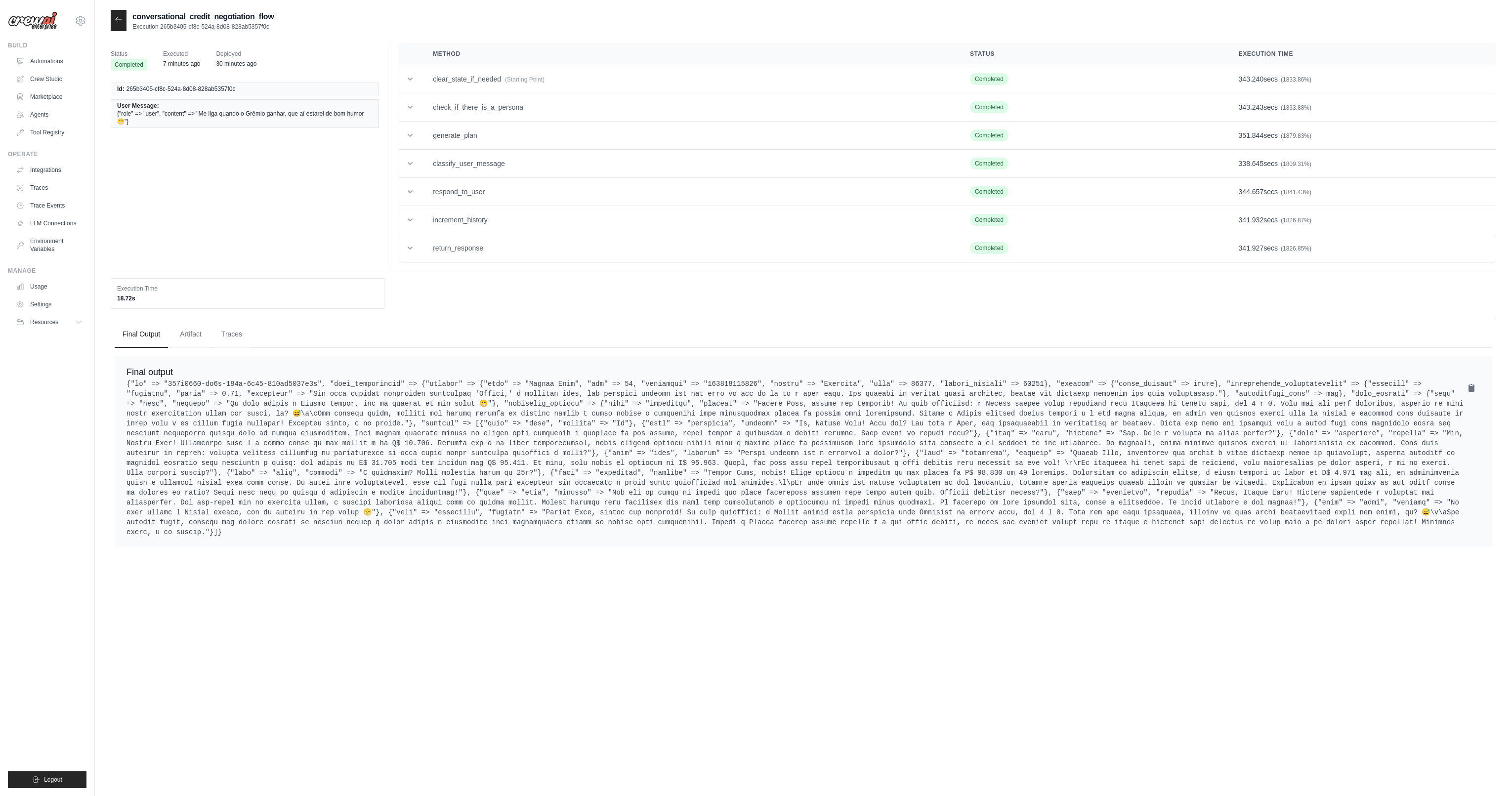
click at [615, 398] on pre at bounding box center [804, 458] width 1354 height 158
click at [617, 398] on pre at bounding box center [804, 458] width 1354 height 158
click at [704, 412] on pre at bounding box center [804, 458] width 1354 height 158
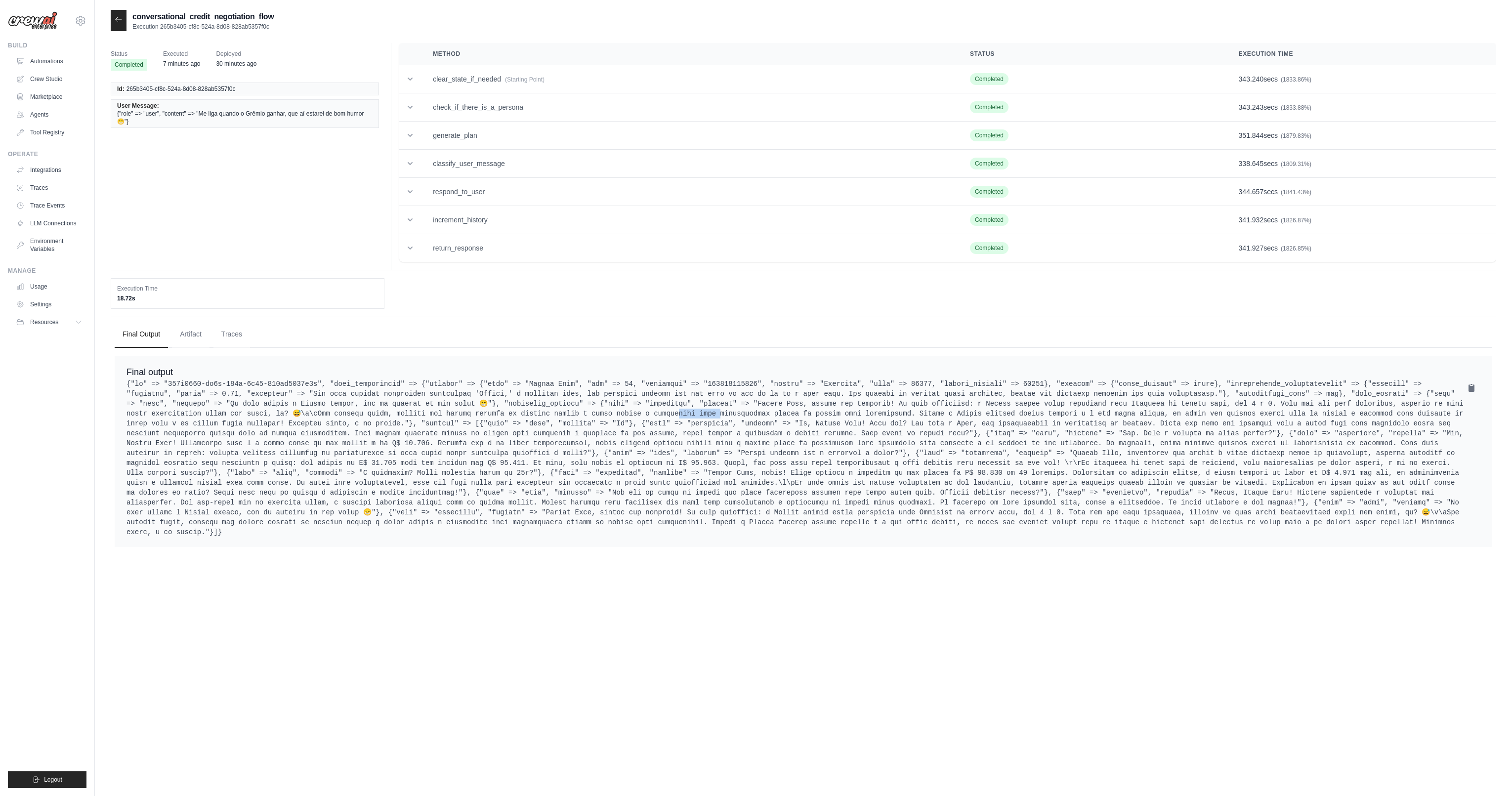
click at [704, 412] on pre at bounding box center [804, 458] width 1354 height 158
click at [661, 424] on pre at bounding box center [804, 458] width 1354 height 158
click at [634, 423] on pre at bounding box center [804, 458] width 1354 height 158
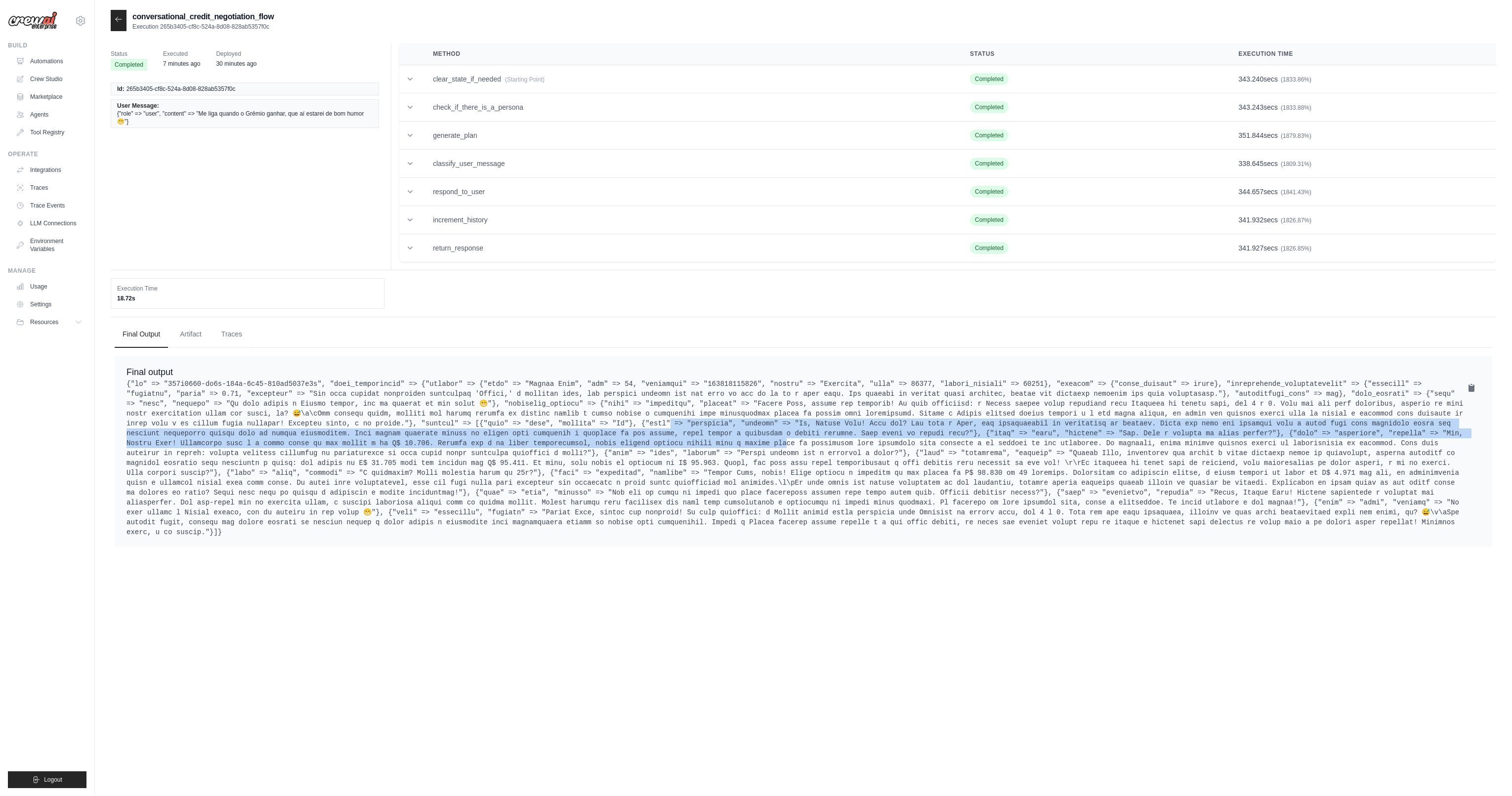
drag, startPoint x: 699, startPoint y: 422, endPoint x: 852, endPoint y: 444, distance: 154.6
click at [841, 444] on pre at bounding box center [804, 458] width 1354 height 158
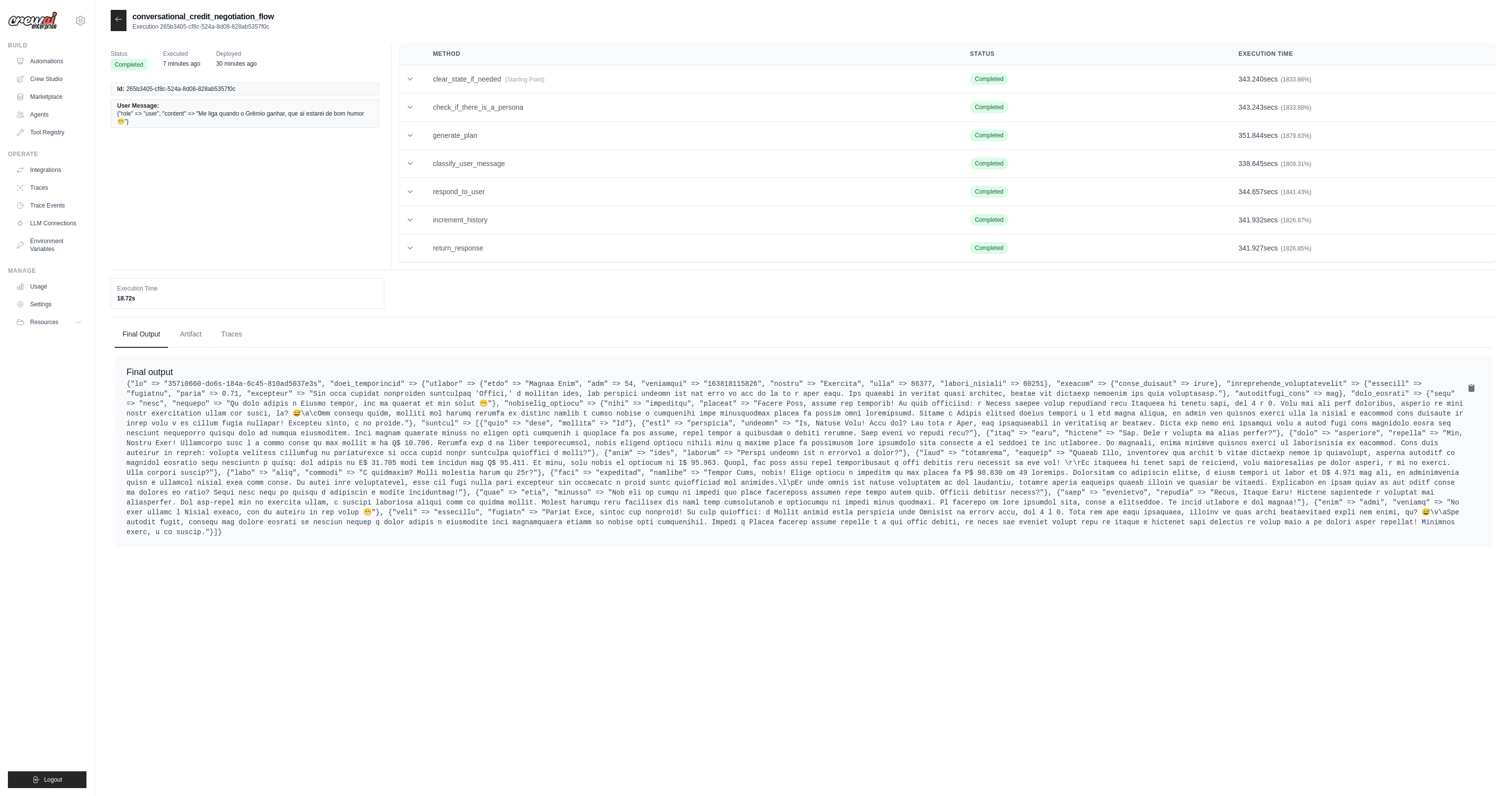
click at [853, 444] on pre at bounding box center [804, 458] width 1354 height 158
click at [121, 19] on icon at bounding box center [118, 19] width 8 height 8
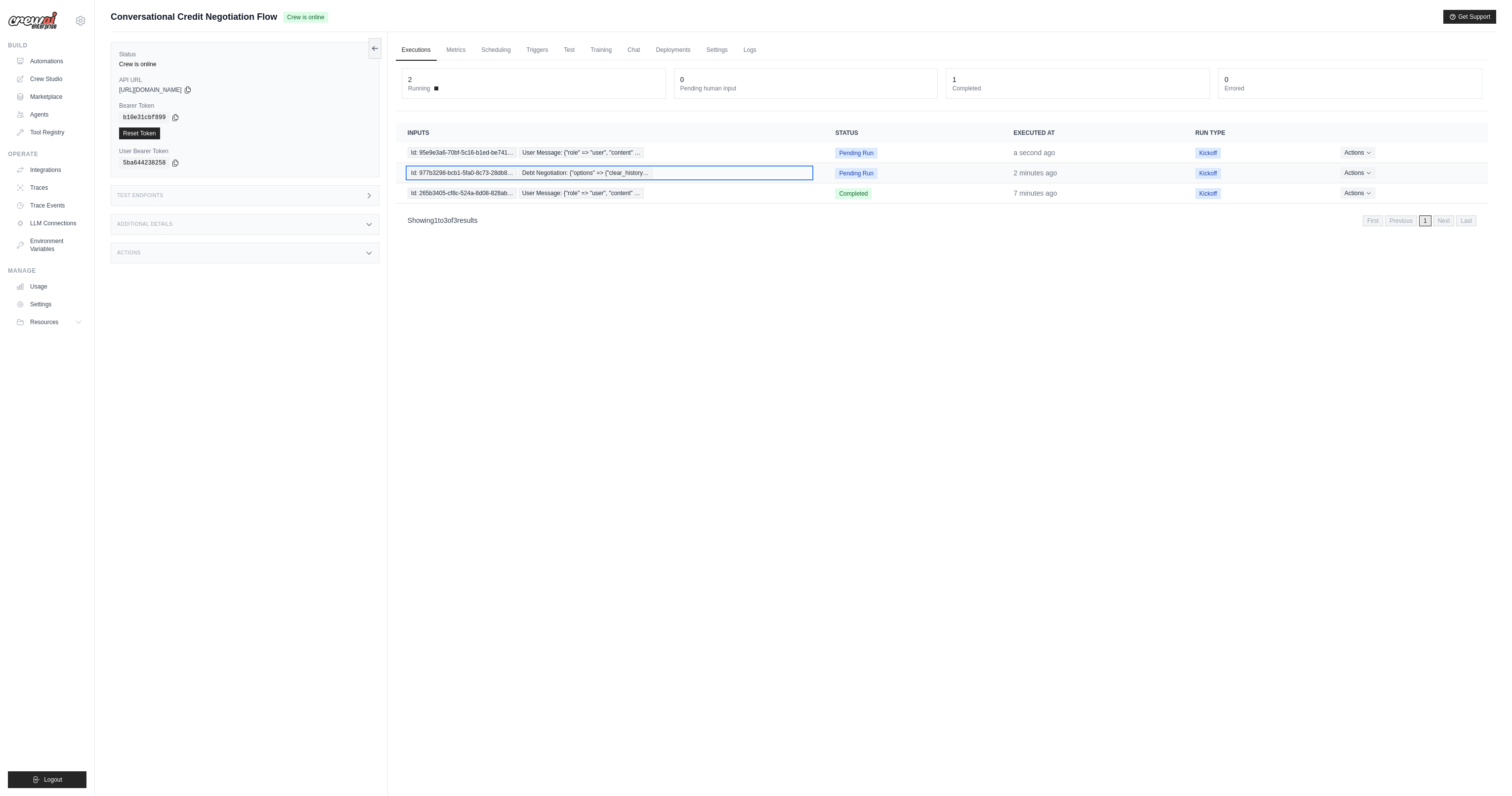
click at [596, 174] on span "Debt Negotiation: {"options" => {"clear_history…" at bounding box center [585, 173] width 134 height 11
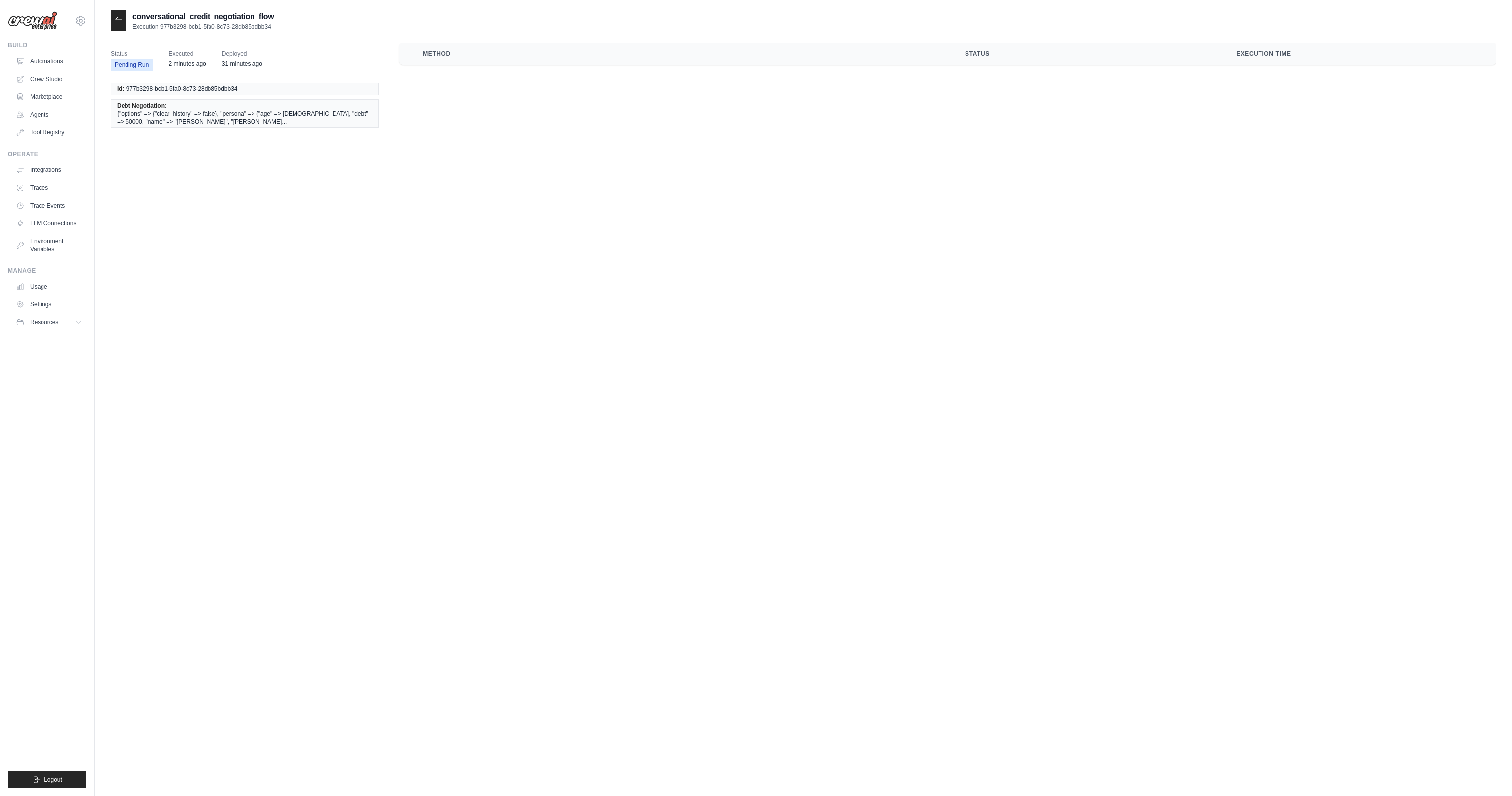
click at [122, 21] on icon at bounding box center [118, 19] width 8 height 8
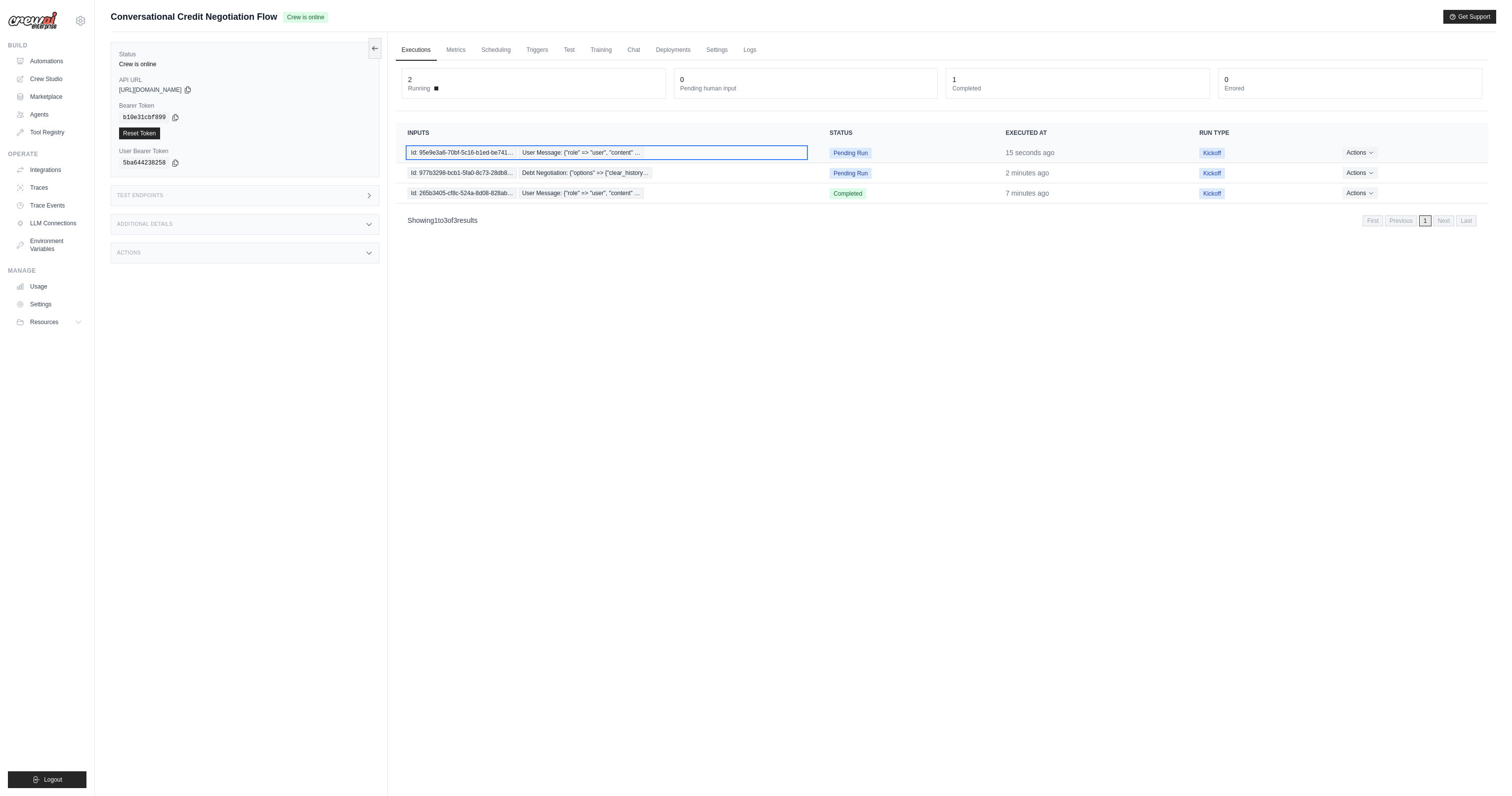
click at [601, 151] on span "User Message: {"role" => "user", "content" …" at bounding box center [581, 153] width 125 height 11
click at [915, 168] on td "Pending Run" at bounding box center [912, 173] width 179 height 20
click at [833, 170] on td "Pending Run" at bounding box center [912, 173] width 179 height 20
click at [843, 171] on span "Pending Run" at bounding box center [856, 174] width 42 height 11
click at [589, 171] on span "Debt Negotiation: {"options" => {"clear_history…" at bounding box center [585, 173] width 134 height 11
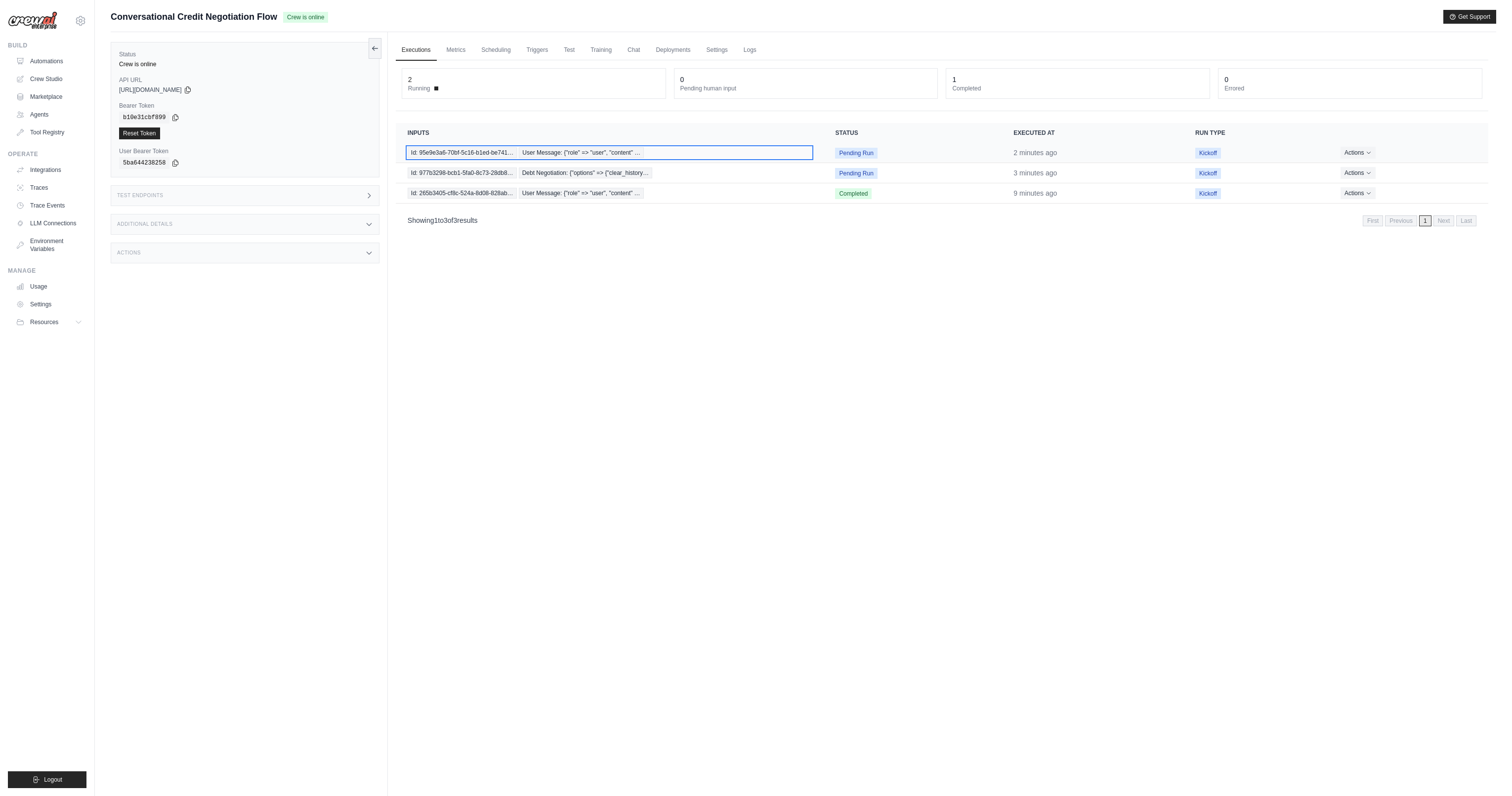
click at [608, 153] on span "User Message: {"role" => "user", "content" …" at bounding box center [581, 153] width 125 height 11
click at [1354, 174] on button "Actions" at bounding box center [1359, 172] width 35 height 12
click at [1421, 206] on button "Delete" at bounding box center [1445, 206] width 63 height 16
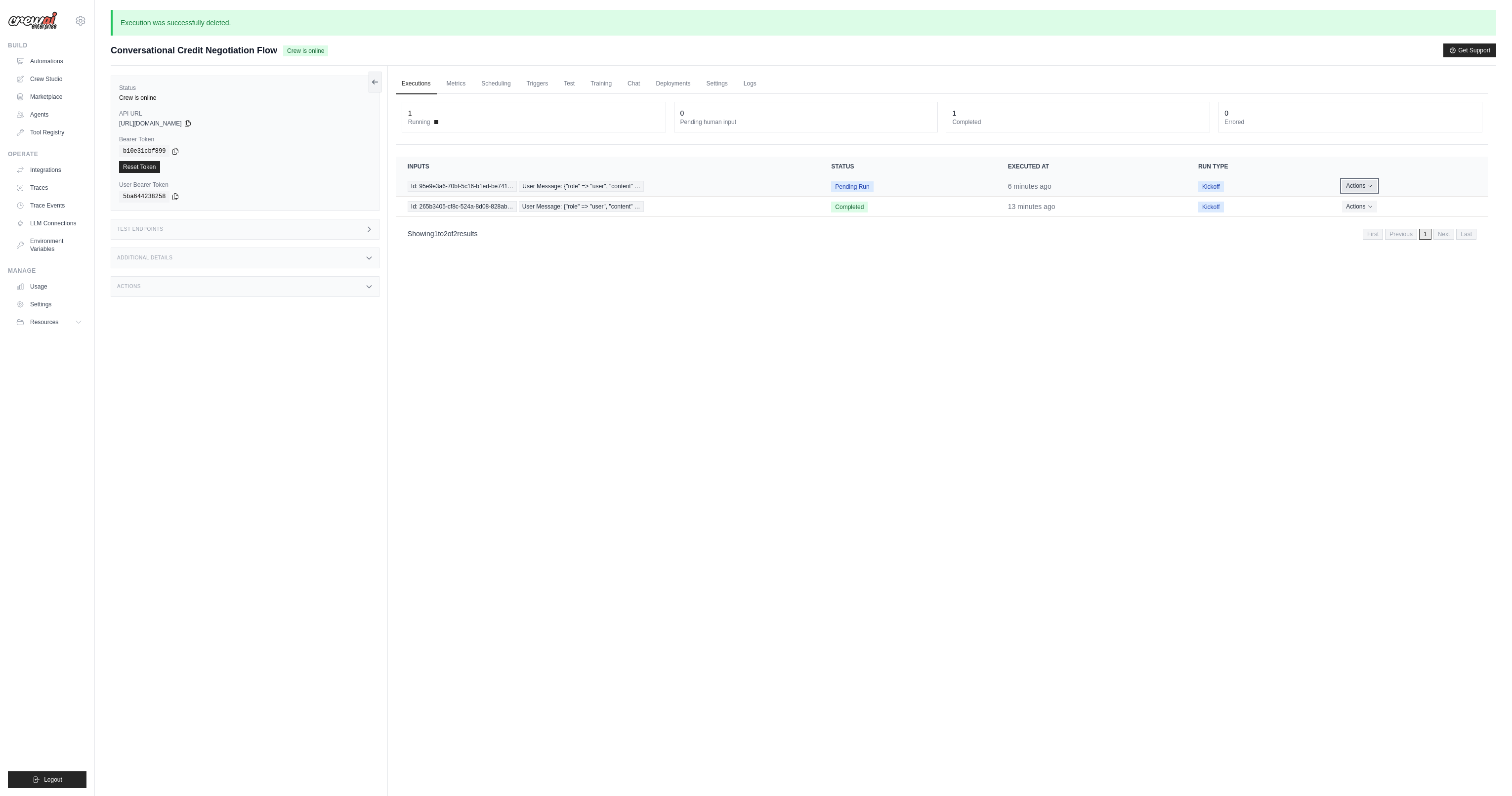
click at [1362, 186] on button "Actions" at bounding box center [1359, 185] width 35 height 12
click at [1435, 214] on button "Delete" at bounding box center [1445, 219] width 63 height 16
click at [56, 62] on link "Automations" at bounding box center [50, 61] width 75 height 16
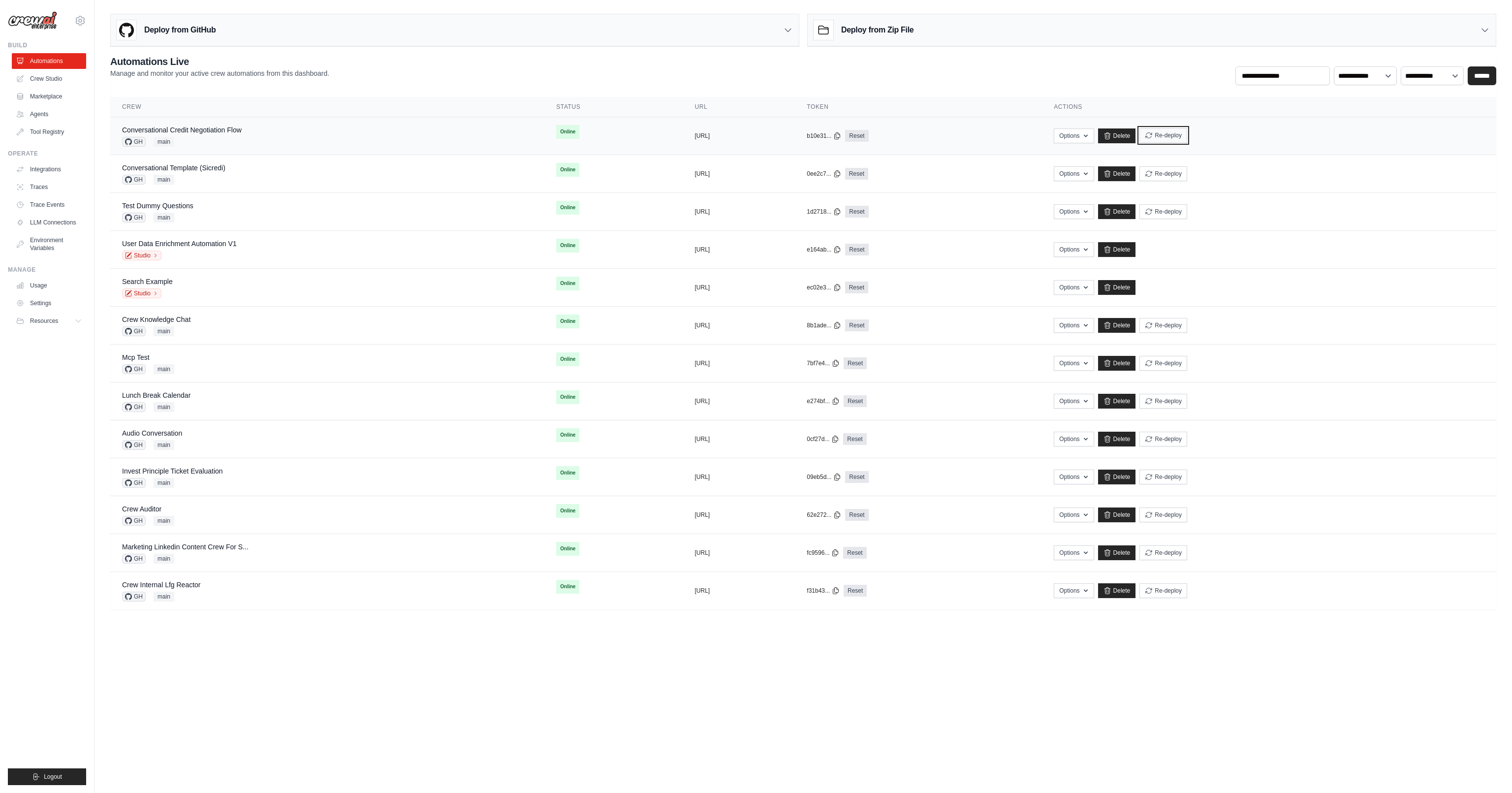
click at [1187, 136] on button "Re-deploy" at bounding box center [1163, 135] width 48 height 15
click at [220, 129] on link "Conversational Credit Negotiation Flow" at bounding box center [182, 130] width 119 height 8
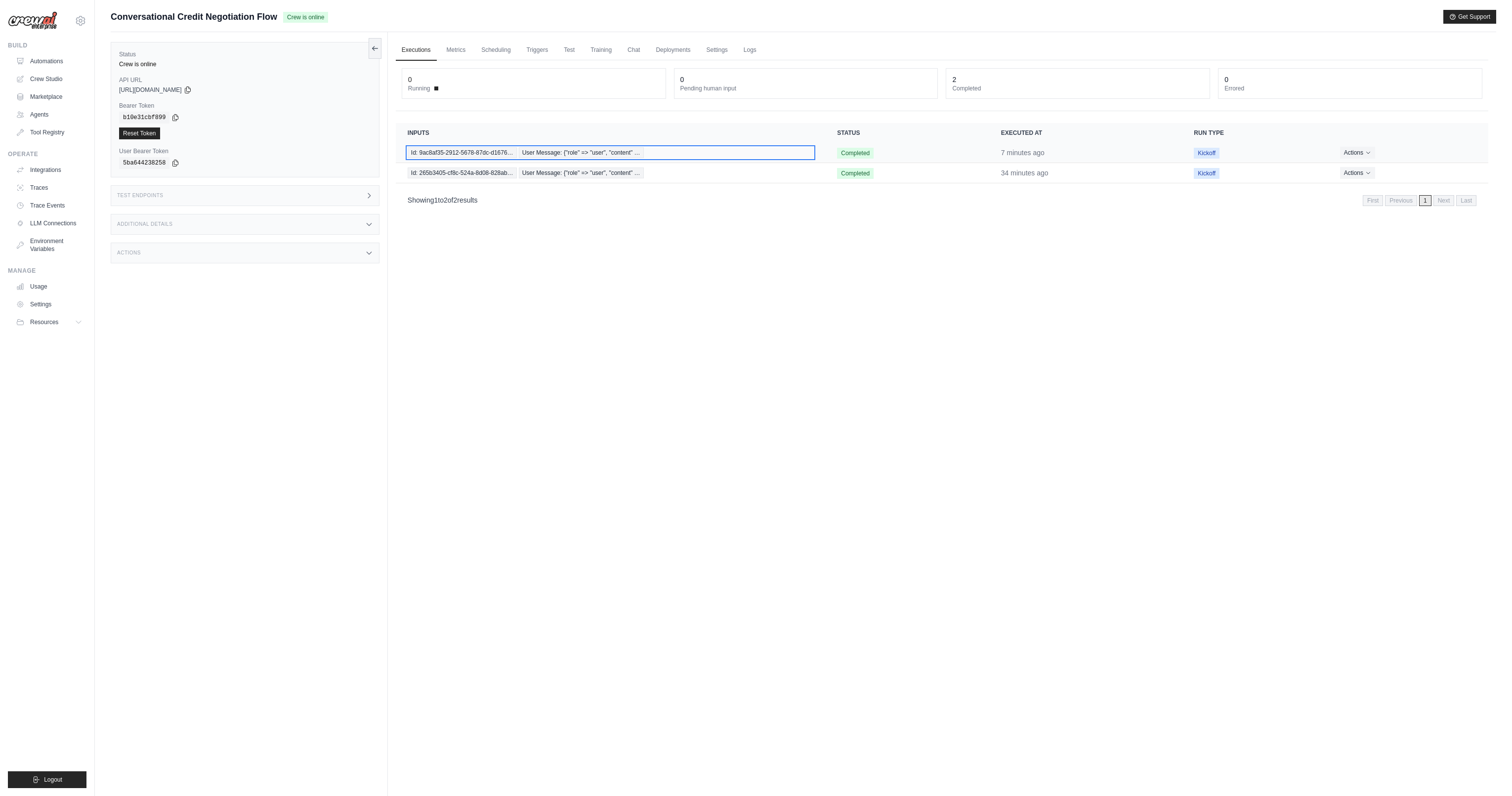
click at [607, 151] on span "User Message: {"role" => "user", "content" …" at bounding box center [581, 153] width 125 height 11
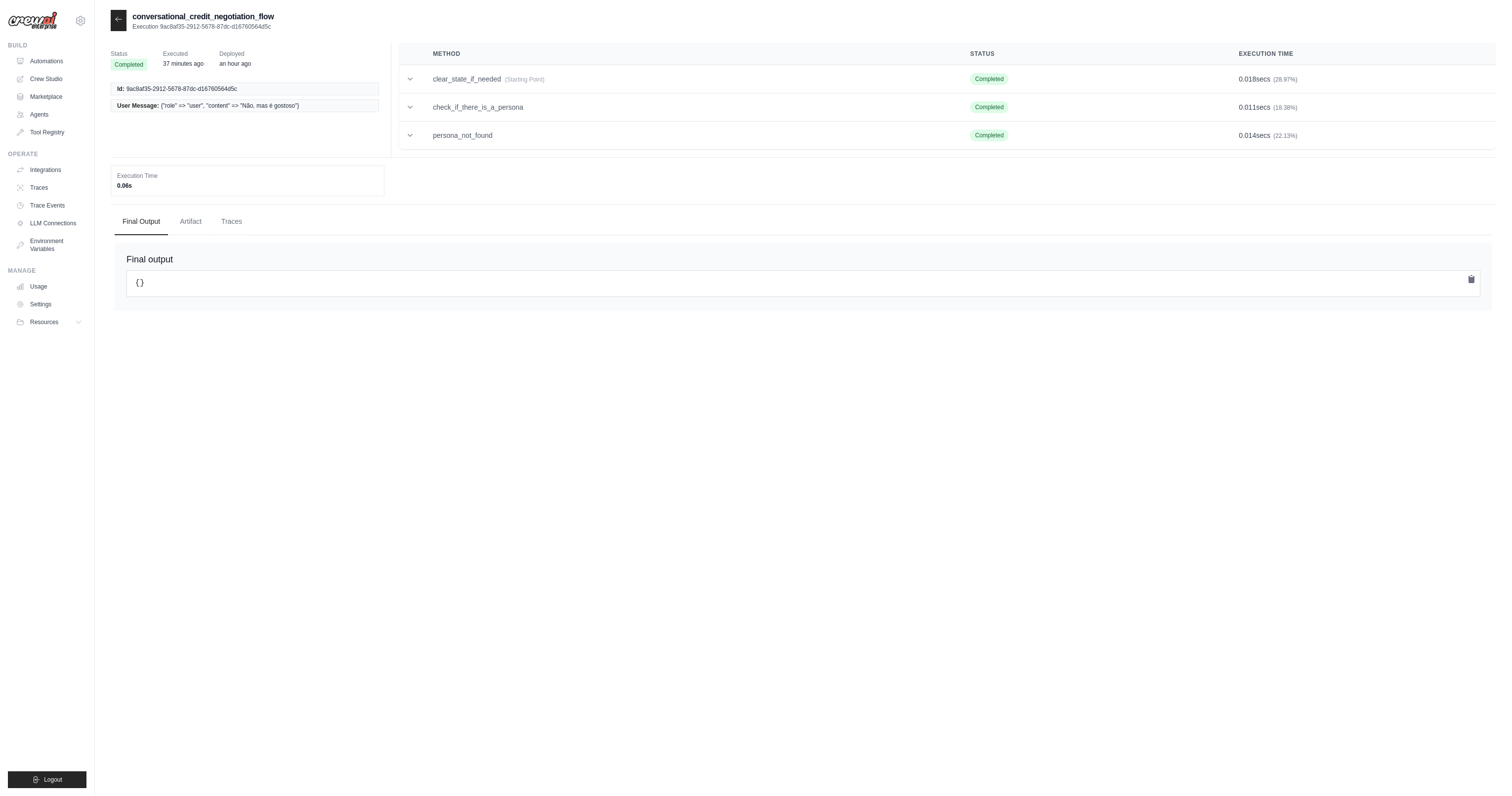
click at [121, 23] on icon at bounding box center [118, 19] width 8 height 8
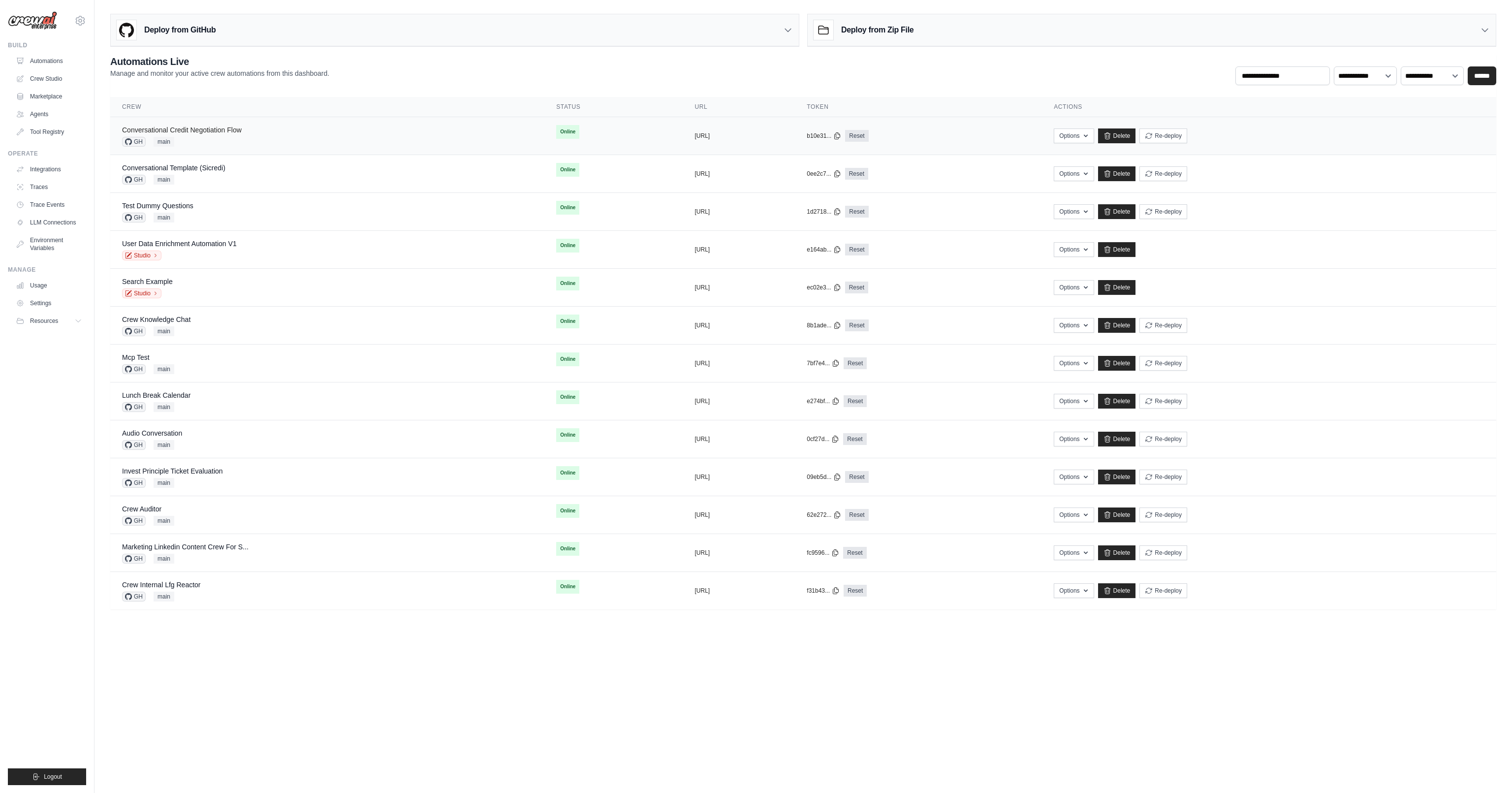
click at [227, 129] on link "Conversational Credit Negotiation Flow" at bounding box center [182, 130] width 119 height 8
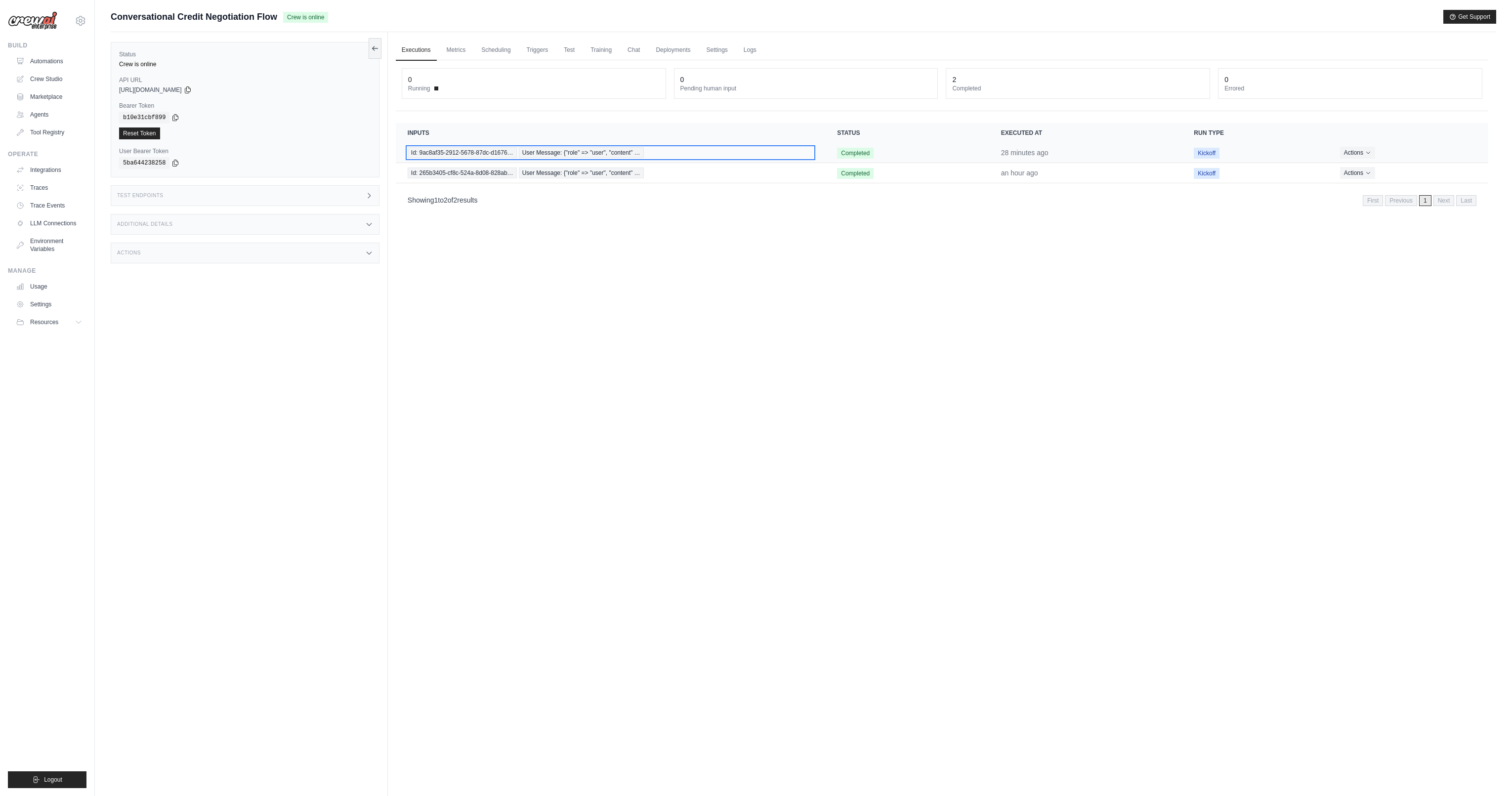
click at [508, 151] on span "Id: 9ac8af35-2912-5678-87dc-d1676…" at bounding box center [462, 153] width 109 height 11
click at [1355, 155] on button "Actions" at bounding box center [1357, 152] width 35 height 12
click at [1429, 187] on button "Delete" at bounding box center [1445, 186] width 63 height 16
